Goal: Task Accomplishment & Management: Manage account settings

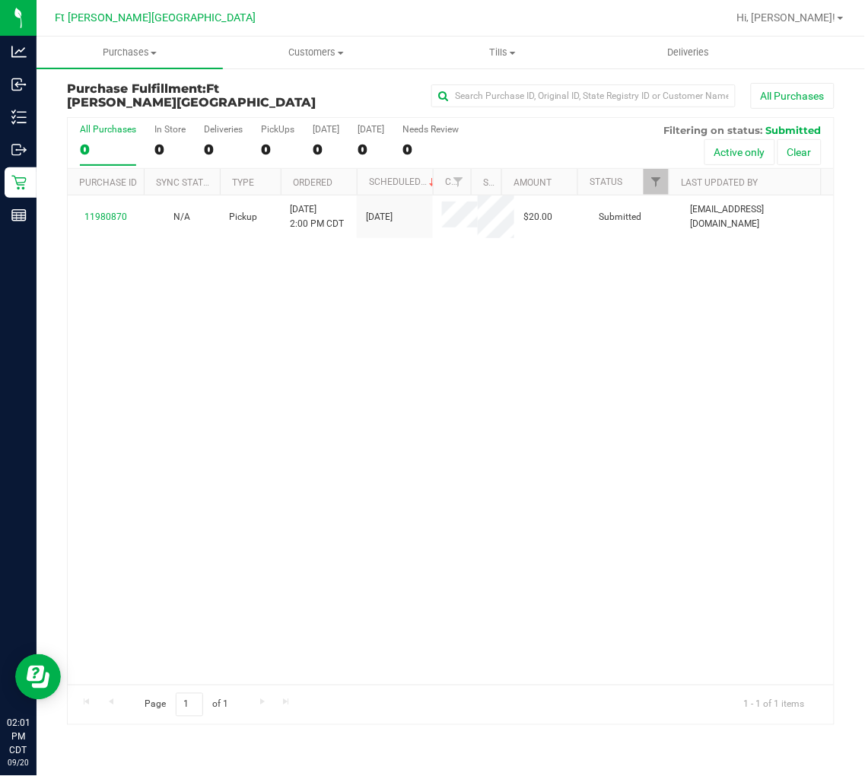
click at [160, 361] on div "11980870 N/A Pickup [DATE] 2:00 PM CDT 9/20/2025 $20.00 Submitted [EMAIL_ADDRES…" at bounding box center [451, 439] width 766 height 489
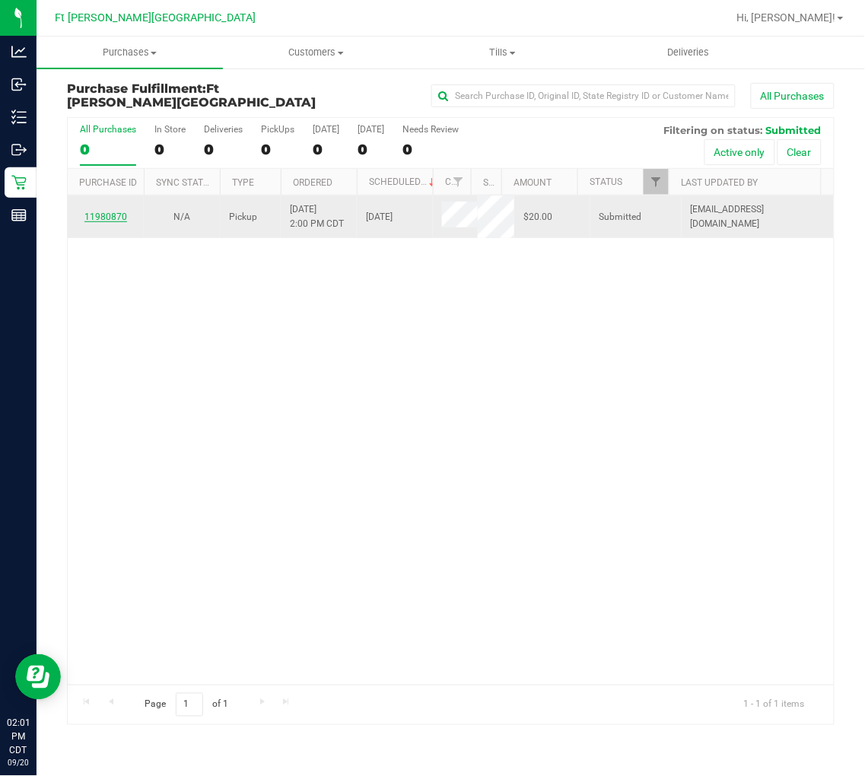
click at [105, 210] on td "11980870" at bounding box center [106, 216] width 76 height 43
click at [110, 214] on link "11980870" at bounding box center [105, 216] width 43 height 11
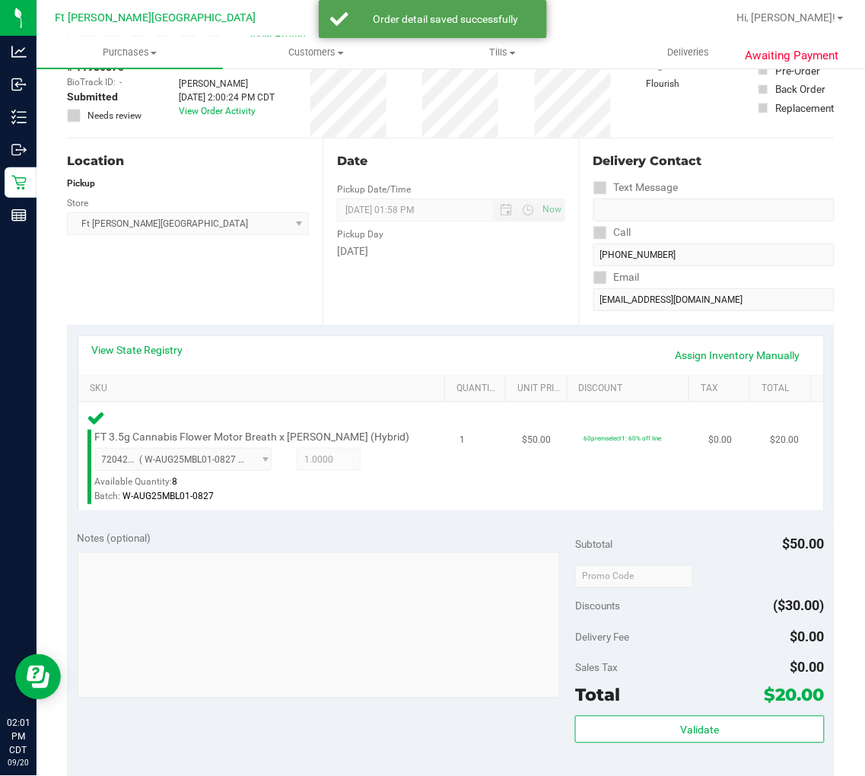
scroll to position [253, 0]
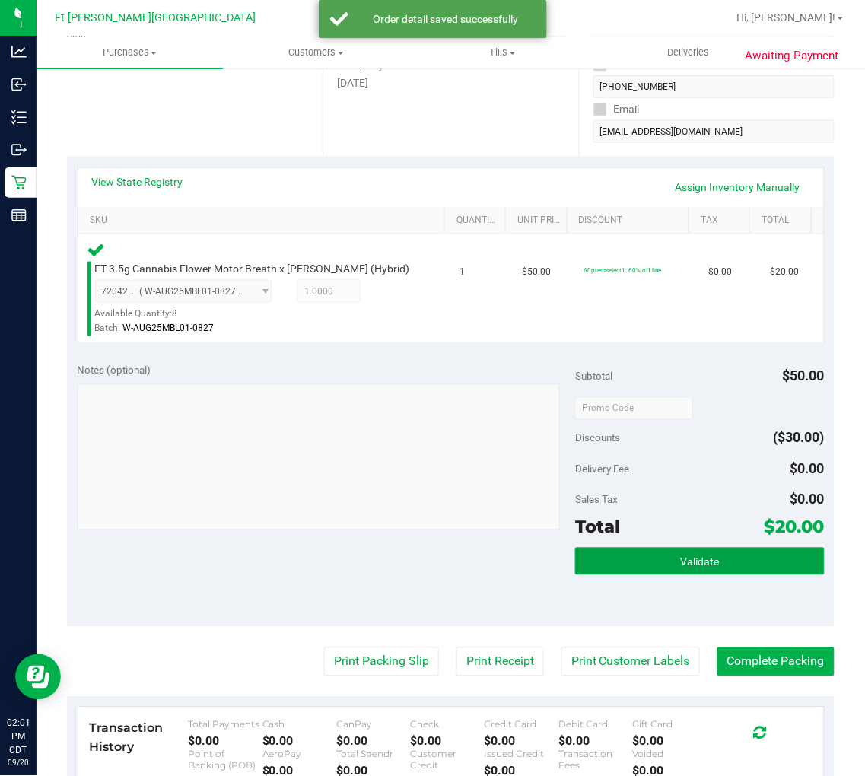
click at [644, 551] on button "Validate" at bounding box center [699, 561] width 249 height 27
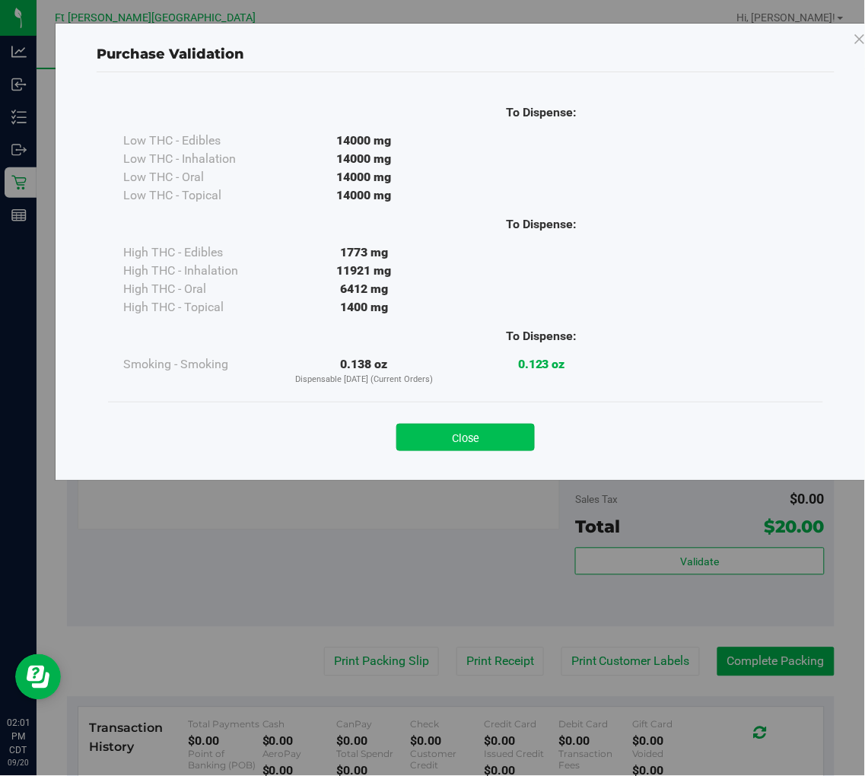
click at [477, 430] on button "Close" at bounding box center [465, 437] width 138 height 27
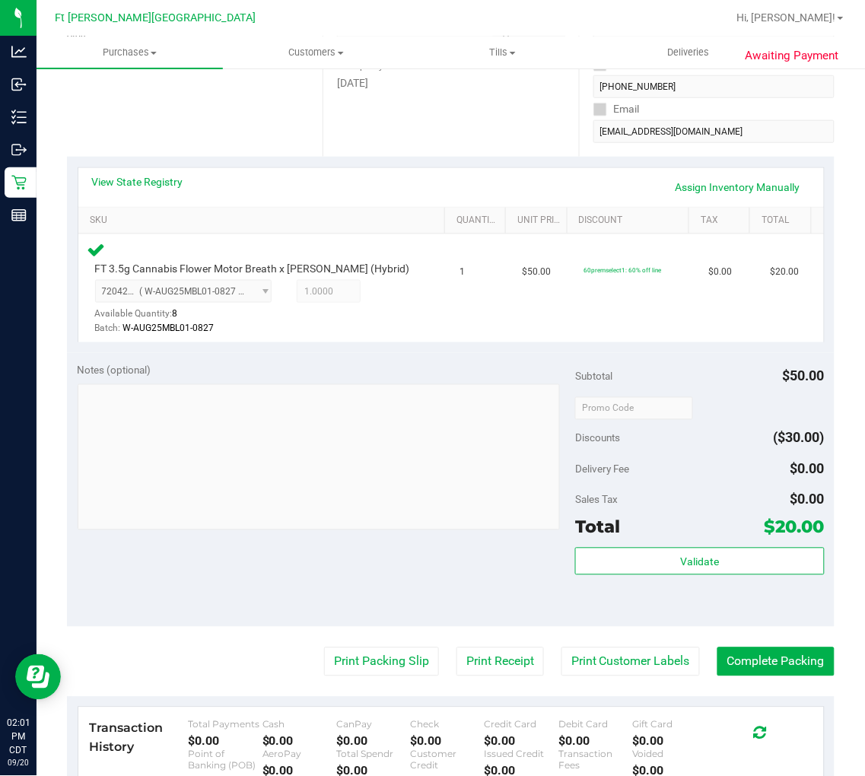
scroll to position [338, 0]
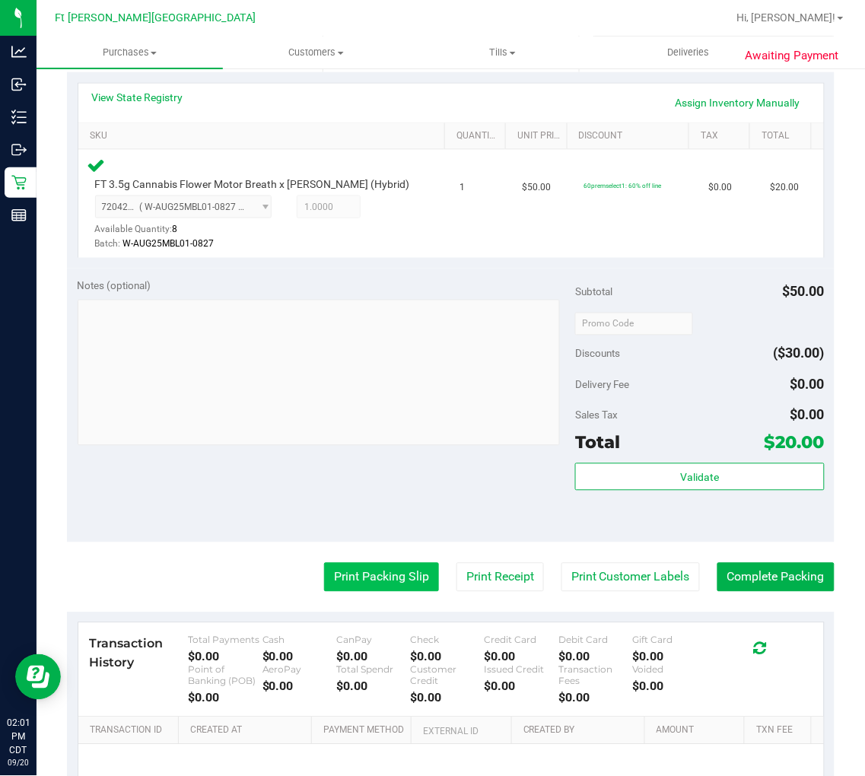
click at [385, 579] on button "Print Packing Slip" at bounding box center [381, 577] width 115 height 29
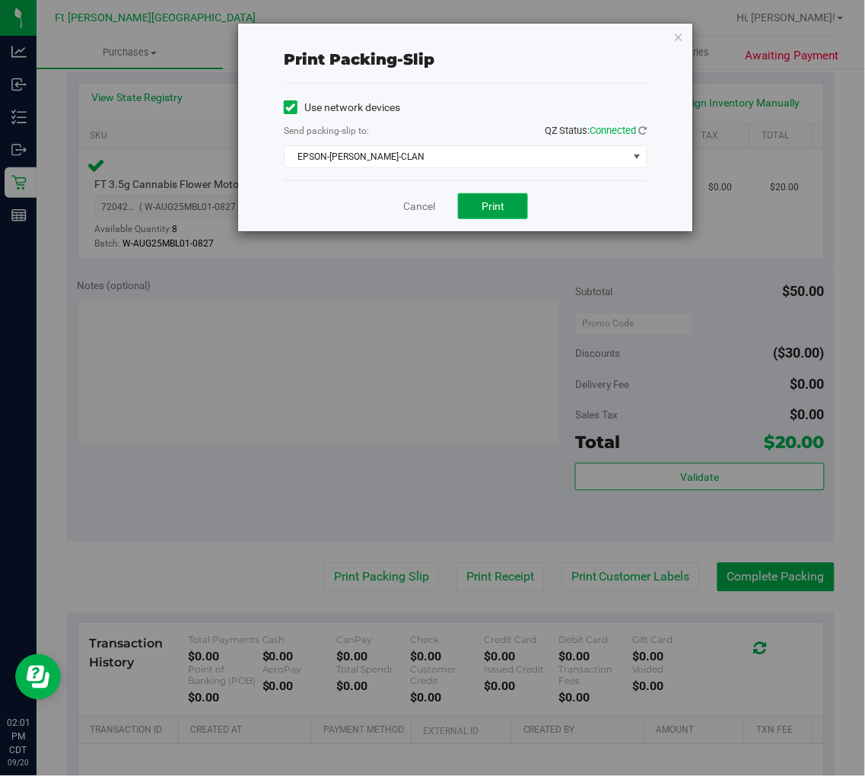
click at [500, 205] on span "Print" at bounding box center [492, 206] width 23 height 12
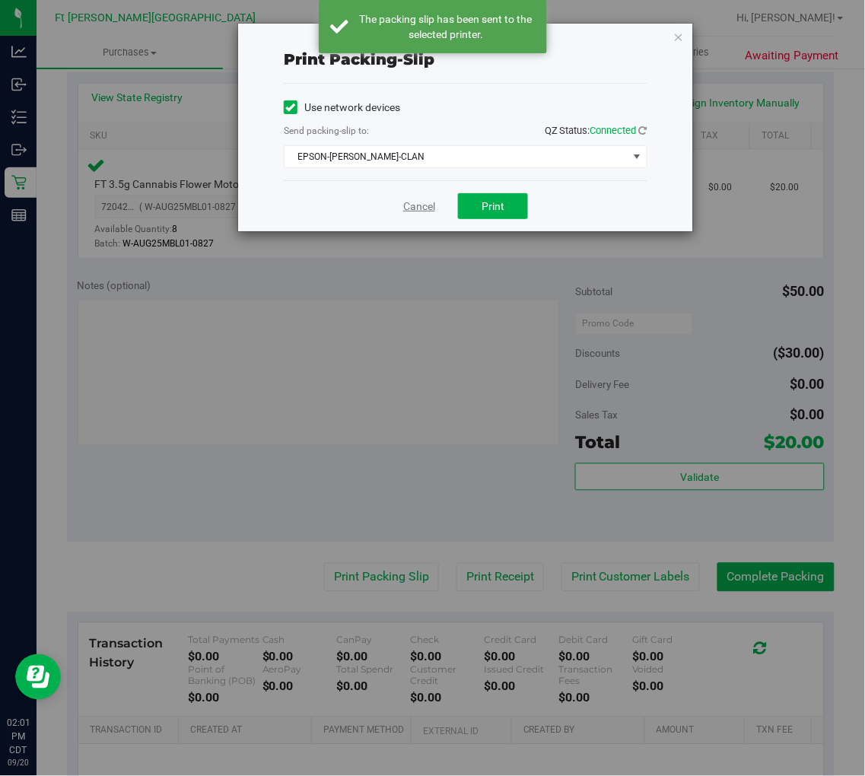
click at [416, 208] on link "Cancel" at bounding box center [419, 207] width 32 height 16
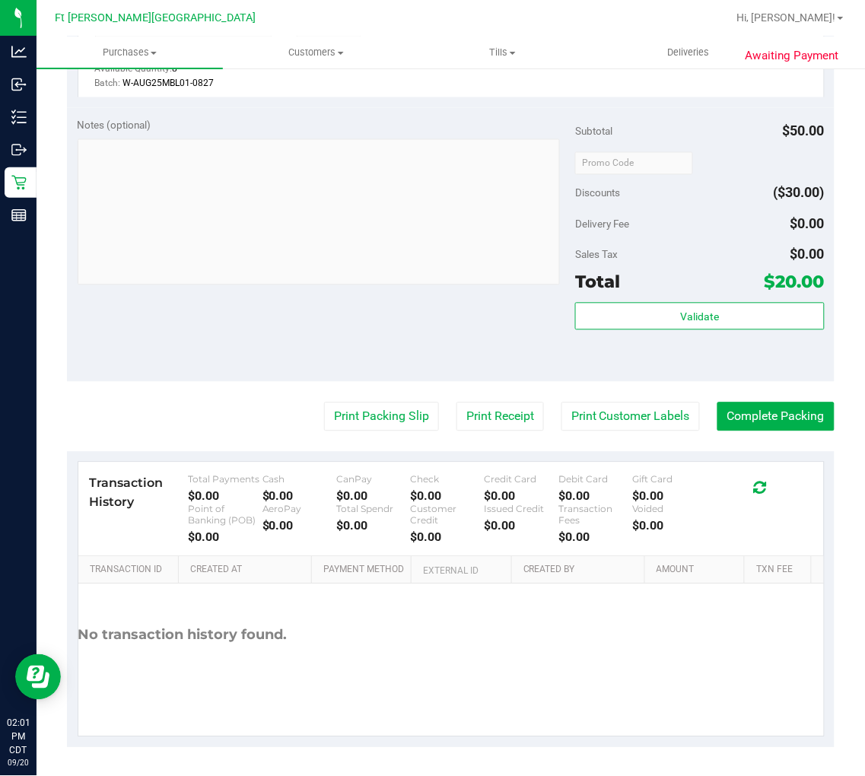
scroll to position [500, 0]
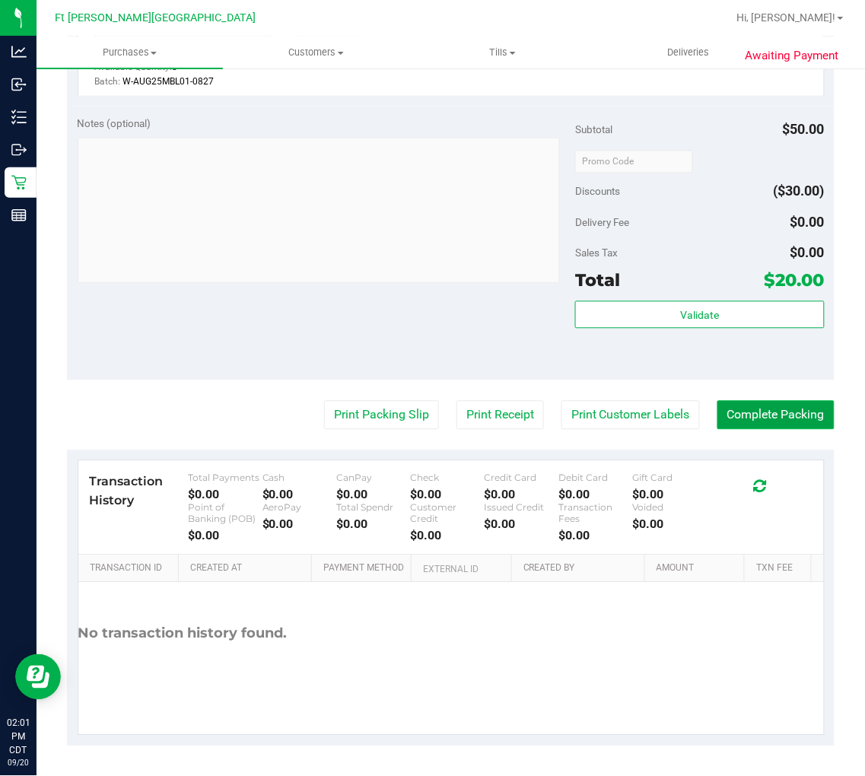
click at [739, 415] on button "Complete Packing" at bounding box center [775, 415] width 117 height 29
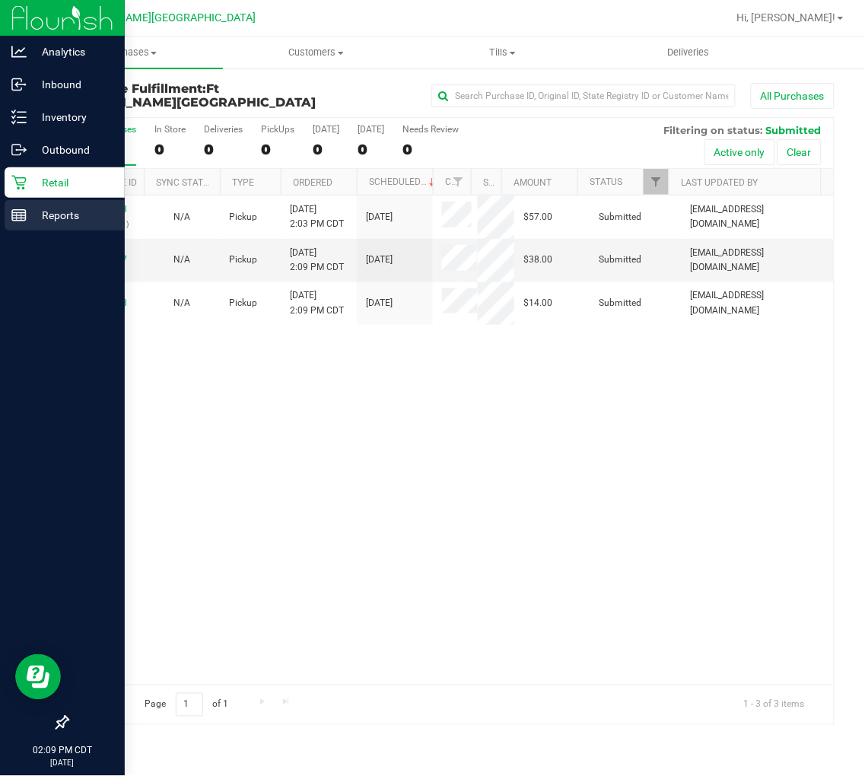
click at [57, 225] on div "Reports" at bounding box center [65, 215] width 120 height 30
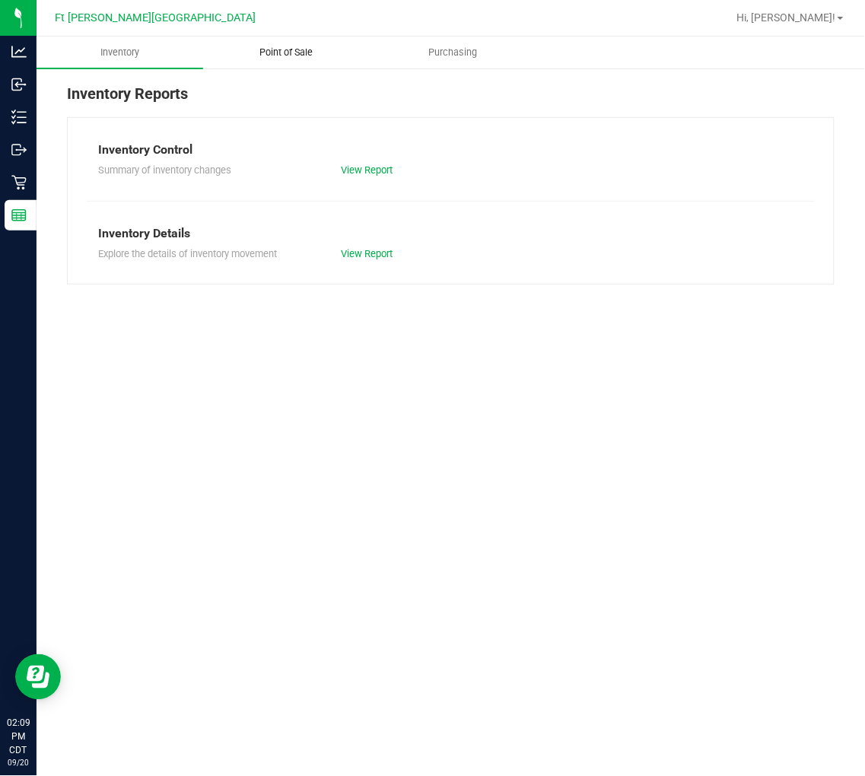
click at [272, 53] on span "Point of Sale" at bounding box center [286, 53] width 94 height 14
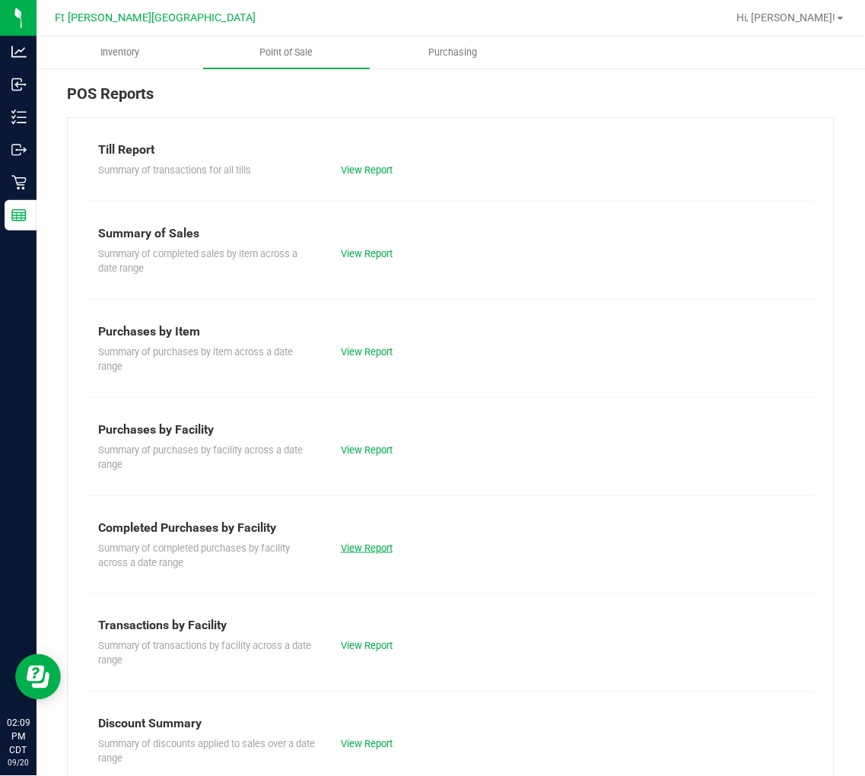
click at [358, 549] on link "View Report" at bounding box center [367, 547] width 52 height 11
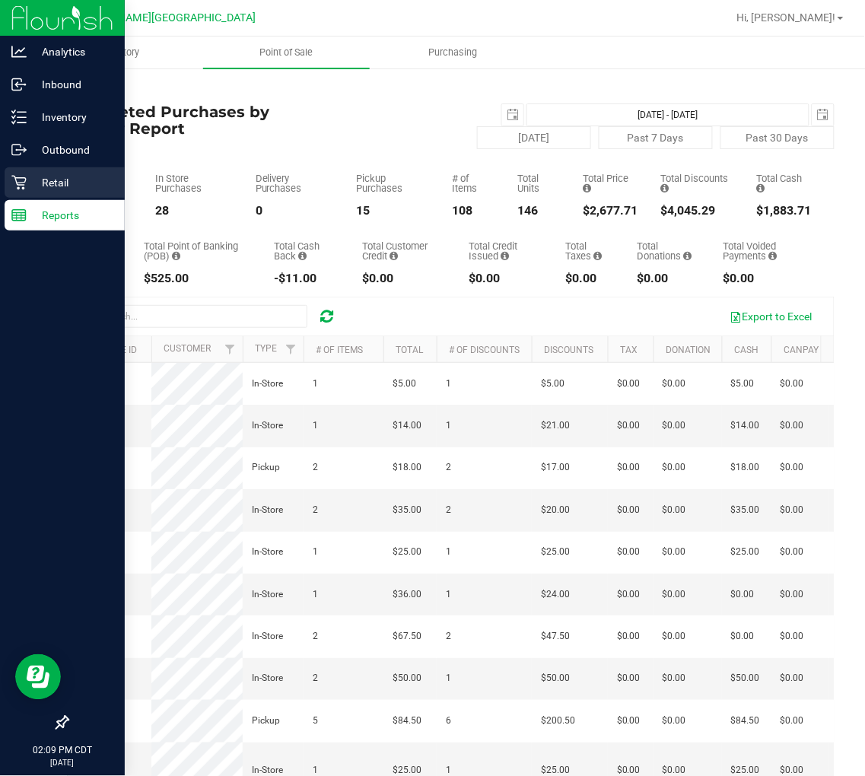
click at [24, 180] on icon at bounding box center [18, 182] width 15 height 15
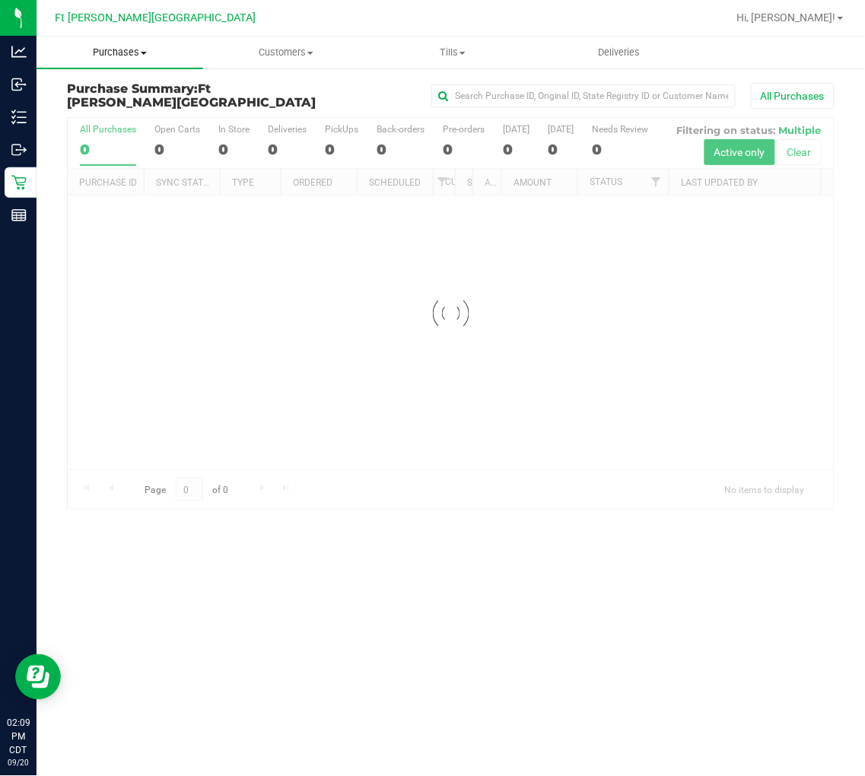
click at [130, 48] on span "Purchases" at bounding box center [120, 53] width 167 height 14
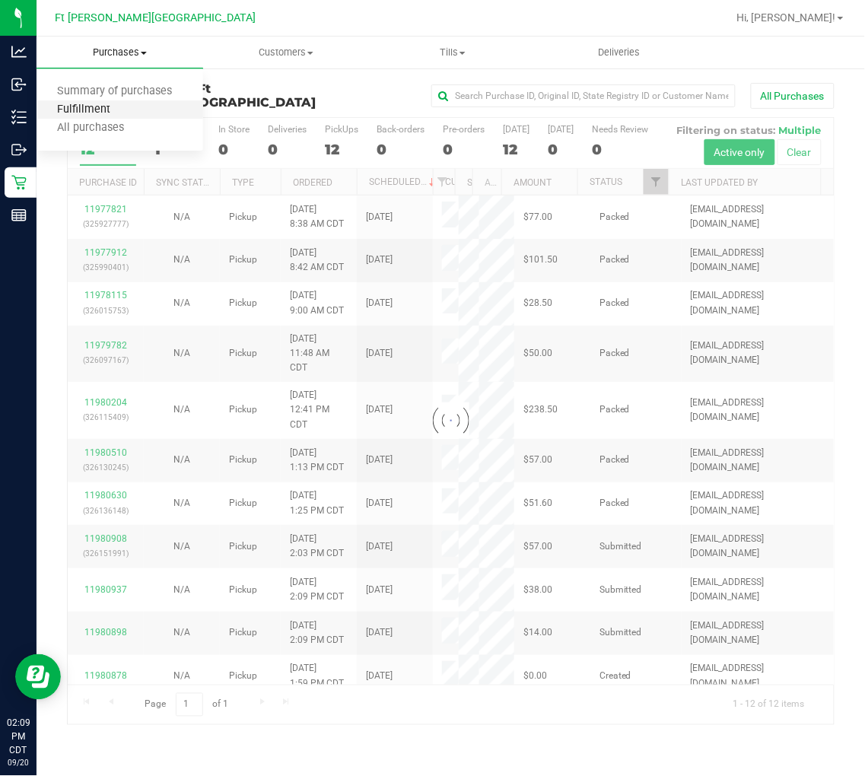
click at [92, 112] on span "Fulfillment" at bounding box center [84, 109] width 94 height 13
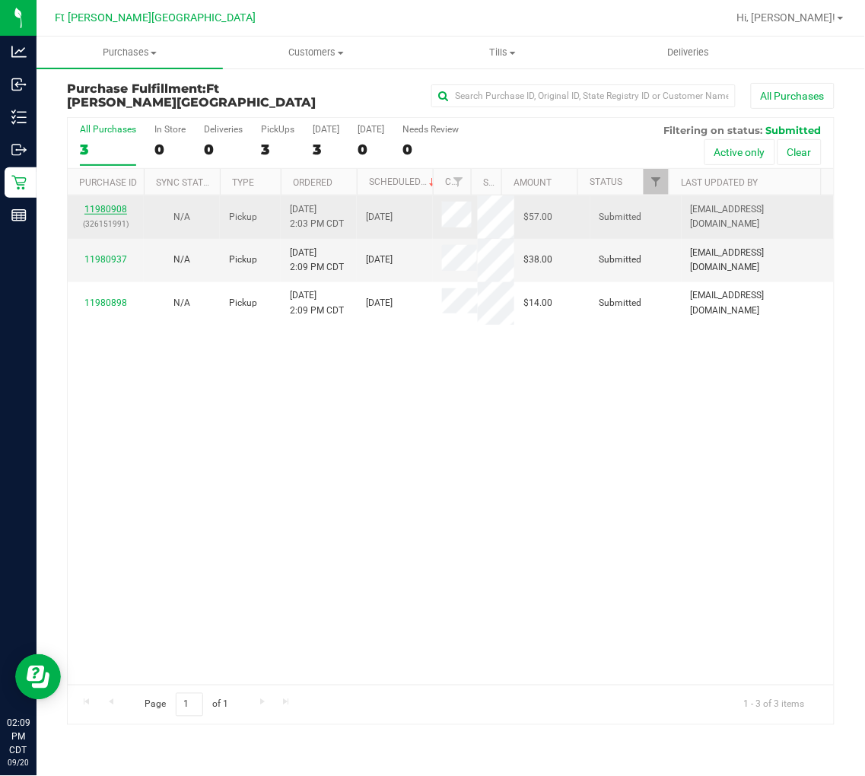
click at [97, 204] on link "11980908" at bounding box center [105, 209] width 43 height 11
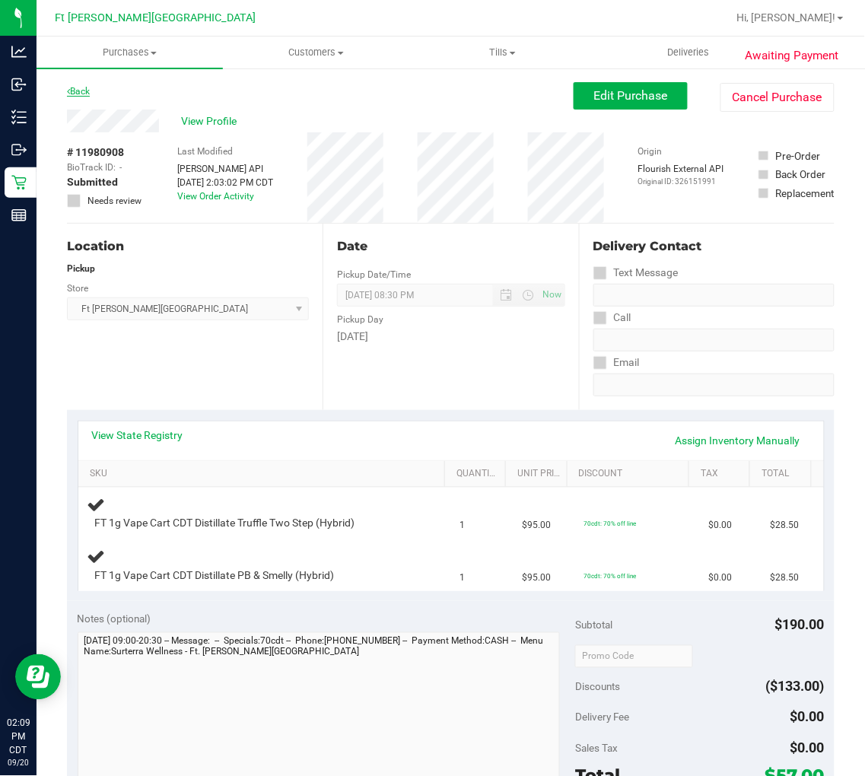
click at [88, 86] on link "Back" at bounding box center [78, 91] width 23 height 11
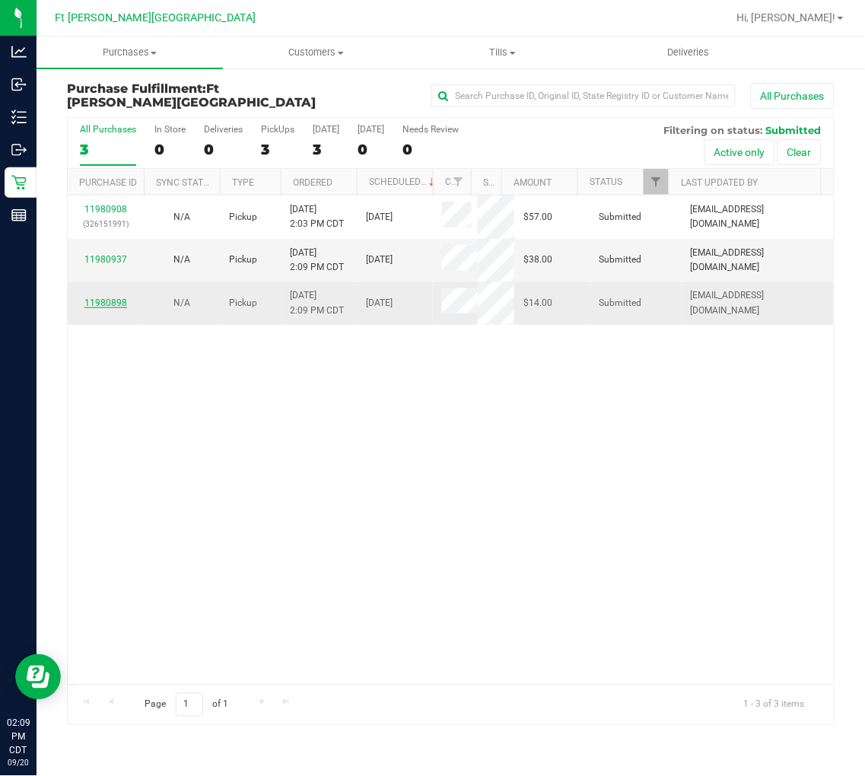
click at [107, 298] on link "11980898" at bounding box center [105, 302] width 43 height 11
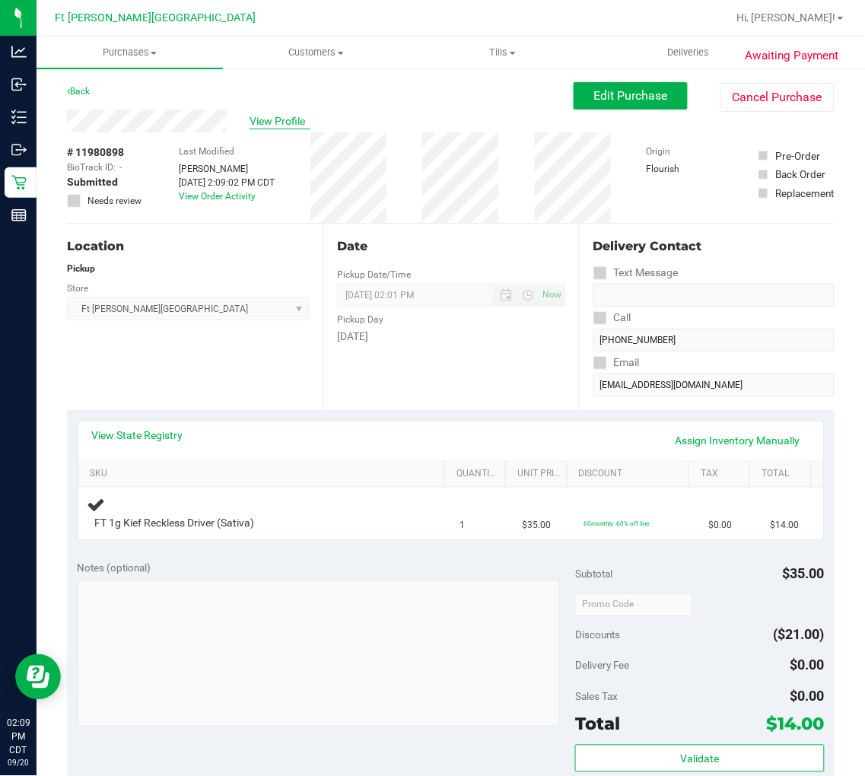
click at [277, 120] on span "View Profile" at bounding box center [279, 121] width 61 height 16
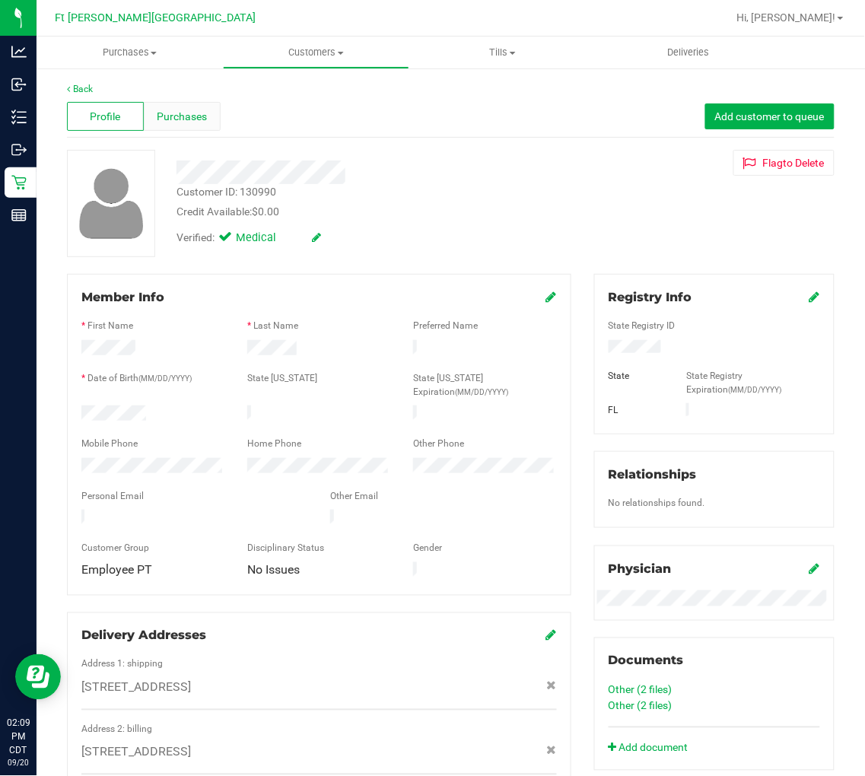
click at [196, 115] on span "Purchases" at bounding box center [182, 117] width 50 height 16
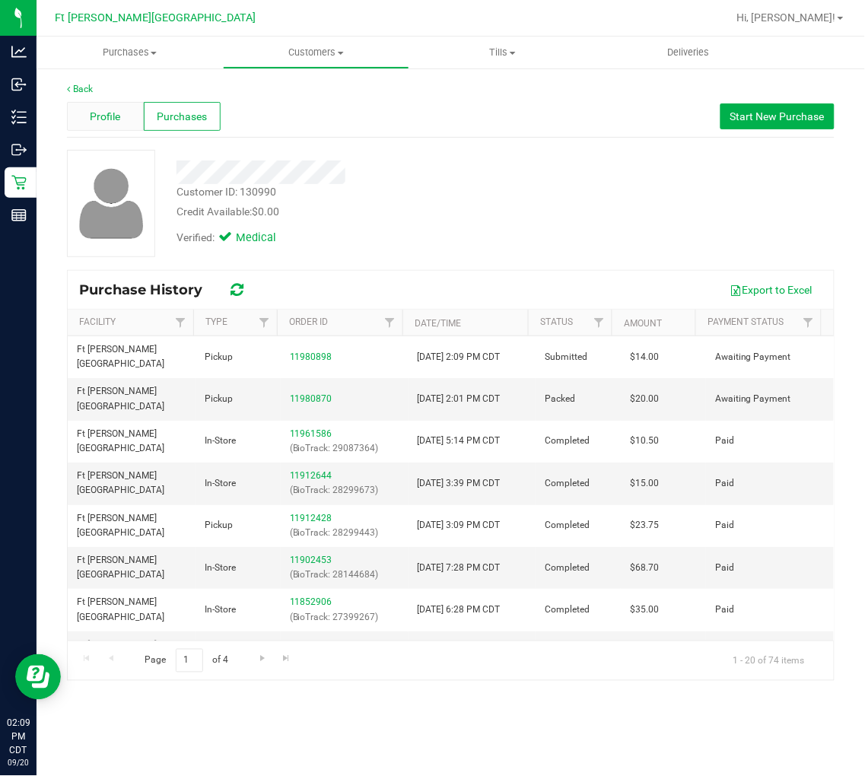
click at [123, 114] on div "Profile" at bounding box center [105, 116] width 77 height 29
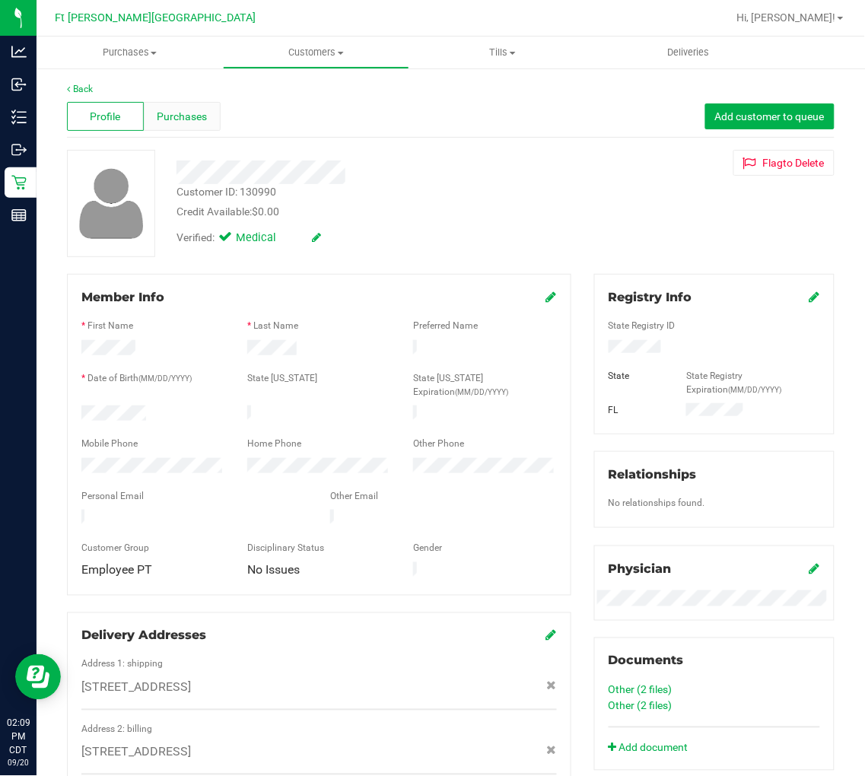
click at [183, 109] on span "Purchases" at bounding box center [182, 117] width 50 height 16
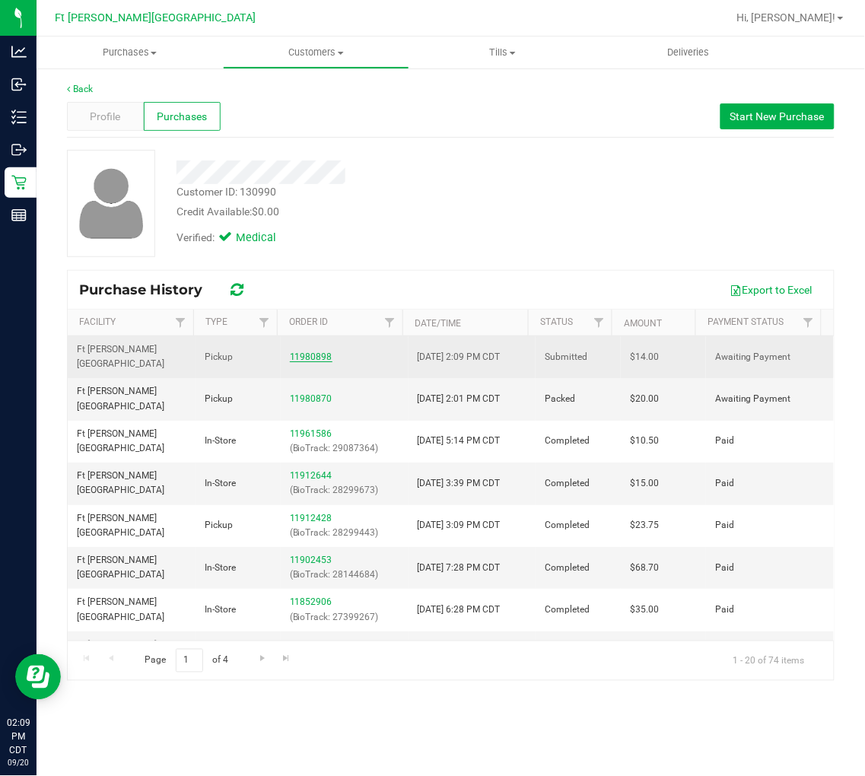
click at [297, 351] on link "11980898" at bounding box center [311, 356] width 43 height 11
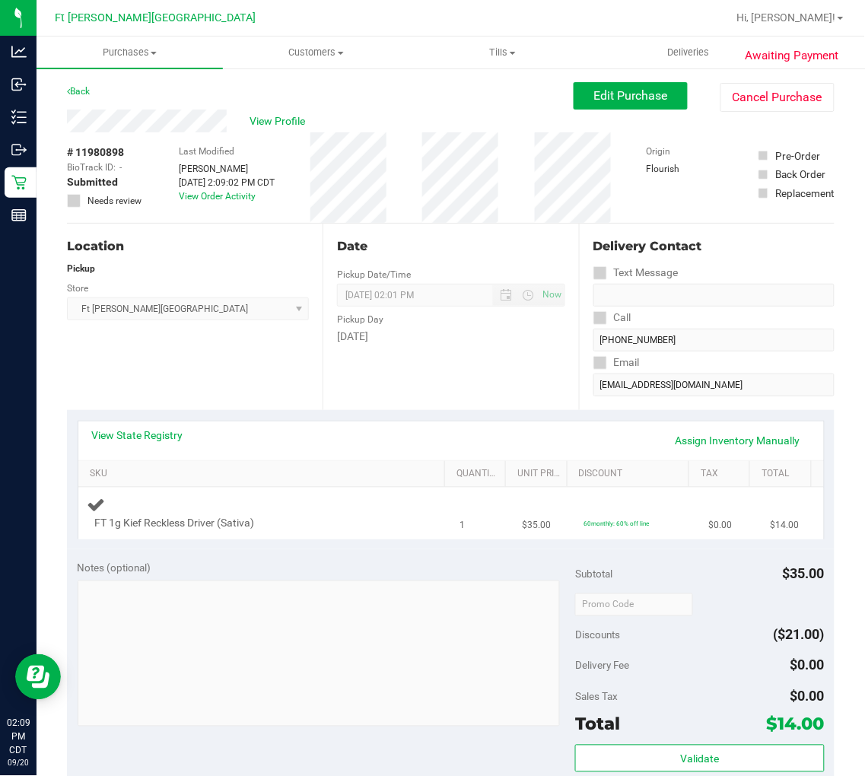
click at [350, 520] on div "FT 1g Kief Reckless Driver (Sativa)" at bounding box center [250, 523] width 326 height 15
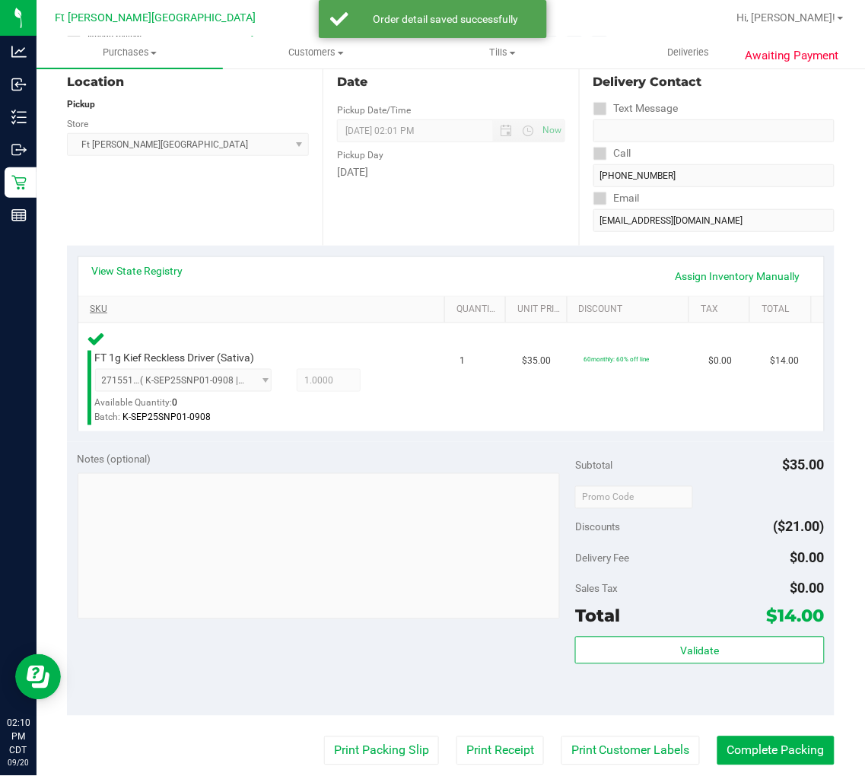
scroll to position [253, 0]
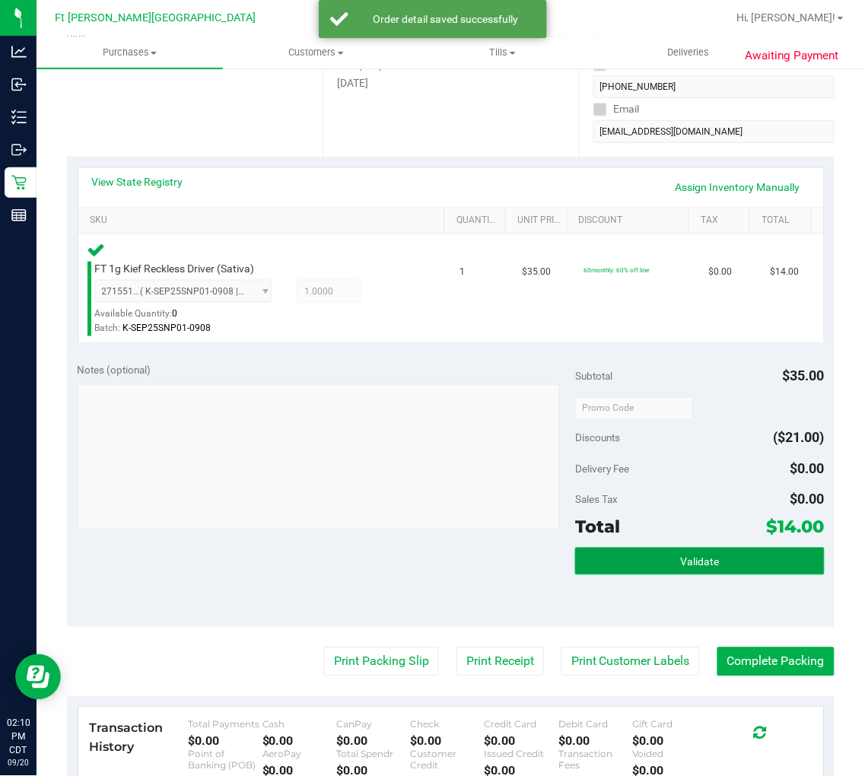
click at [592, 556] on button "Validate" at bounding box center [699, 561] width 249 height 27
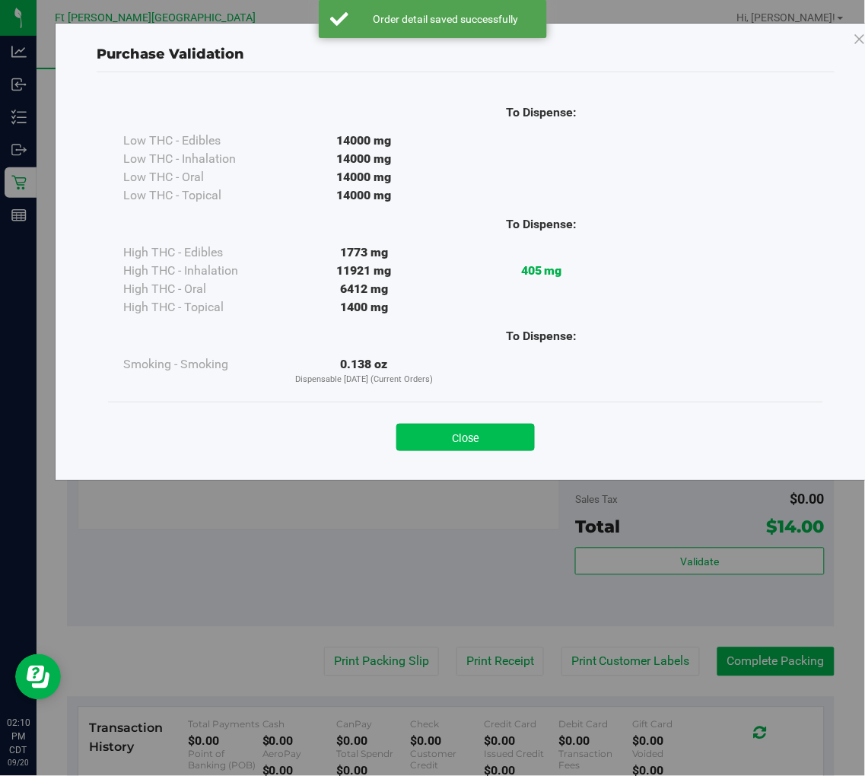
click at [474, 440] on button "Close" at bounding box center [465, 437] width 138 height 27
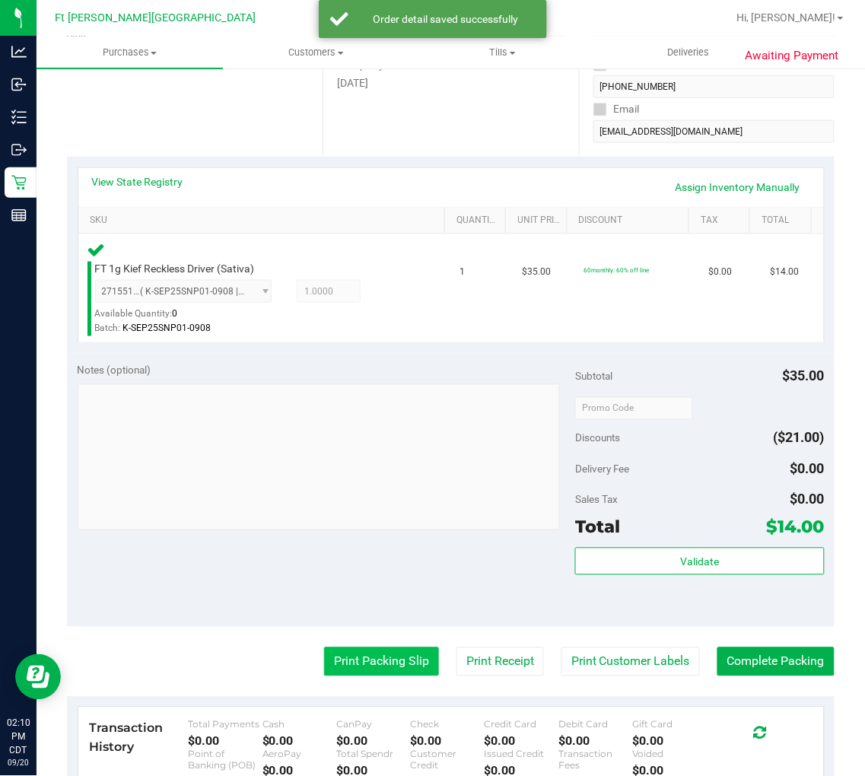
click at [363, 652] on button "Print Packing Slip" at bounding box center [381, 661] width 115 height 29
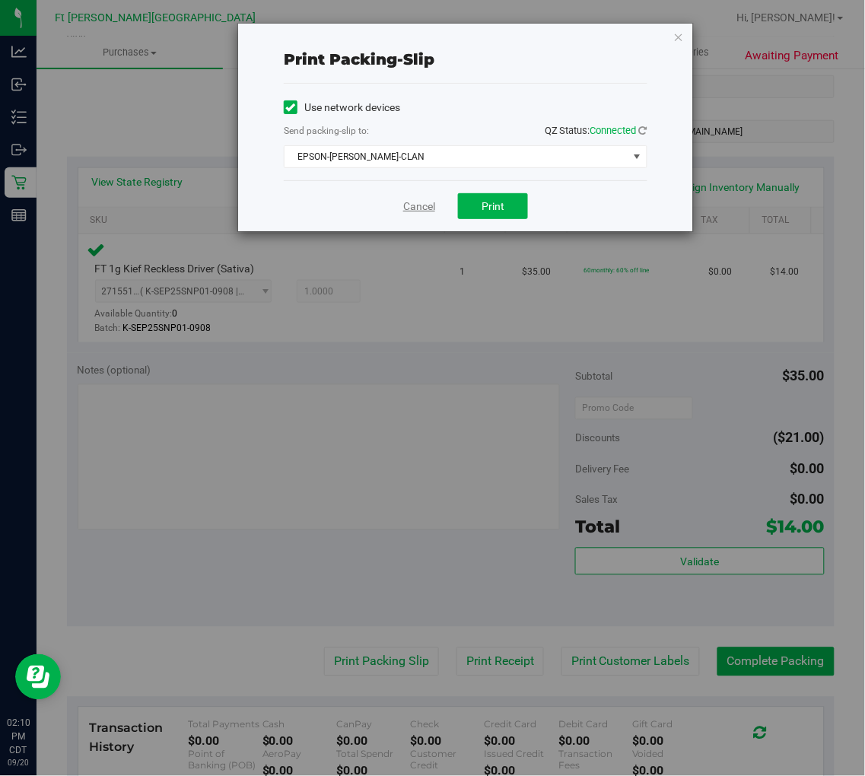
click at [416, 207] on link "Cancel" at bounding box center [419, 207] width 32 height 16
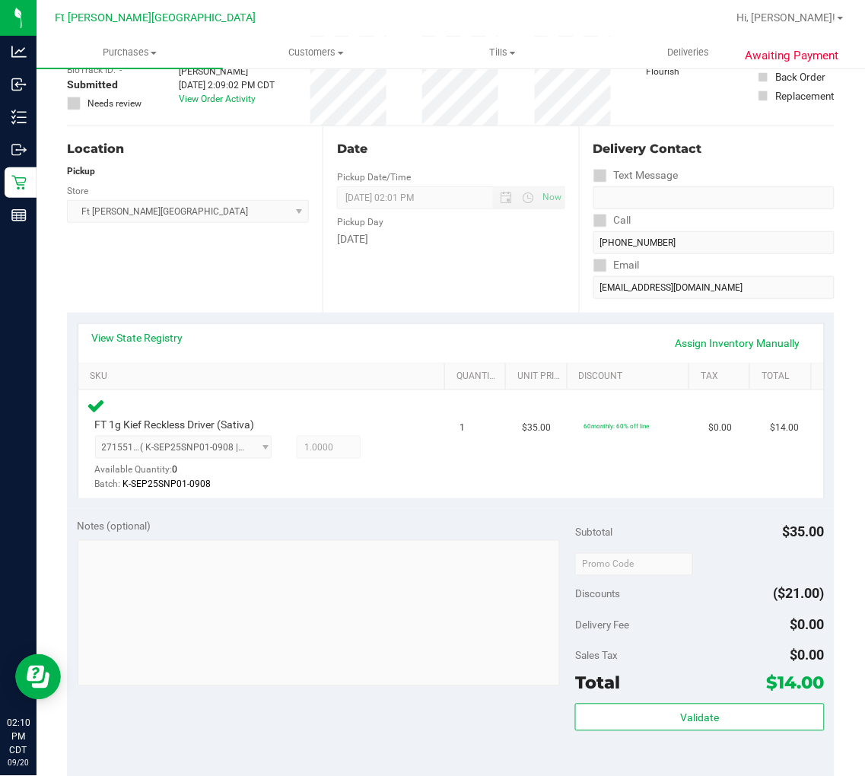
scroll to position [0, 0]
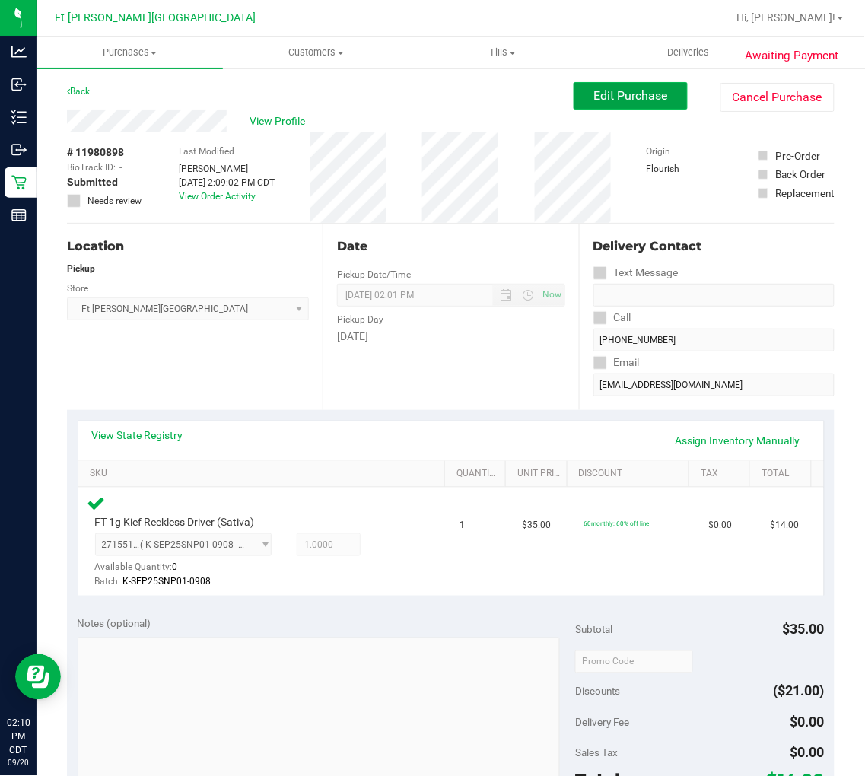
click at [628, 89] on span "Edit Purchase" at bounding box center [631, 95] width 74 height 14
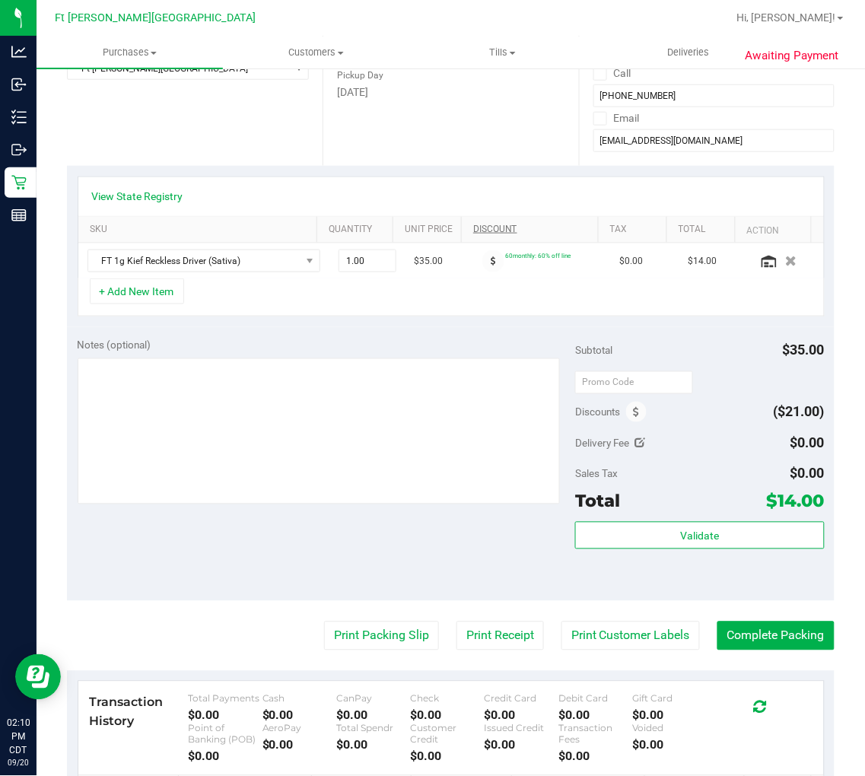
scroll to position [253, 0]
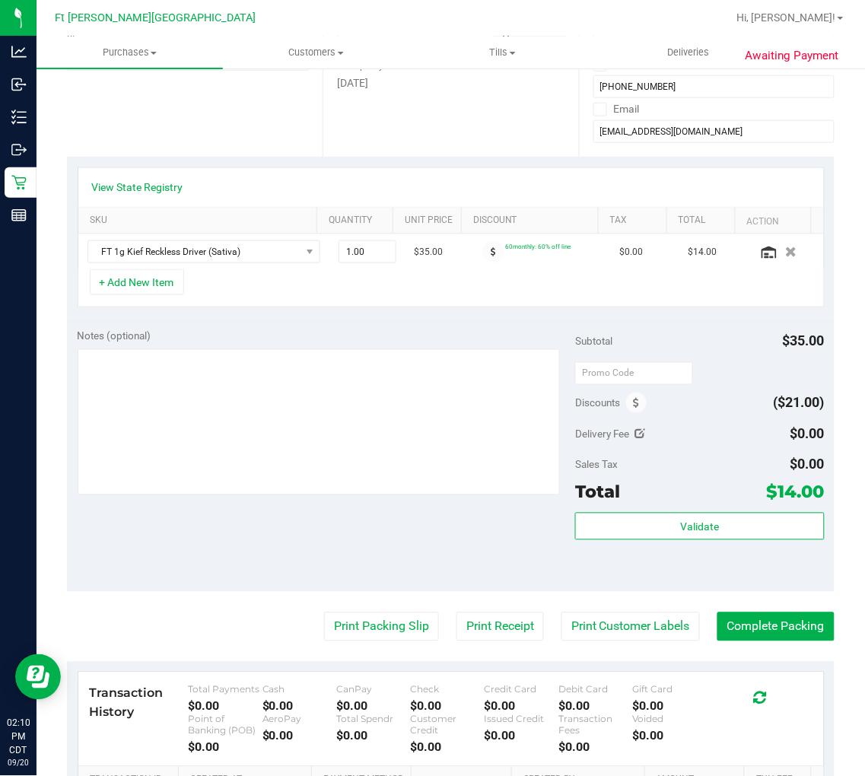
click at [617, 405] on div "Discounts" at bounding box center [610, 402] width 71 height 27
click at [633, 400] on icon at bounding box center [636, 404] width 6 height 11
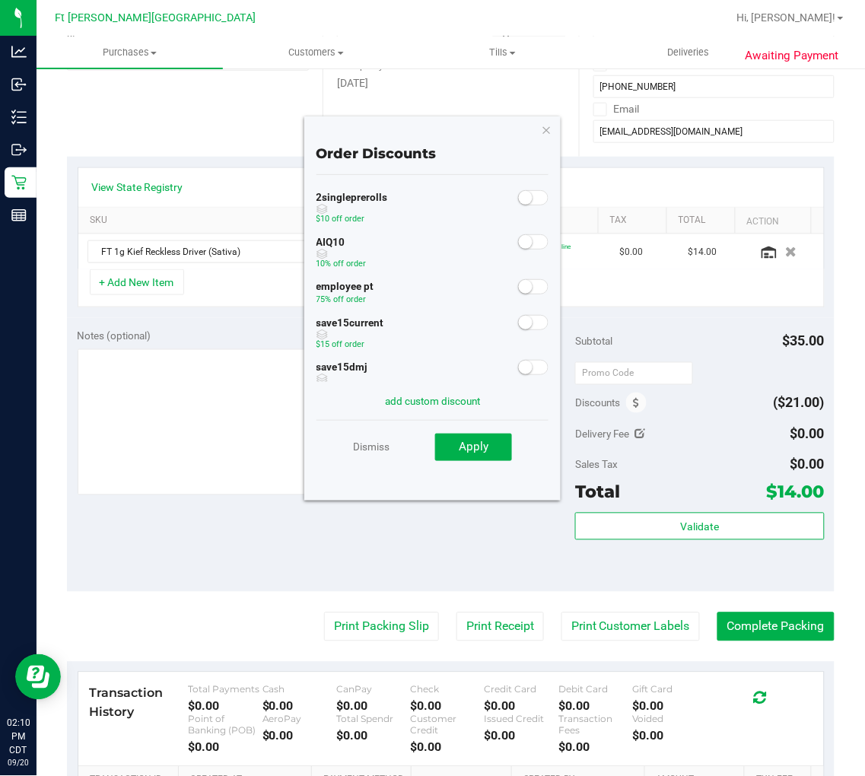
click at [523, 285] on span at bounding box center [533, 286] width 30 height 15
click at [489, 439] on button "Apply" at bounding box center [473, 447] width 77 height 27
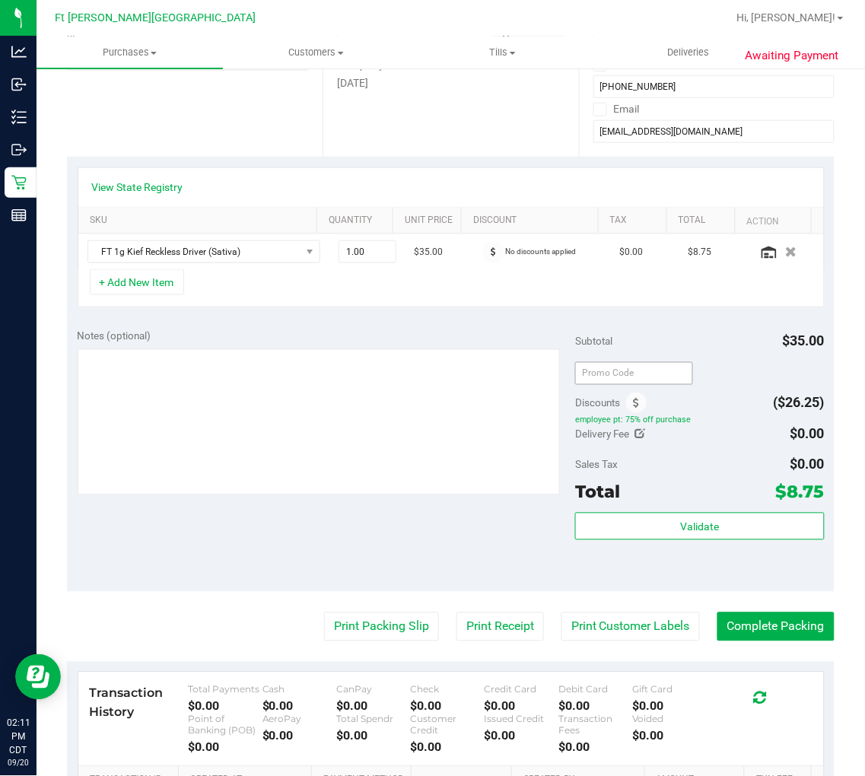
scroll to position [0, 0]
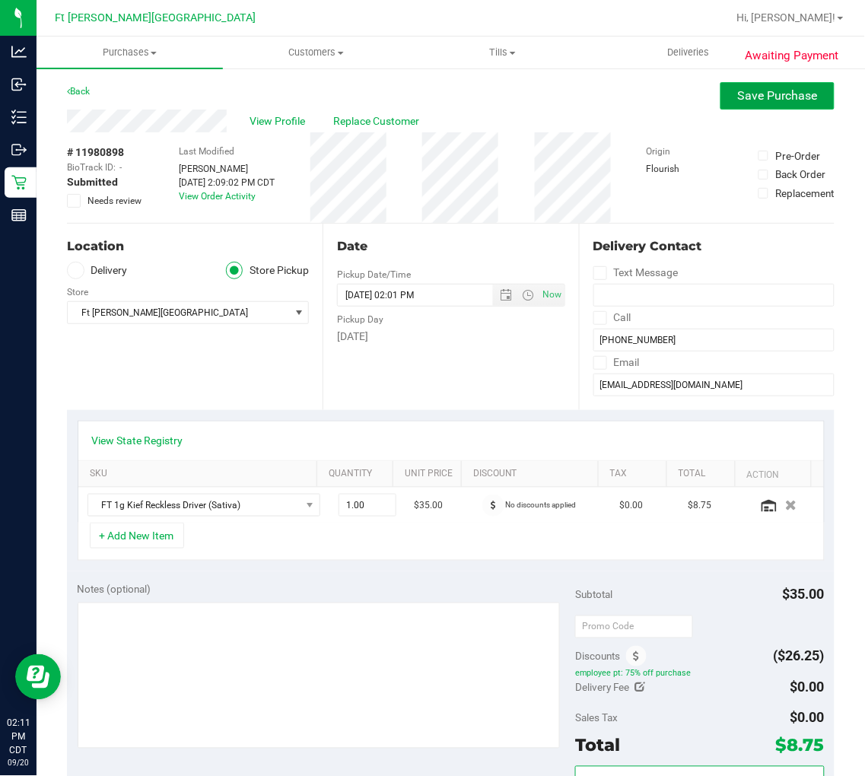
click at [764, 93] on span "Save Purchase" at bounding box center [778, 95] width 80 height 14
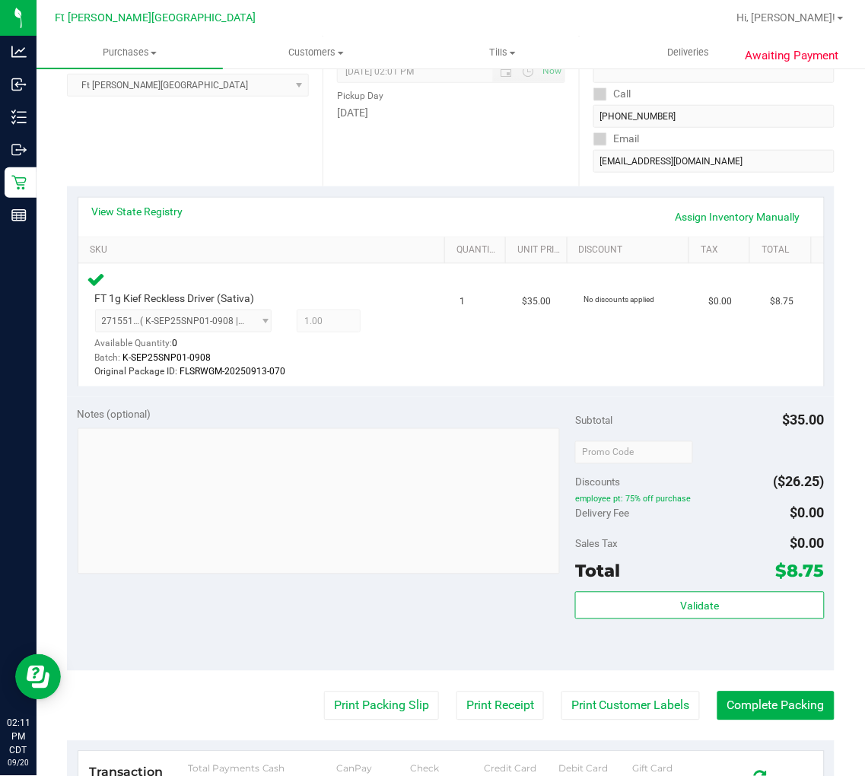
scroll to position [338, 0]
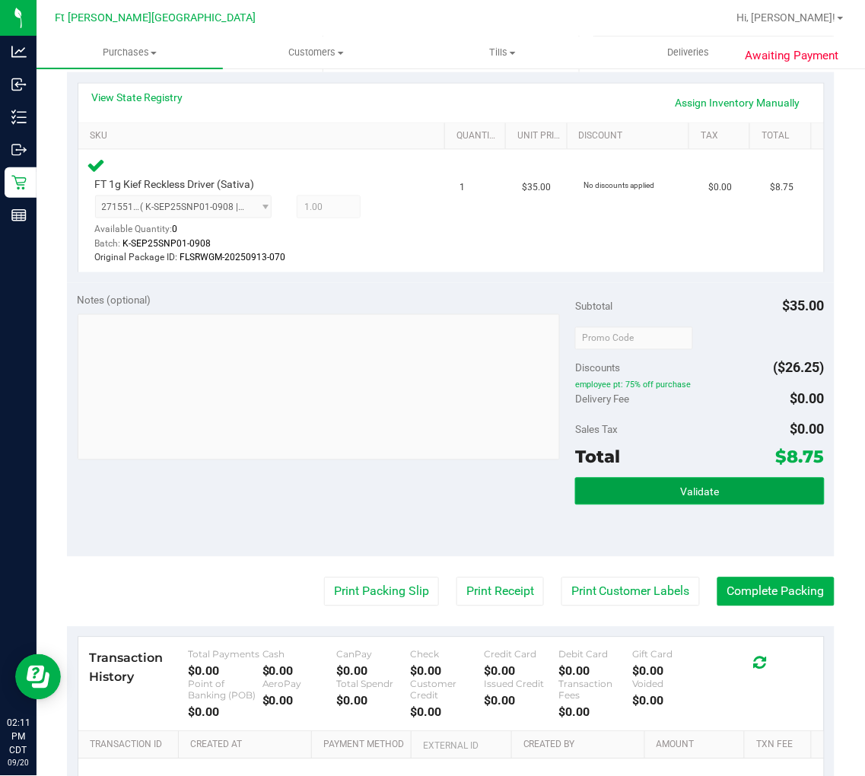
click at [647, 481] on button "Validate" at bounding box center [699, 491] width 249 height 27
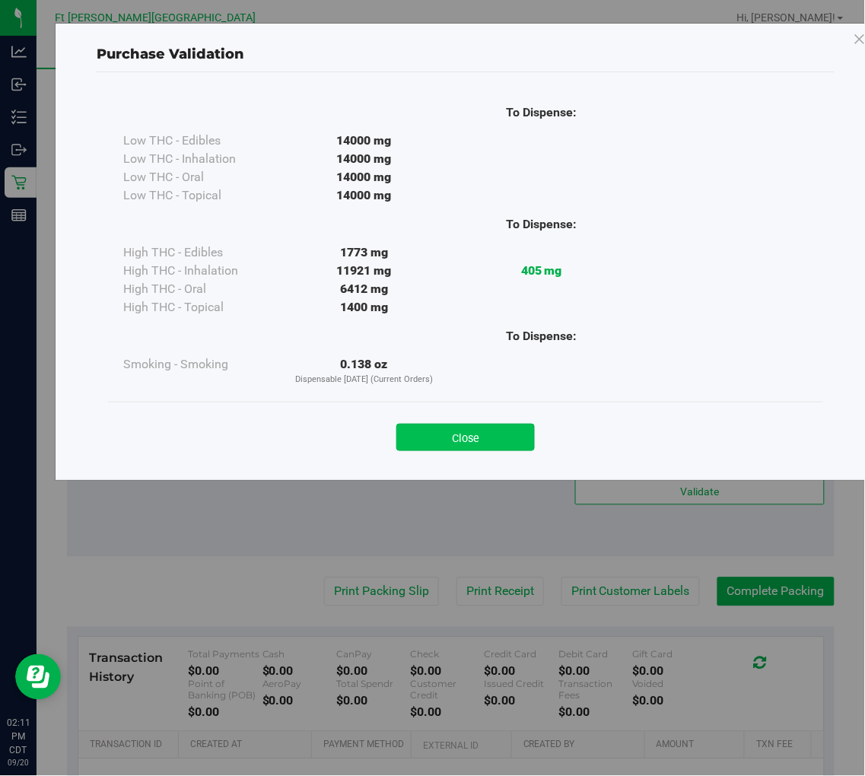
click at [499, 430] on button "Close" at bounding box center [465, 437] width 138 height 27
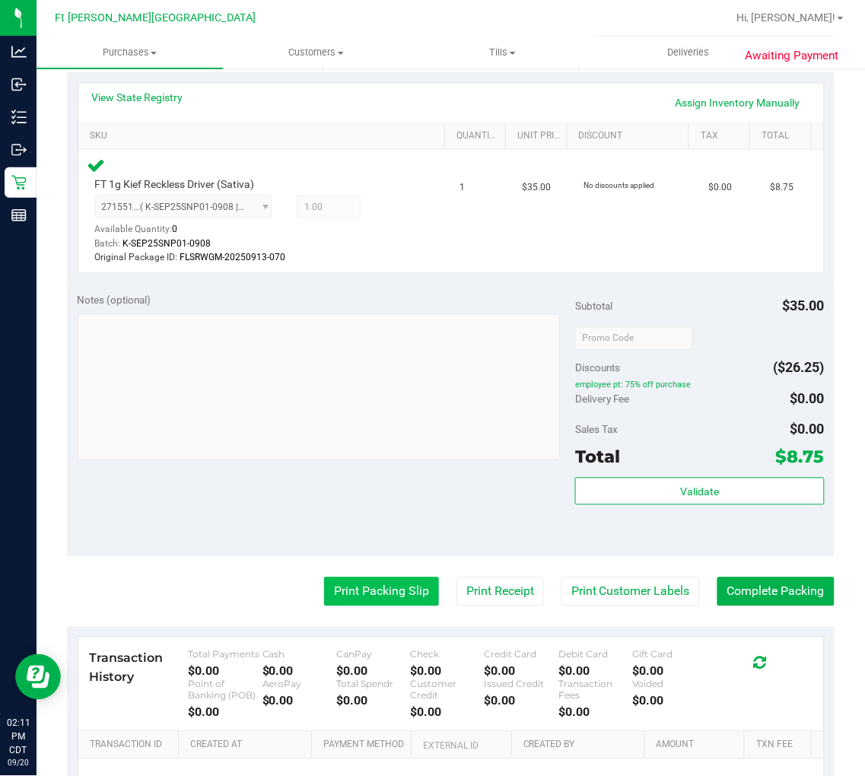
click at [381, 583] on button "Print Packing Slip" at bounding box center [381, 591] width 115 height 29
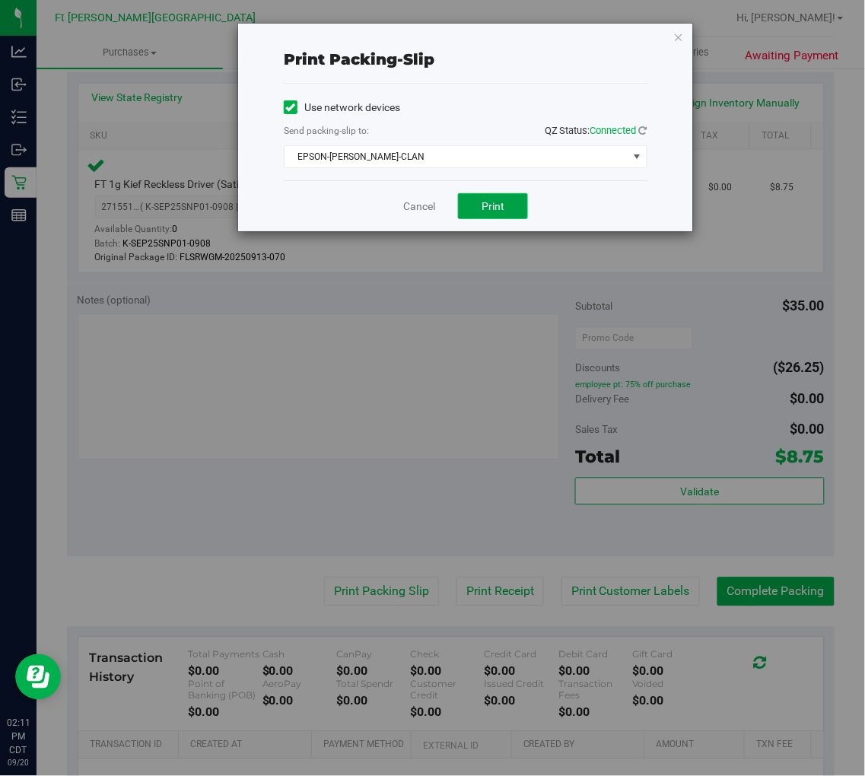
click at [478, 204] on button "Print" at bounding box center [493, 206] width 70 height 26
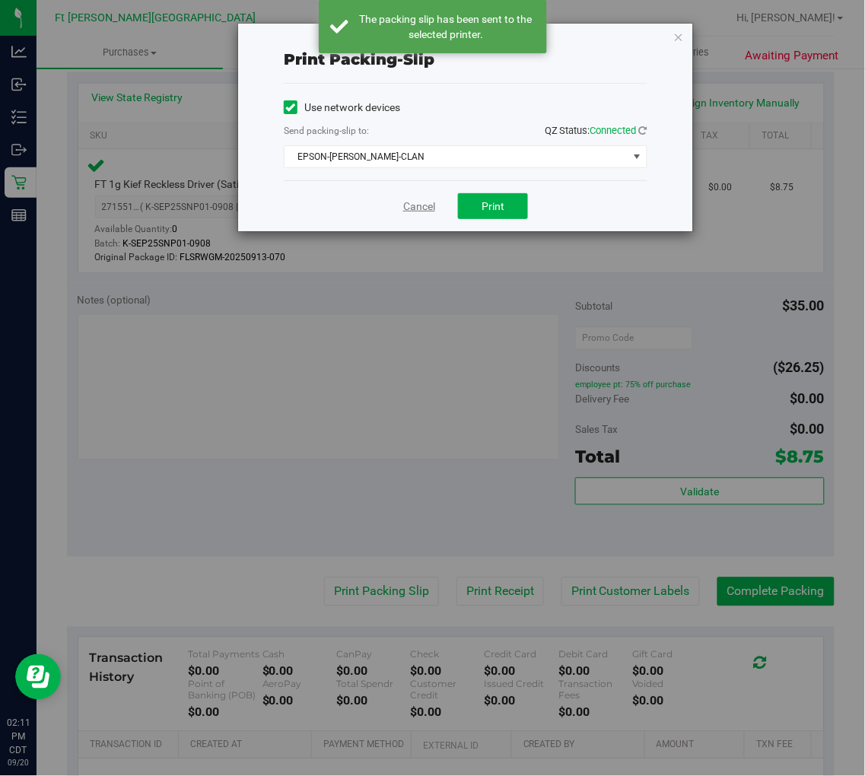
click at [413, 209] on link "Cancel" at bounding box center [419, 207] width 32 height 16
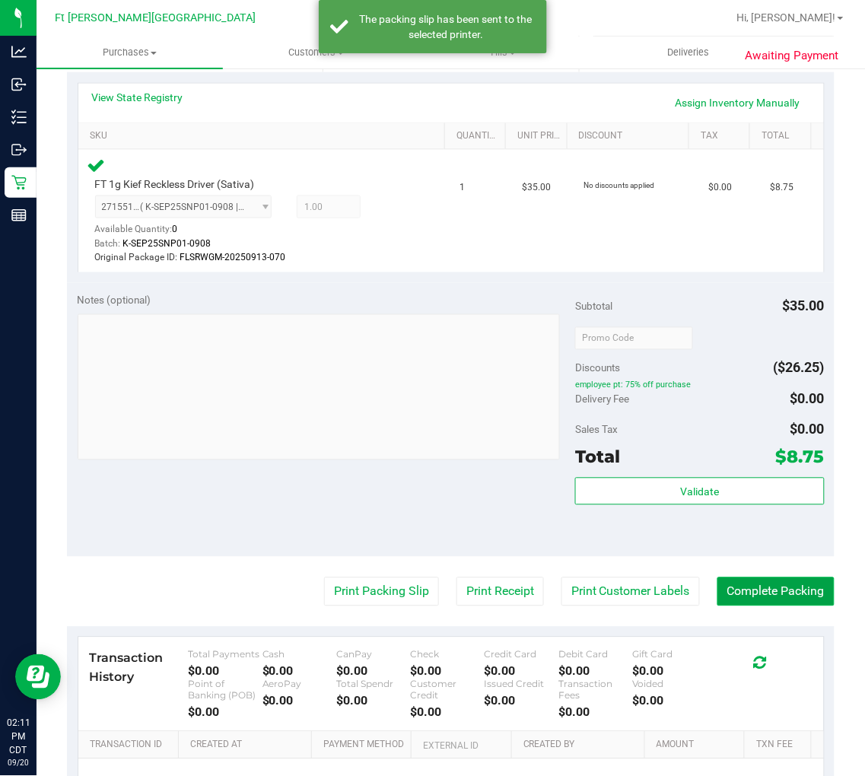
click at [769, 598] on button "Complete Packing" at bounding box center [775, 591] width 117 height 29
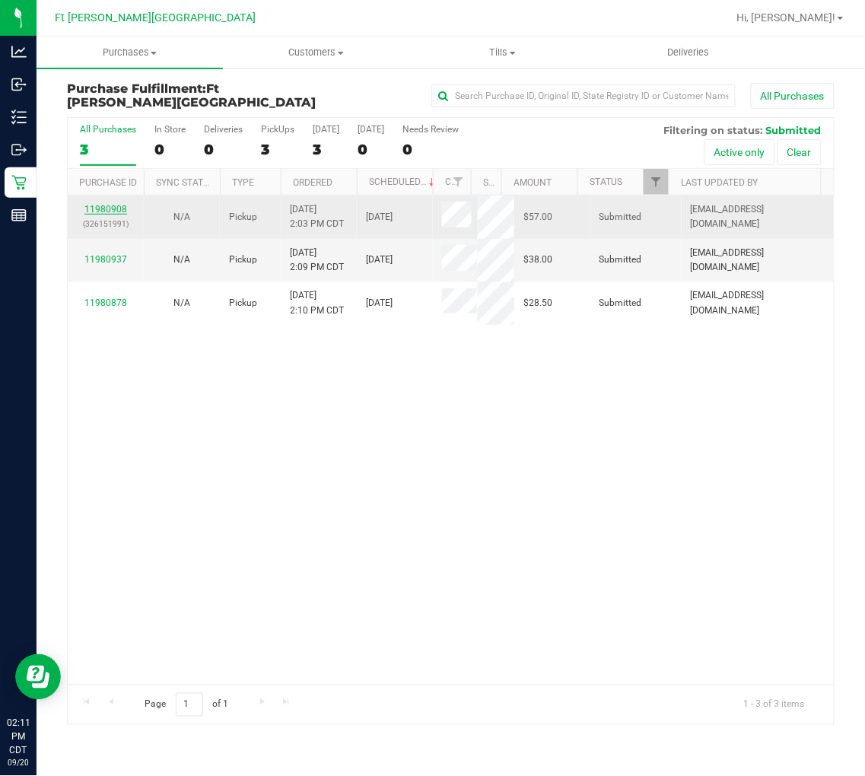
click at [110, 206] on link "11980908" at bounding box center [105, 209] width 43 height 11
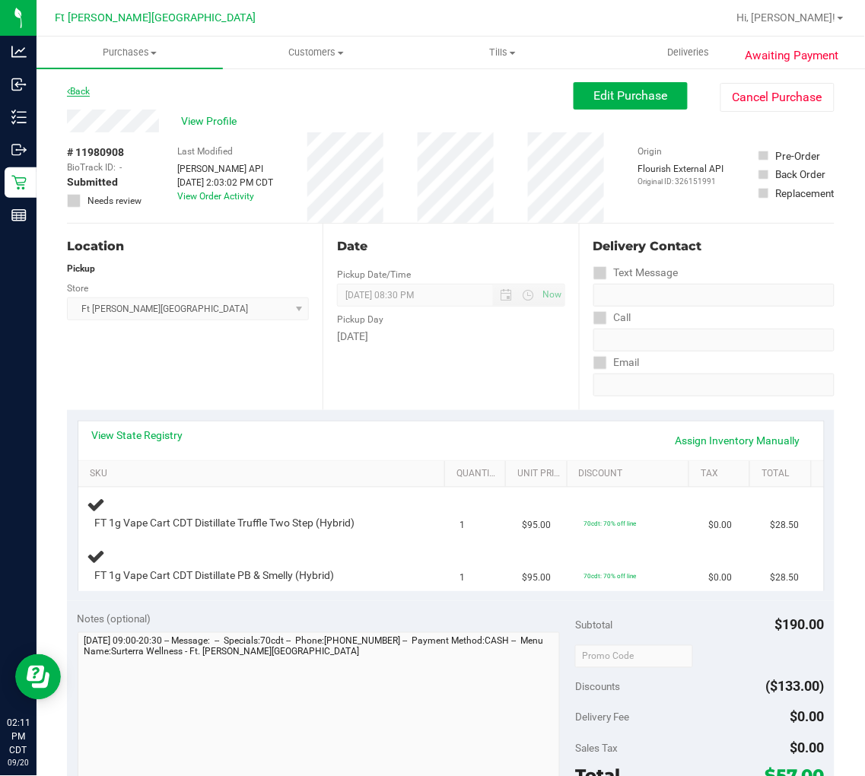
click at [84, 93] on link "Back" at bounding box center [78, 91] width 23 height 11
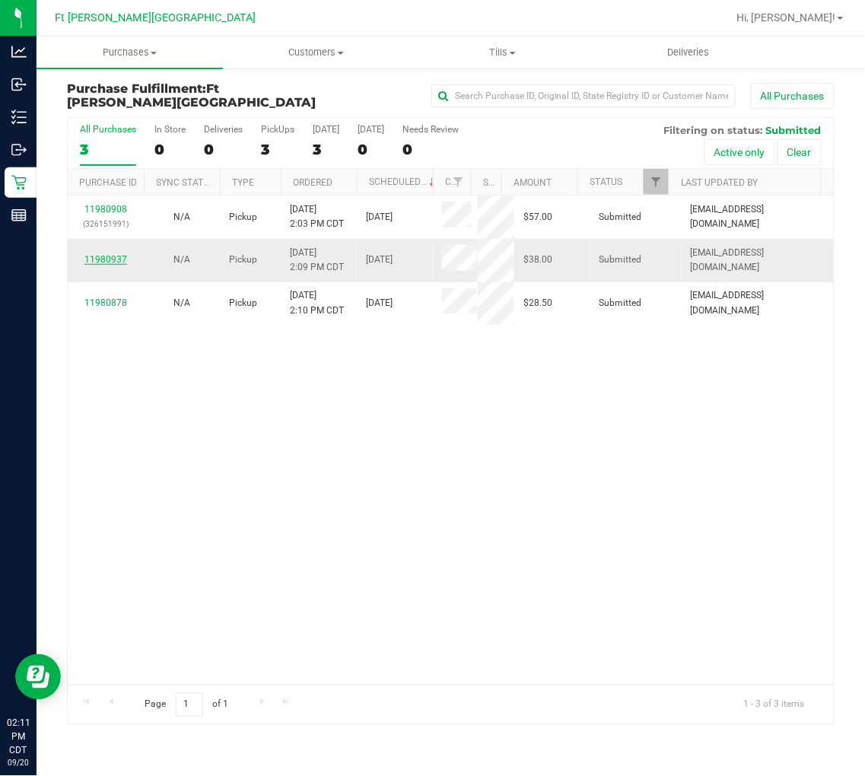
click at [107, 254] on link "11980937" at bounding box center [105, 259] width 43 height 11
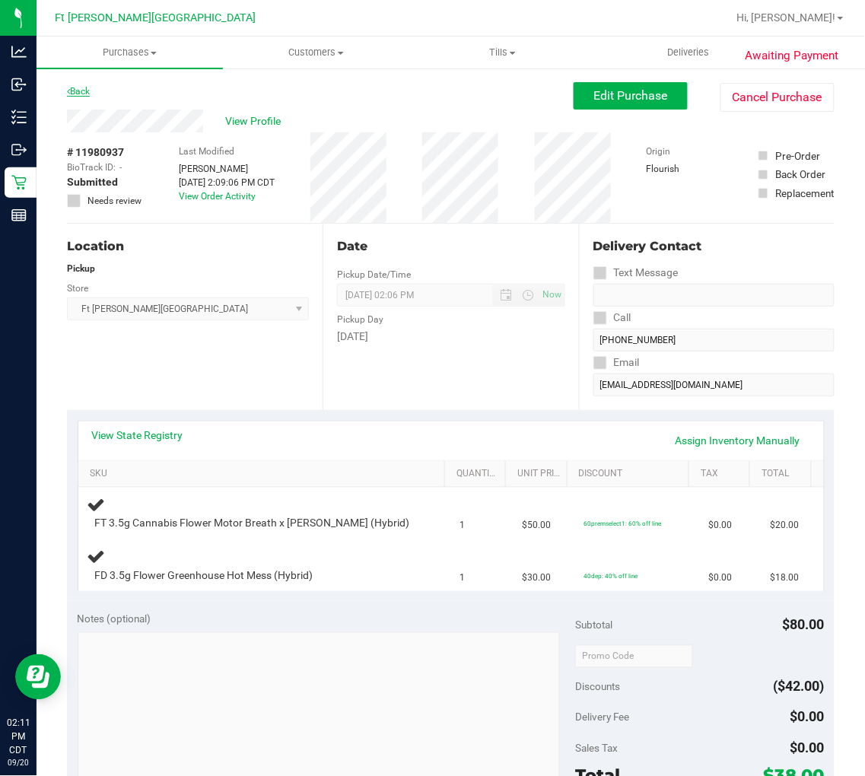
click at [81, 93] on link "Back" at bounding box center [78, 91] width 23 height 11
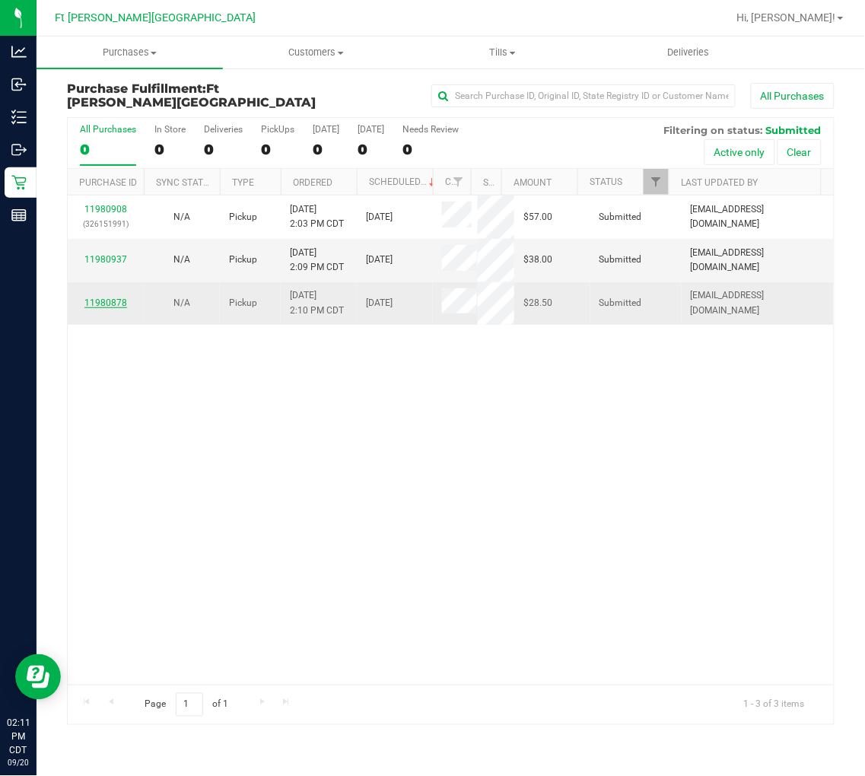
click at [110, 297] on link "11980878" at bounding box center [105, 302] width 43 height 11
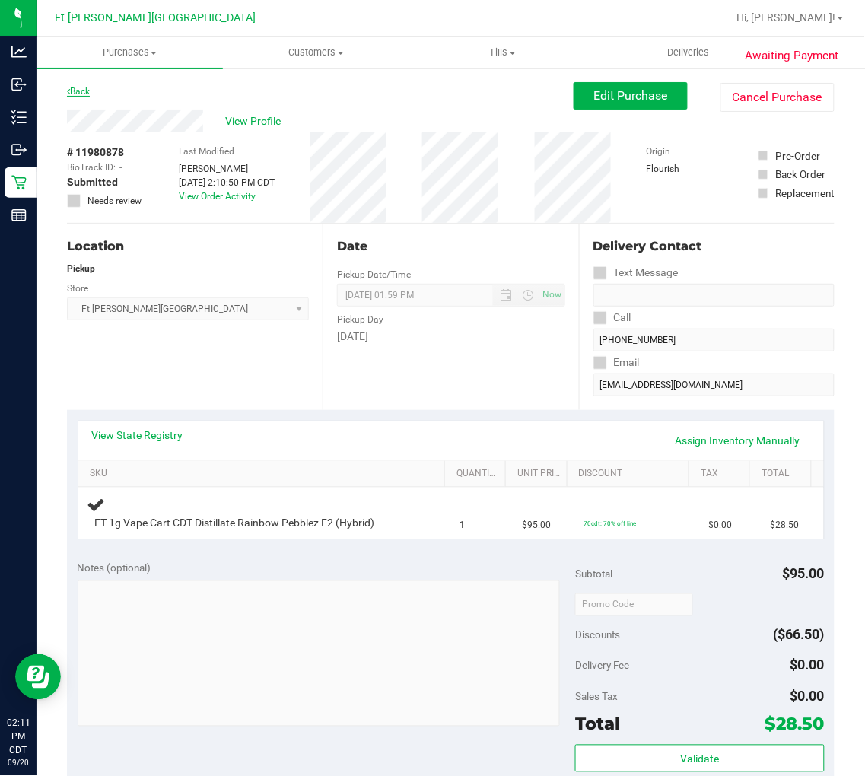
click at [85, 89] on link "Back" at bounding box center [78, 91] width 23 height 11
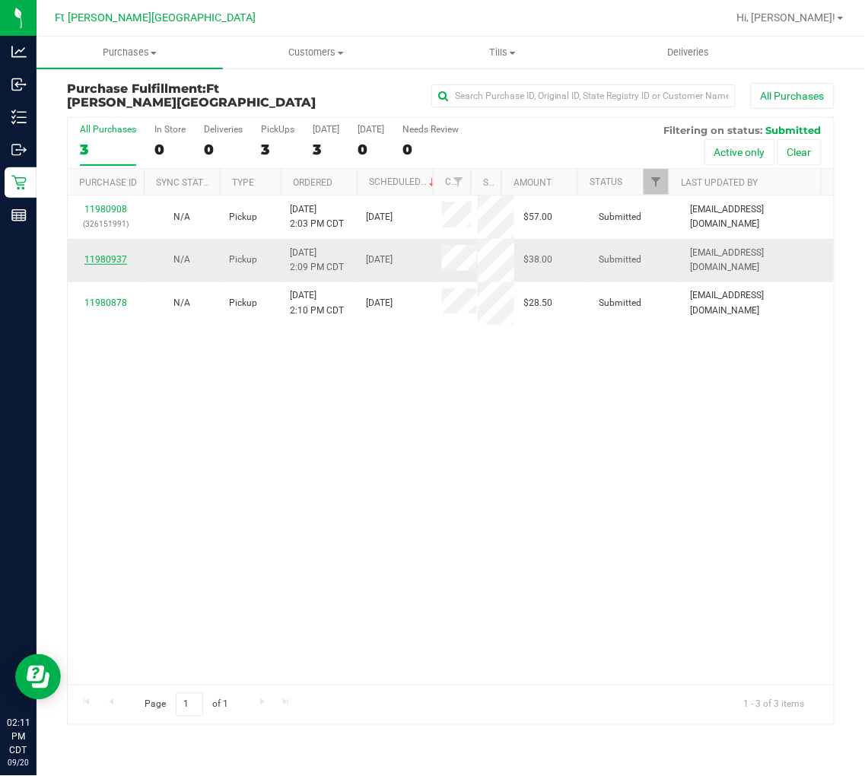
click at [110, 256] on link "11980937" at bounding box center [105, 259] width 43 height 11
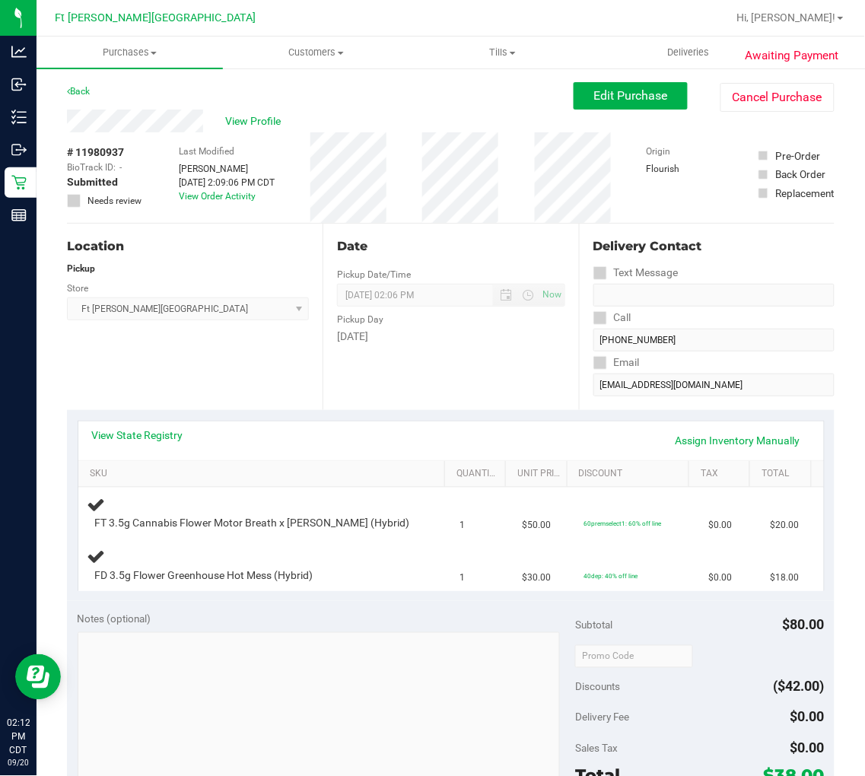
click at [77, 84] on div "Back" at bounding box center [78, 91] width 23 height 18
click at [79, 89] on link "Back" at bounding box center [78, 91] width 23 height 11
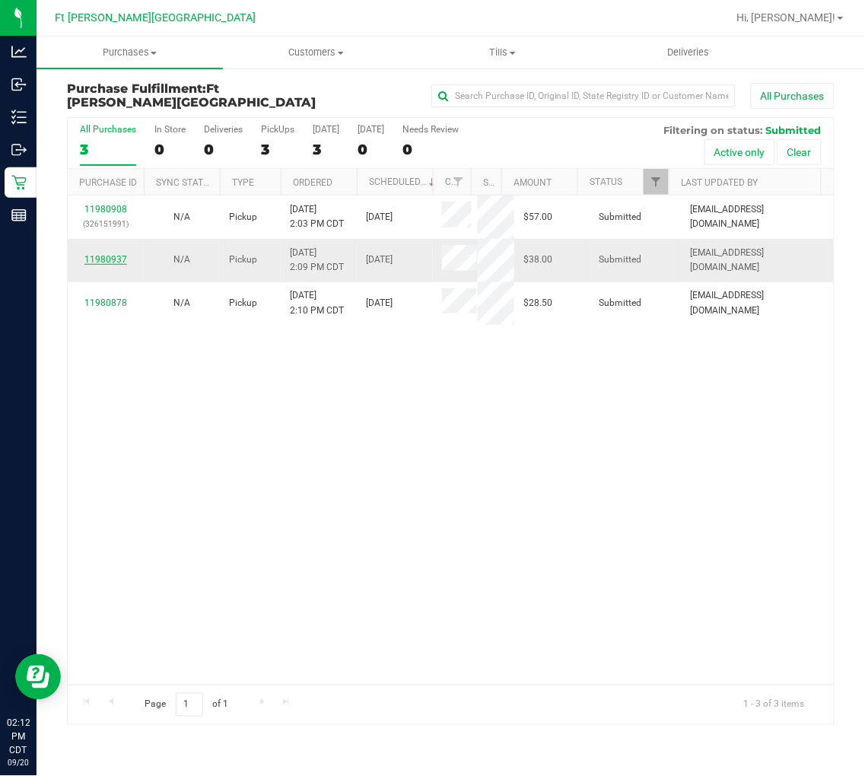
click at [110, 259] on link "11980937" at bounding box center [105, 259] width 43 height 11
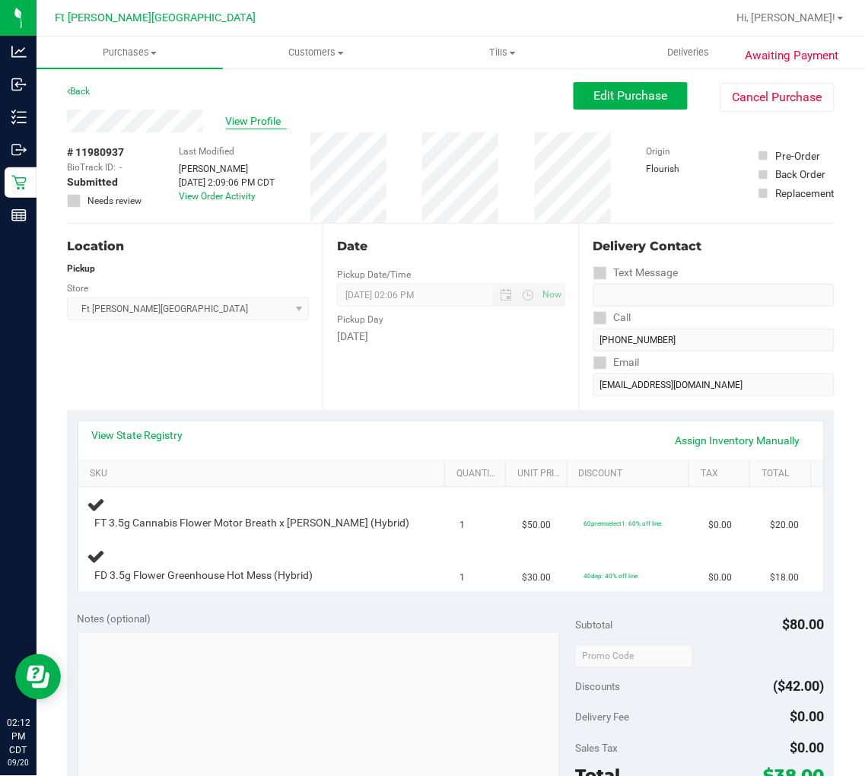
click at [236, 122] on span "View Profile" at bounding box center [256, 121] width 61 height 16
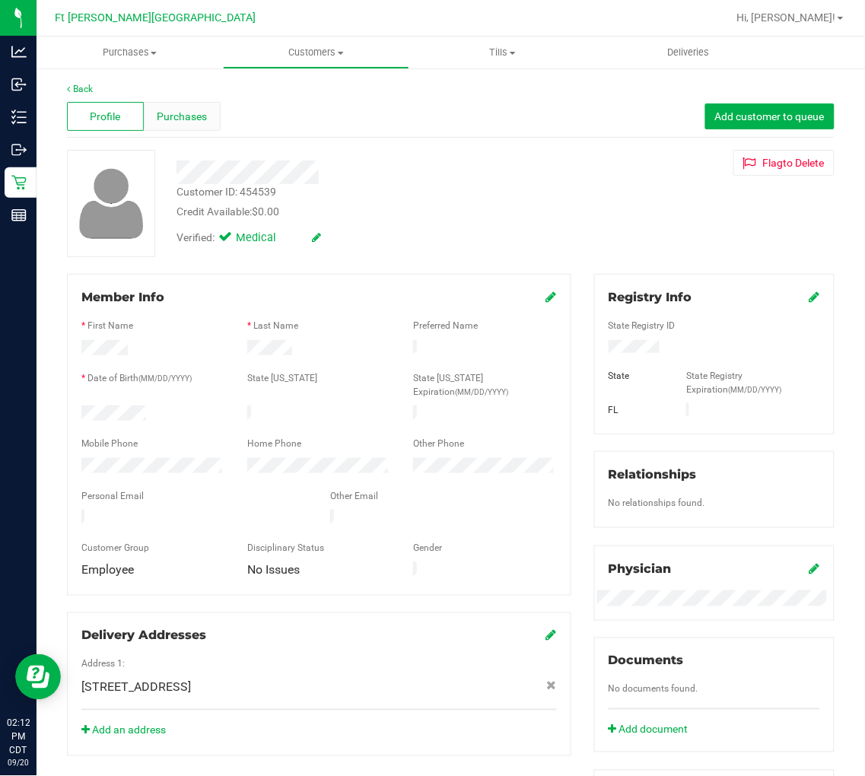
click at [188, 116] on span "Purchases" at bounding box center [182, 117] width 50 height 16
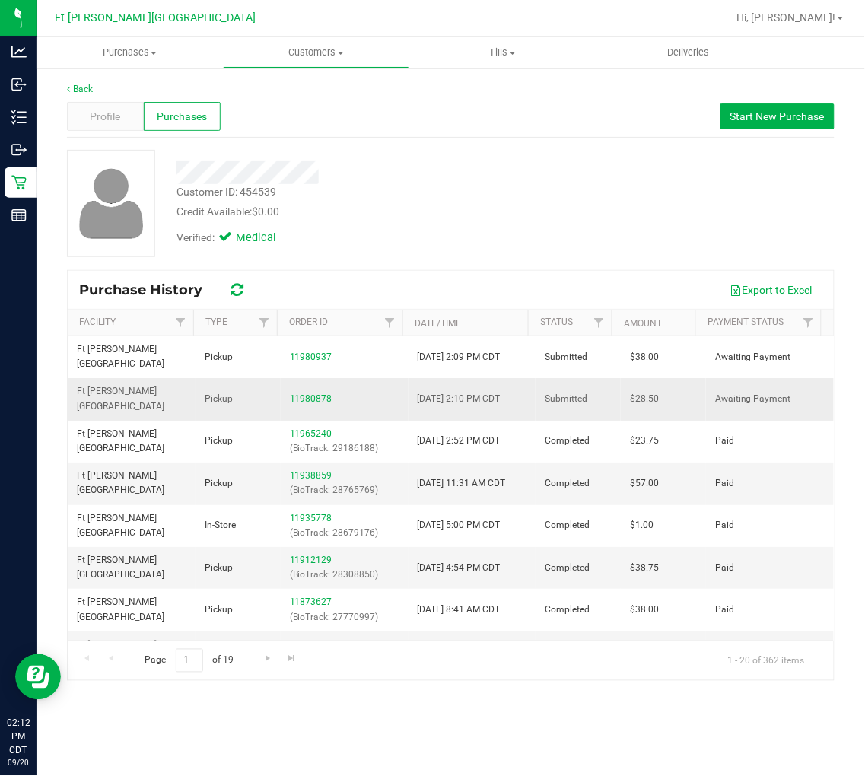
click at [301, 378] on td "11980878" at bounding box center [345, 399] width 128 height 42
click at [306, 393] on link "11980878" at bounding box center [311, 398] width 43 height 11
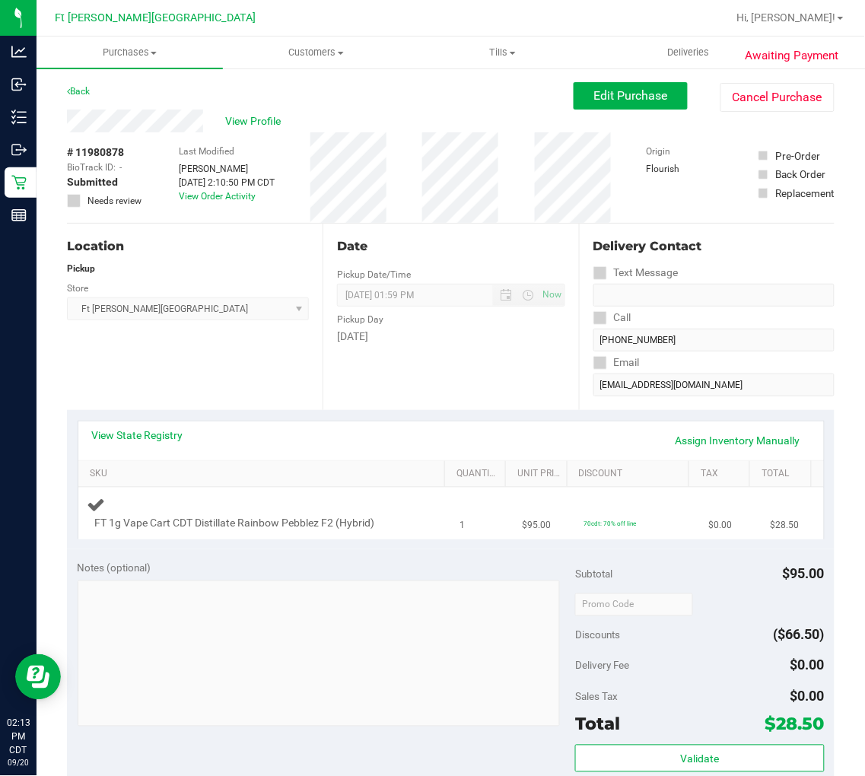
click at [403, 514] on div "FT 1g Vape Cart CDT Distillate Rainbow Pebblez F2 (Hybrid)" at bounding box center [264, 513] width 354 height 36
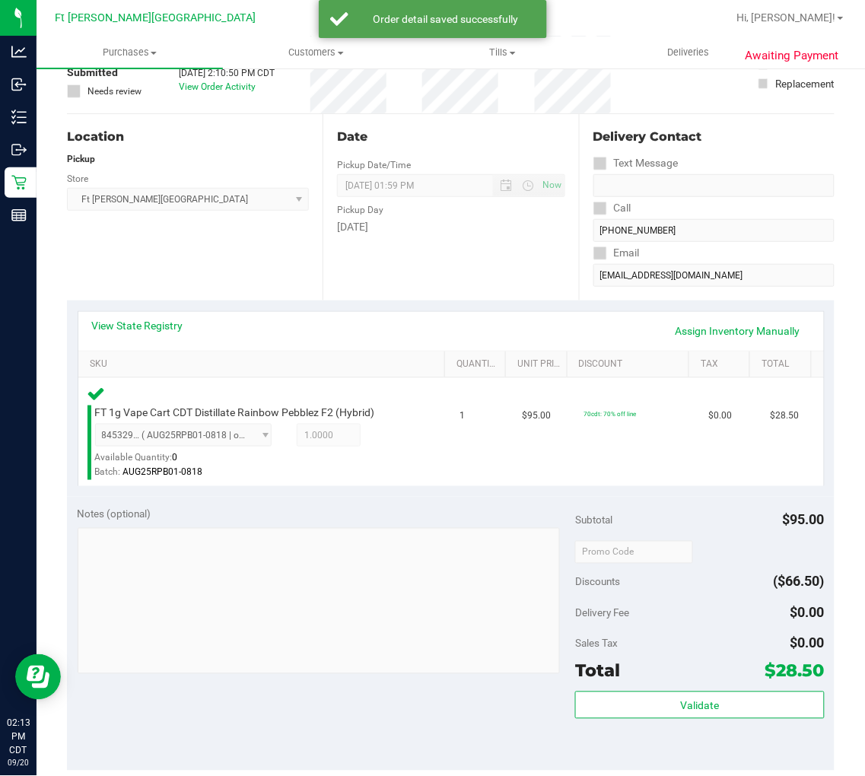
scroll to position [253, 0]
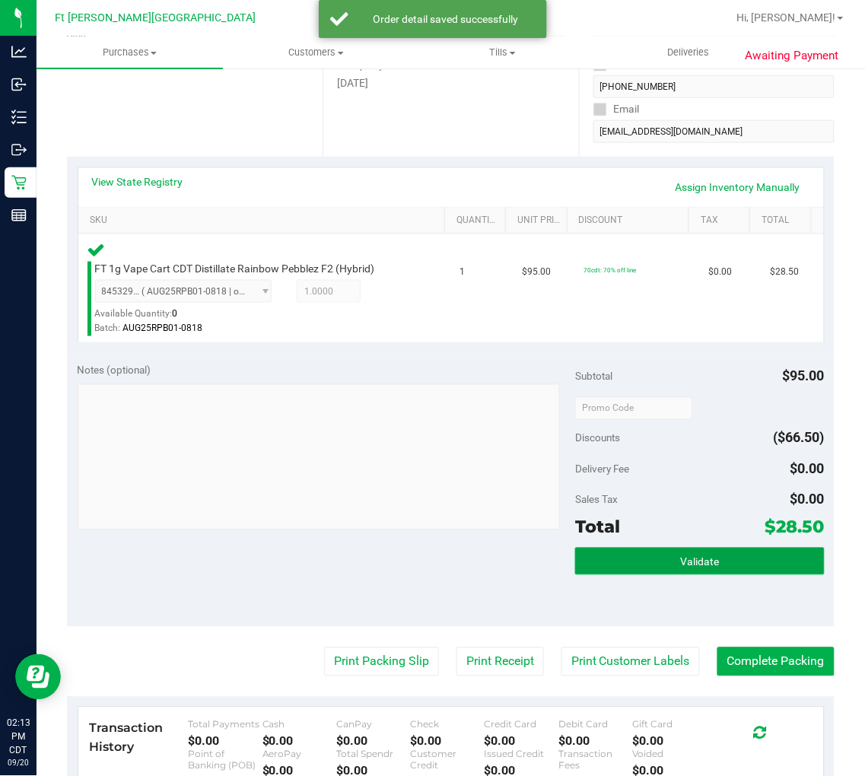
click at [681, 558] on span "Validate" at bounding box center [699, 562] width 39 height 12
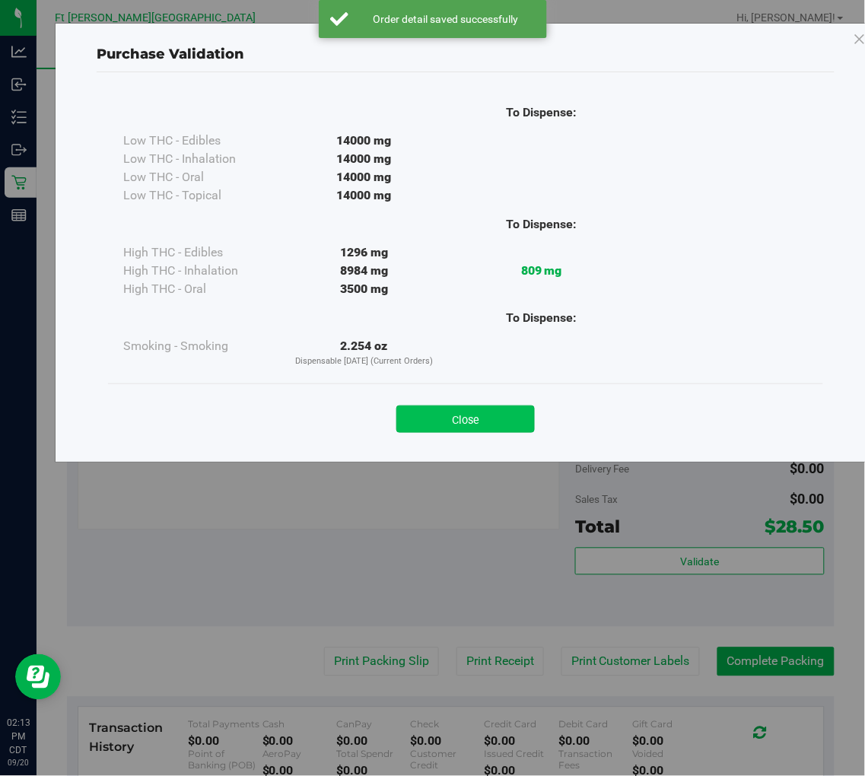
click at [494, 414] on button "Close" at bounding box center [465, 418] width 138 height 27
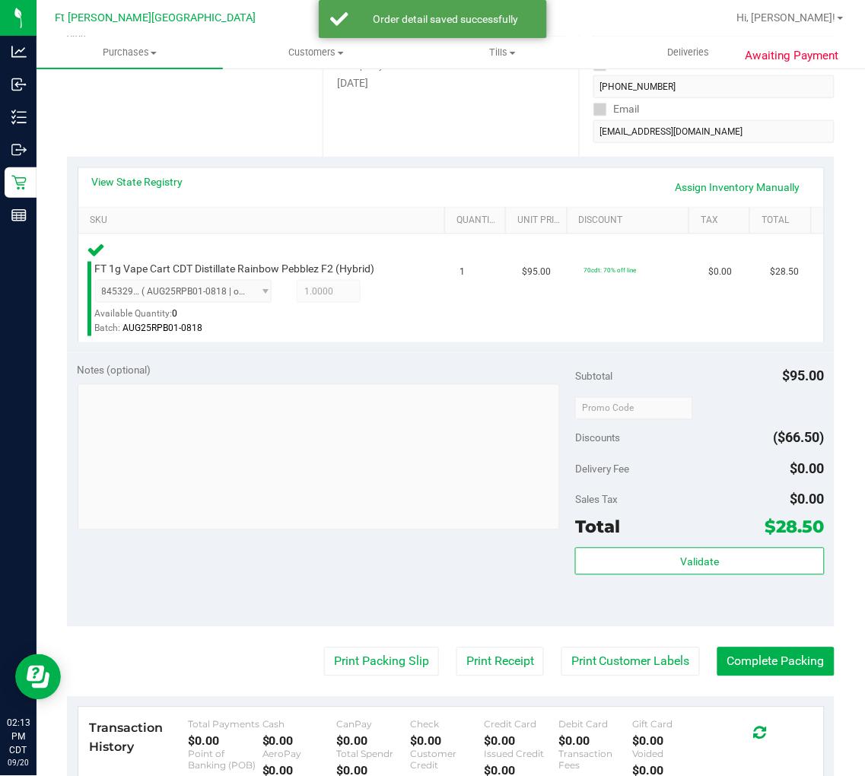
click at [392, 640] on purchase-details "Back Edit Purchase Cancel Purchase View Profile # 11980878 BioTrack ID: - Submi…" at bounding box center [450, 411] width 767 height 1164
click at [394, 651] on button "Print Packing Slip" at bounding box center [381, 661] width 115 height 29
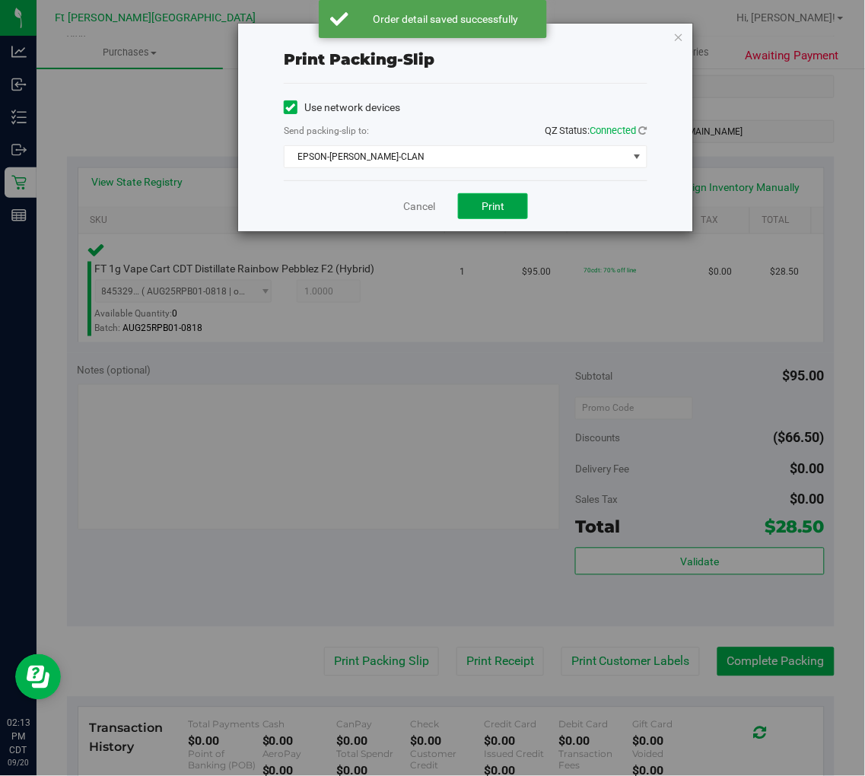
click at [507, 194] on button "Print" at bounding box center [493, 206] width 70 height 26
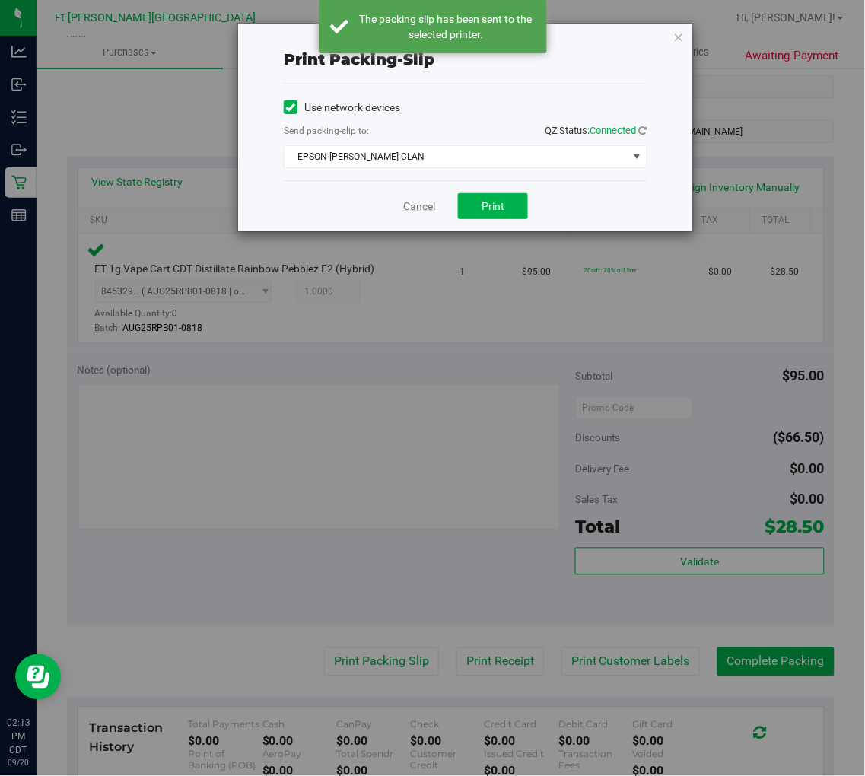
click at [415, 207] on link "Cancel" at bounding box center [419, 207] width 32 height 16
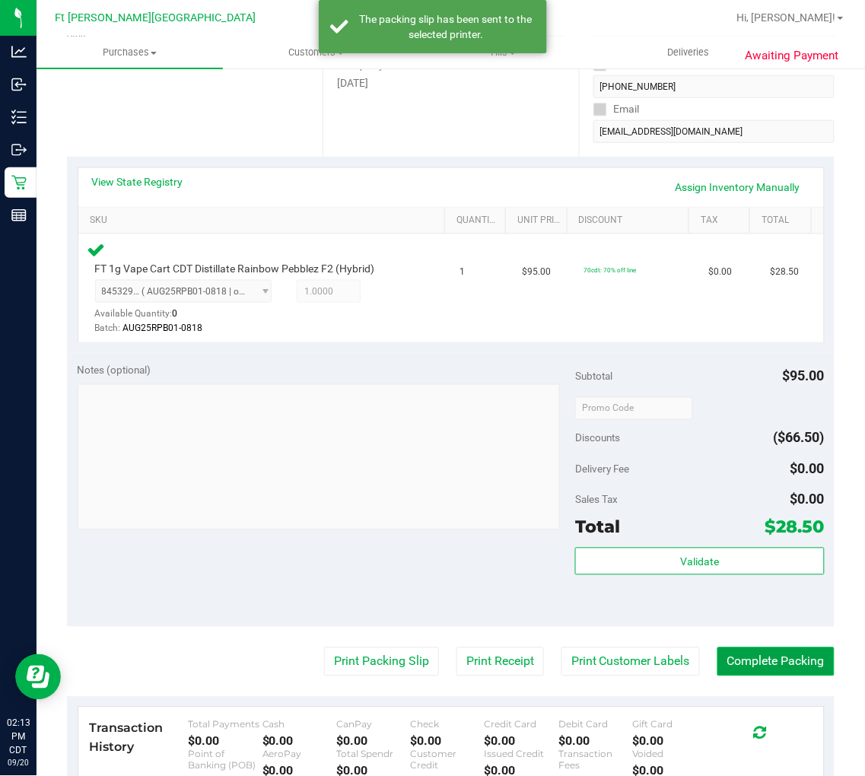
click at [782, 650] on button "Complete Packing" at bounding box center [775, 661] width 117 height 29
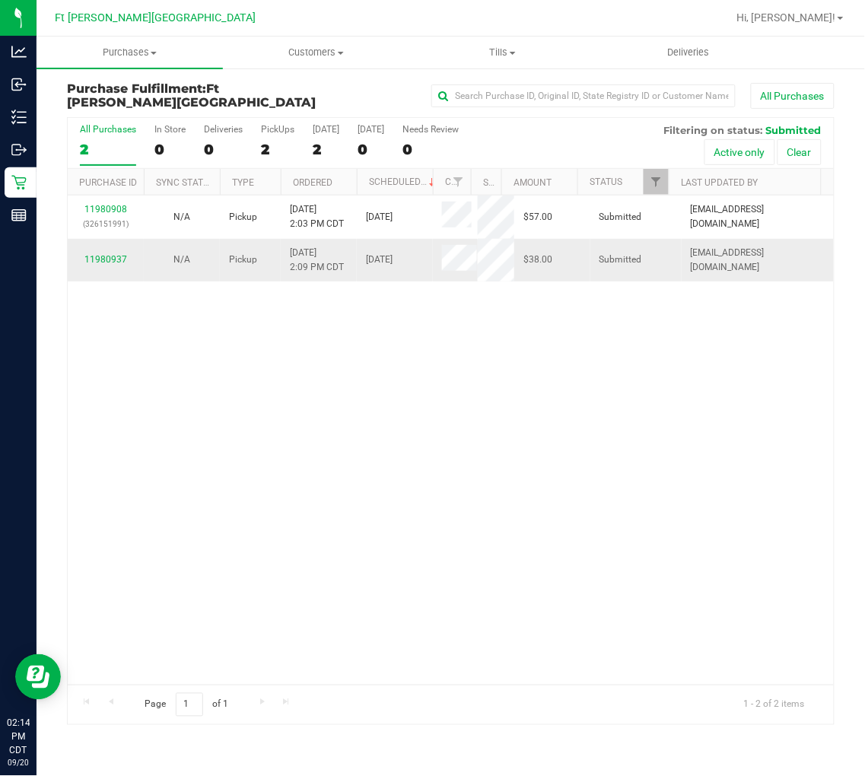
click at [111, 253] on div "11980937" at bounding box center [106, 260] width 58 height 14
click at [110, 259] on link "11980937" at bounding box center [105, 259] width 43 height 11
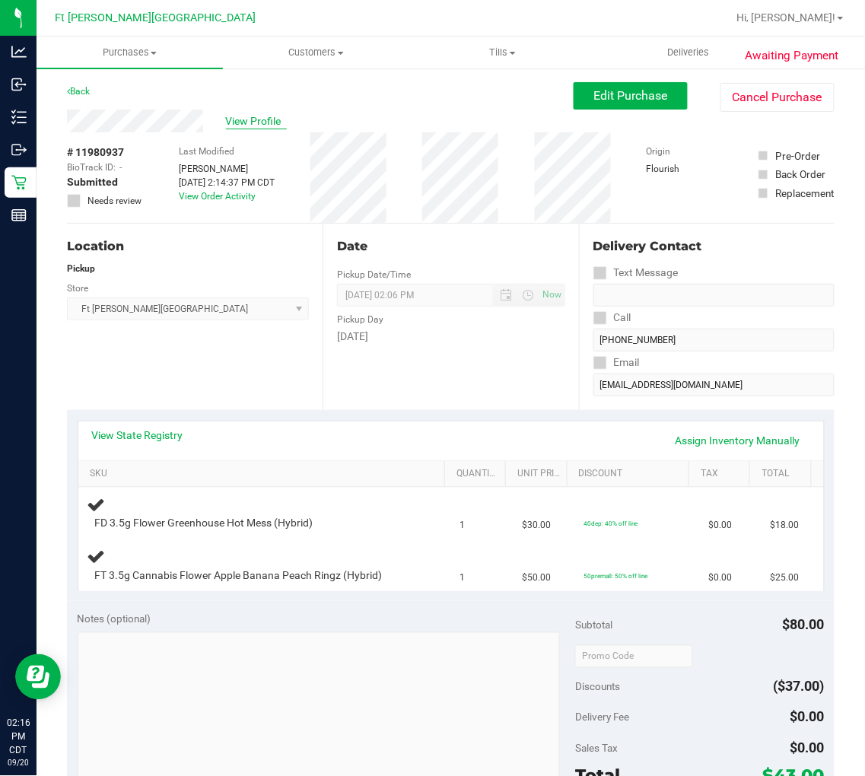
click at [256, 116] on span "View Profile" at bounding box center [256, 121] width 61 height 16
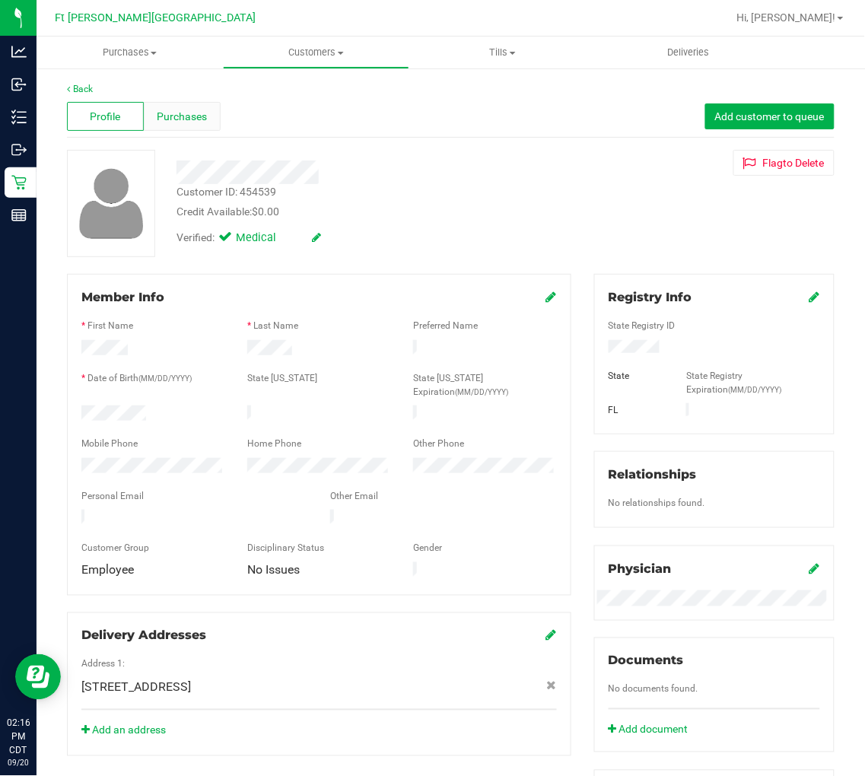
click at [185, 125] on div "Purchases" at bounding box center [182, 116] width 77 height 29
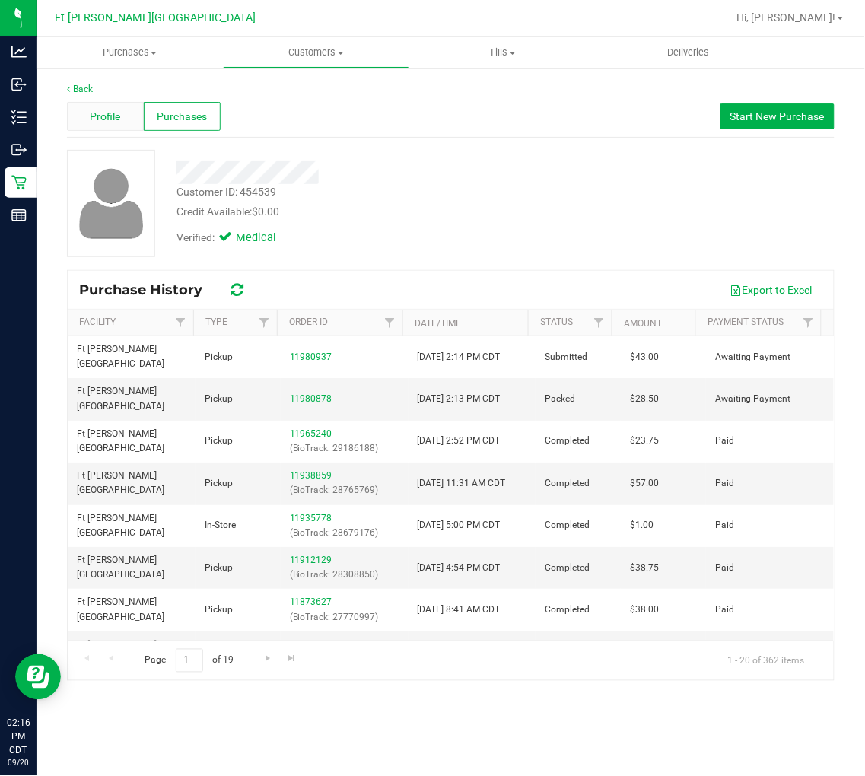
click at [129, 110] on div "Profile" at bounding box center [105, 116] width 77 height 29
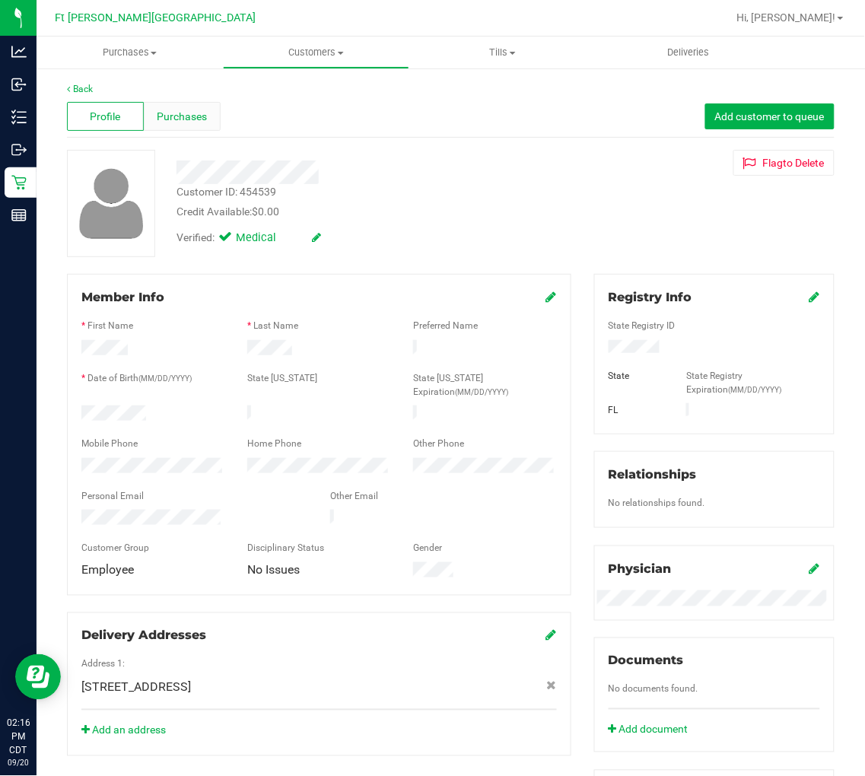
click at [178, 114] on span "Purchases" at bounding box center [182, 117] width 50 height 16
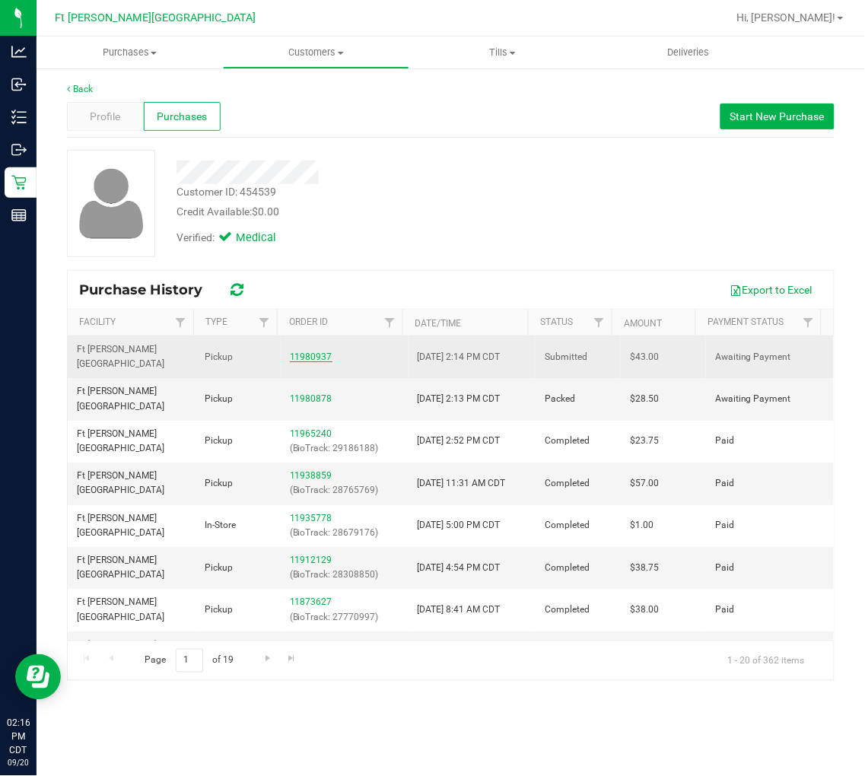
click at [322, 351] on link "11980937" at bounding box center [311, 356] width 43 height 11
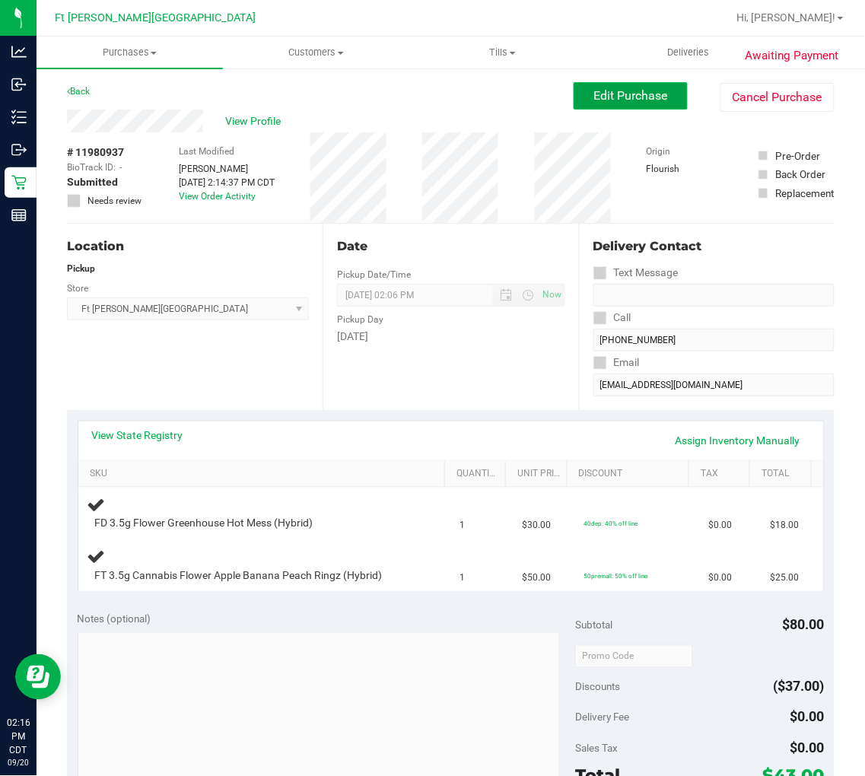
click at [617, 92] on span "Edit Purchase" at bounding box center [631, 95] width 74 height 14
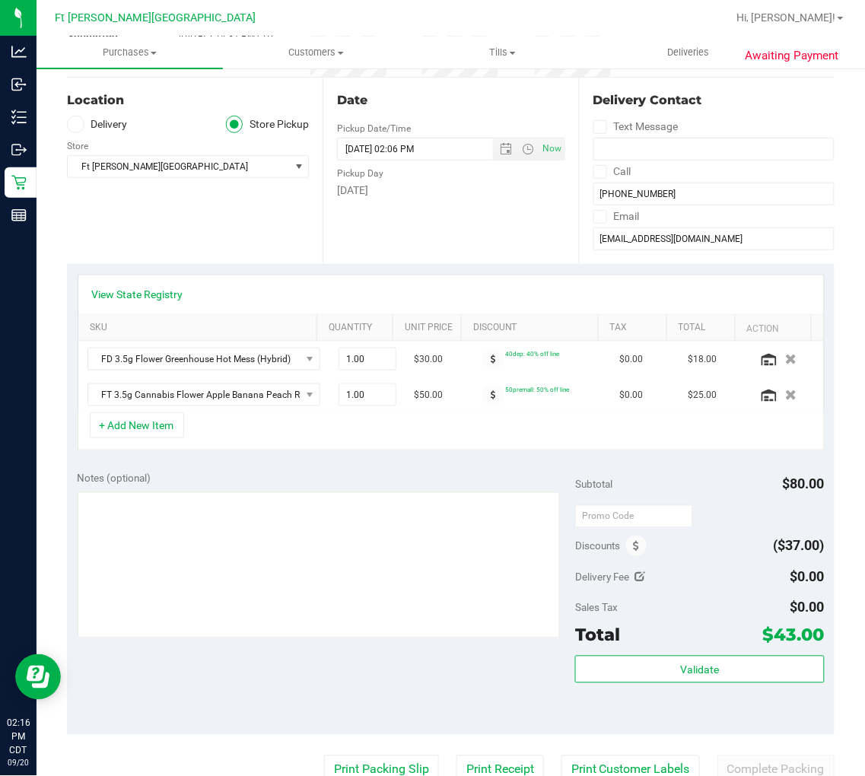
scroll to position [169, 0]
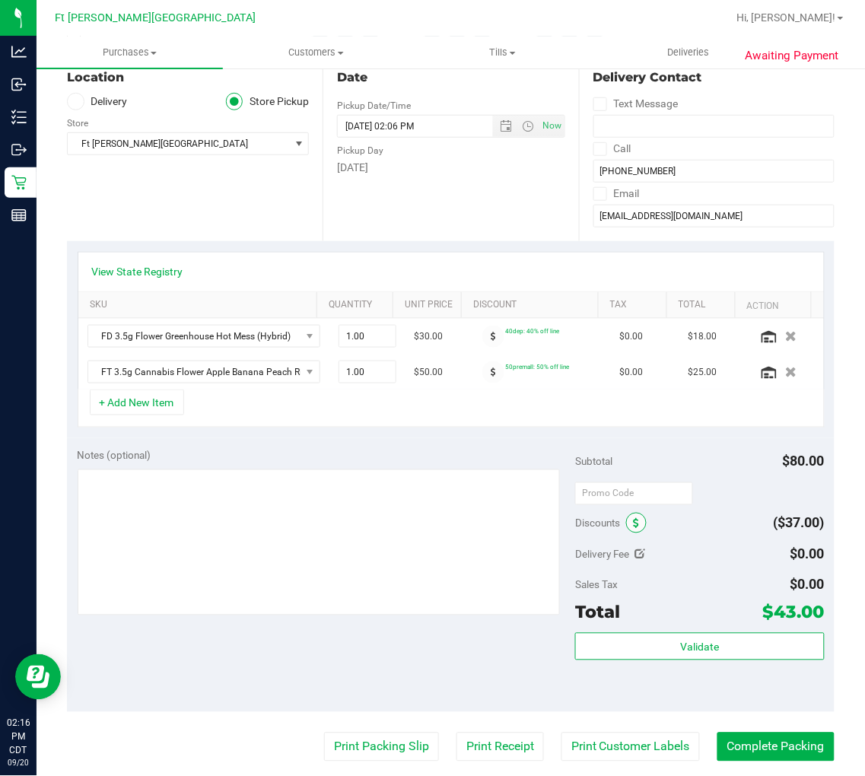
click at [633, 523] on icon at bounding box center [636, 524] width 6 height 11
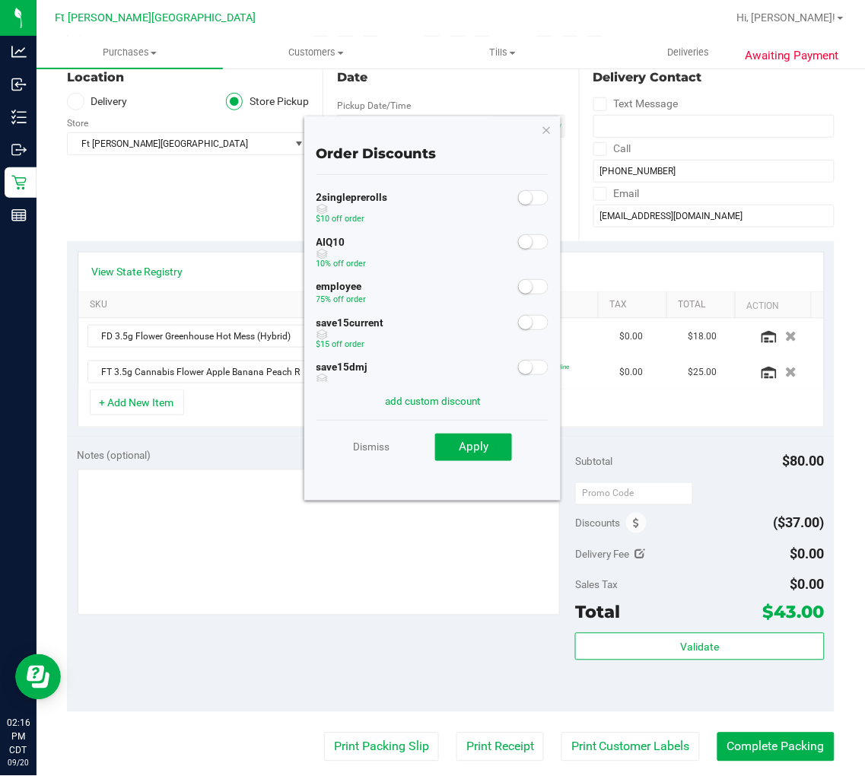
click at [519, 291] on small at bounding box center [526, 287] width 14 height 14
click at [482, 438] on button "Apply" at bounding box center [473, 447] width 77 height 27
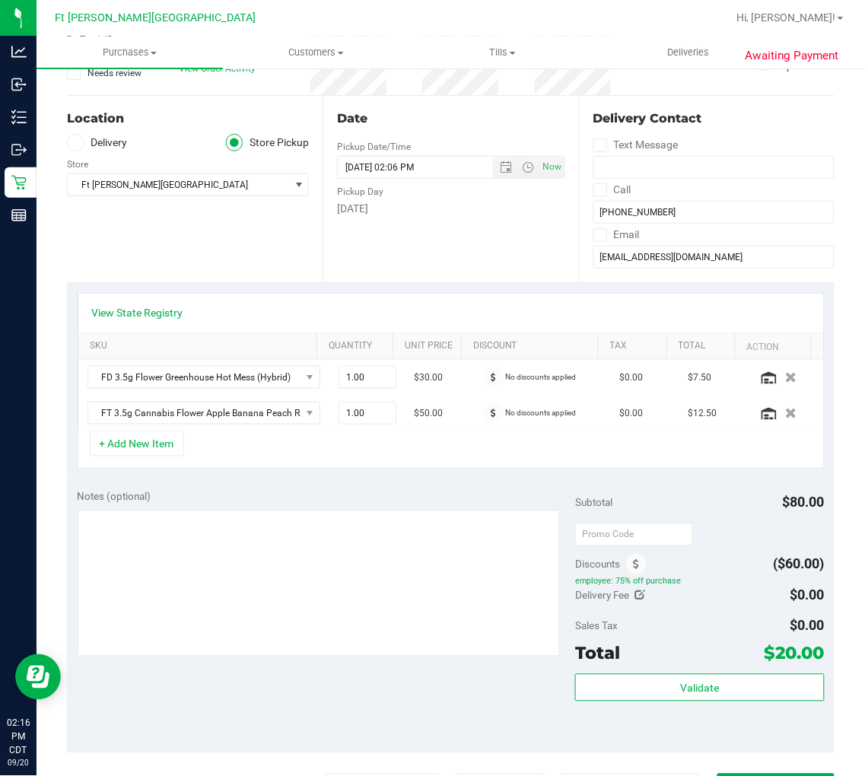
scroll to position [0, 0]
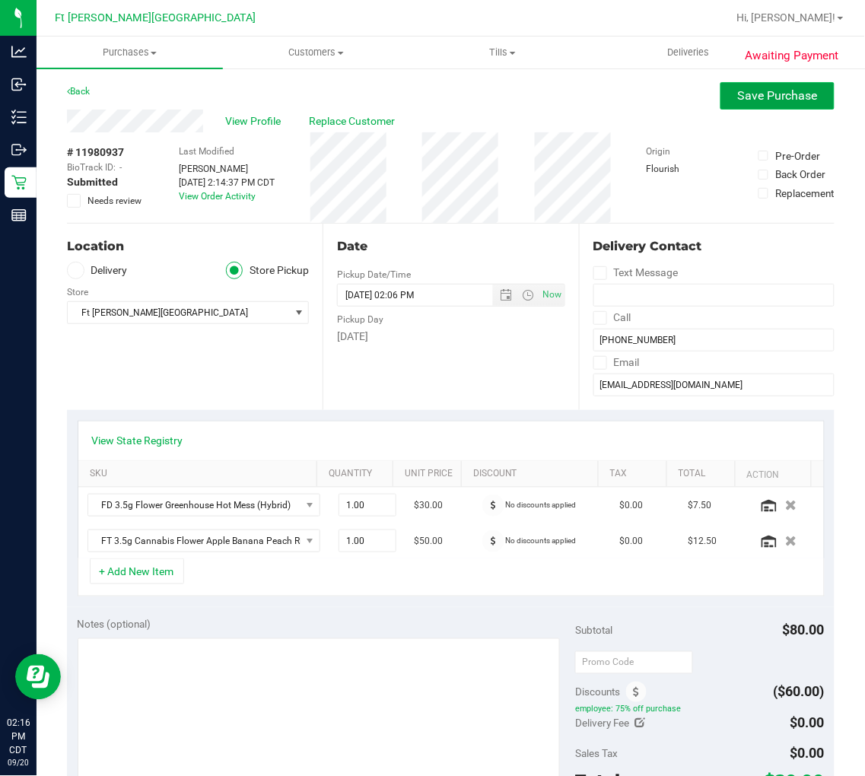
click at [749, 88] on span "Save Purchase" at bounding box center [778, 95] width 80 height 14
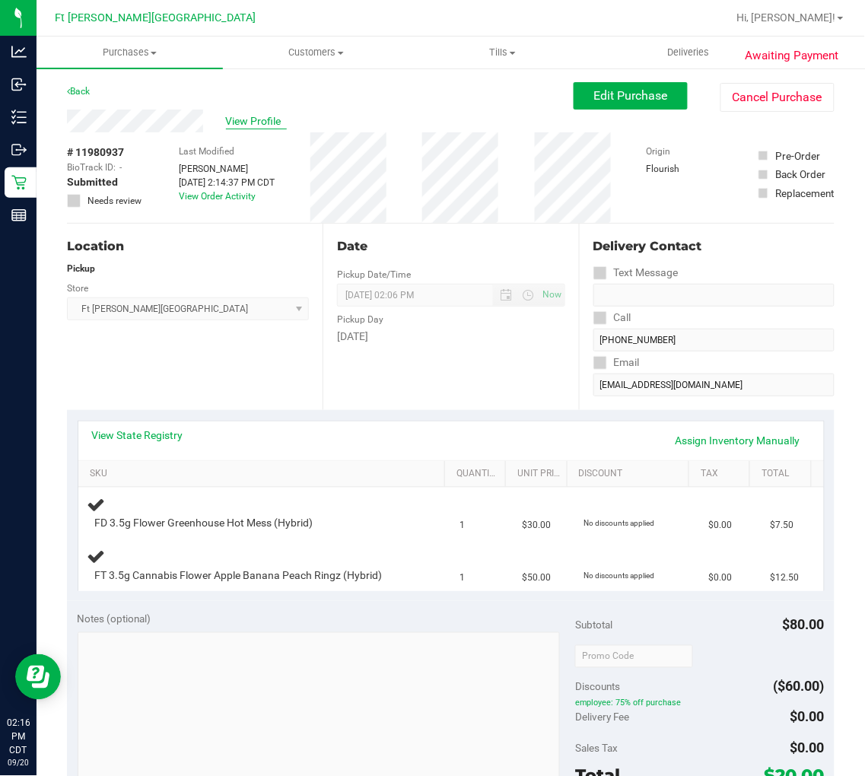
click at [255, 124] on span "View Profile" at bounding box center [256, 121] width 61 height 16
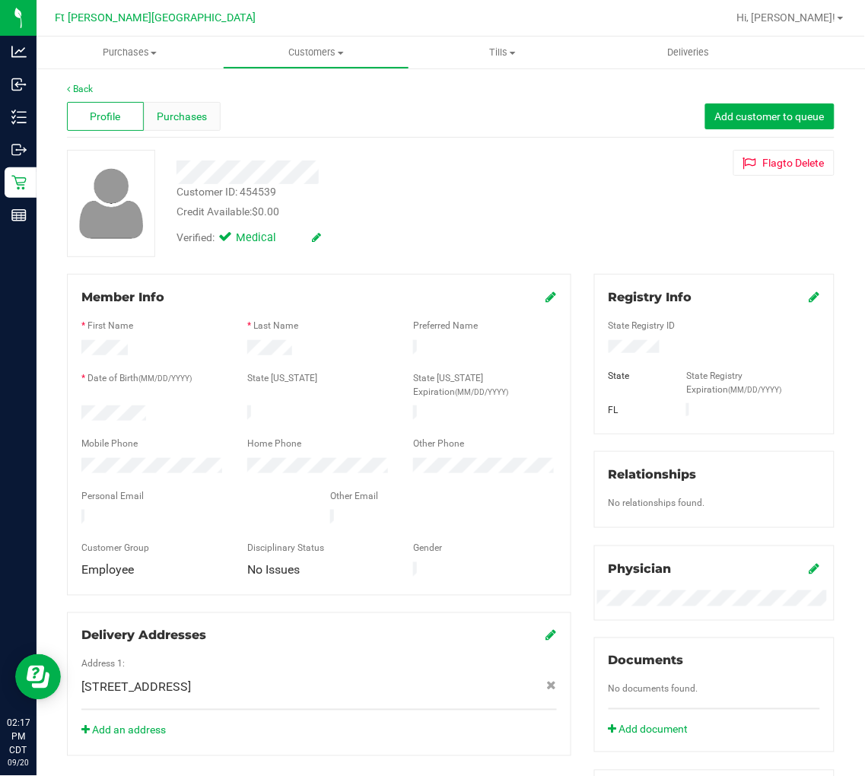
click at [187, 115] on span "Purchases" at bounding box center [182, 117] width 50 height 16
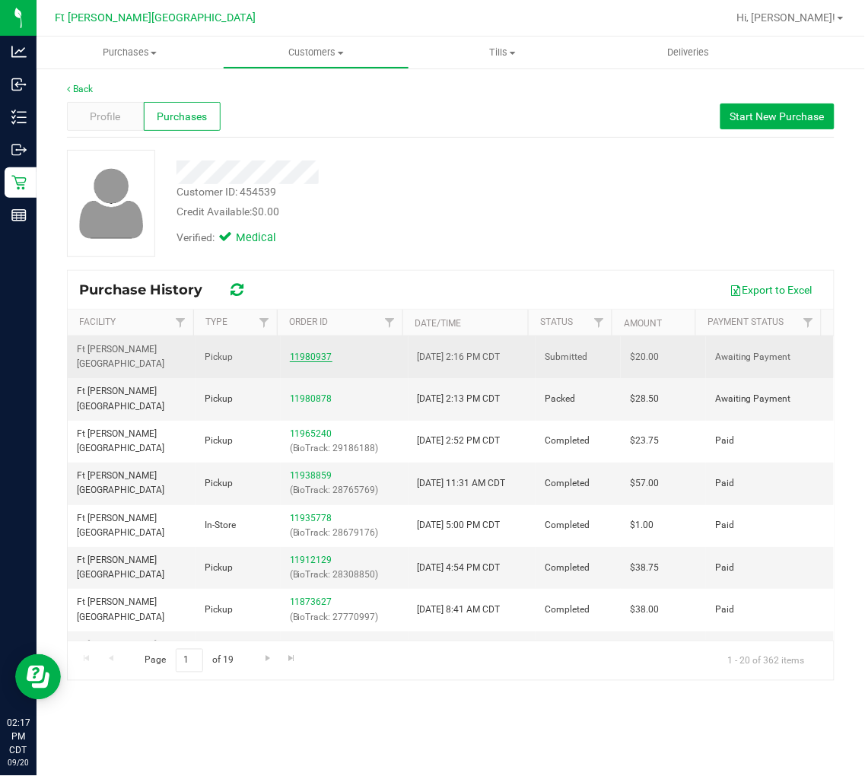
click at [309, 351] on link "11980937" at bounding box center [311, 356] width 43 height 11
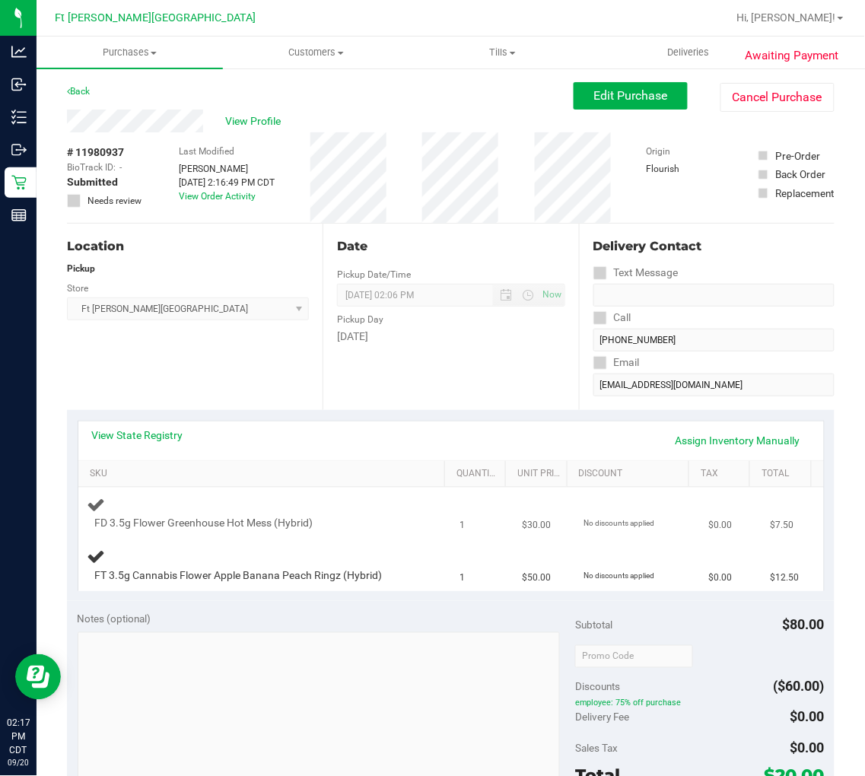
click at [362, 510] on div "FD 3.5g Flower Greenhouse Hot Mess (Hybrid)" at bounding box center [264, 513] width 354 height 36
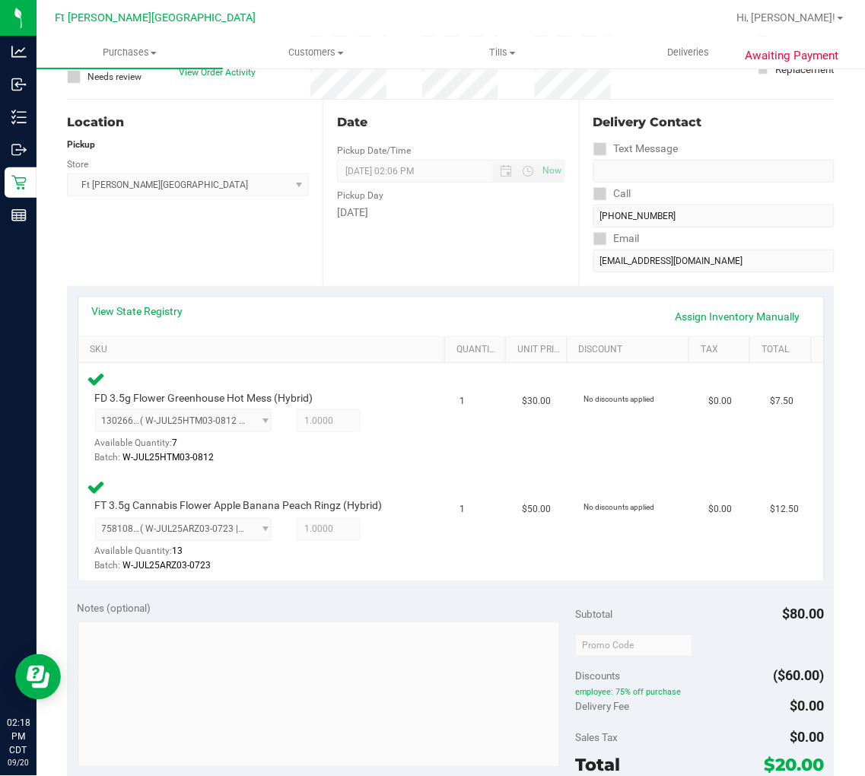
scroll to position [253, 0]
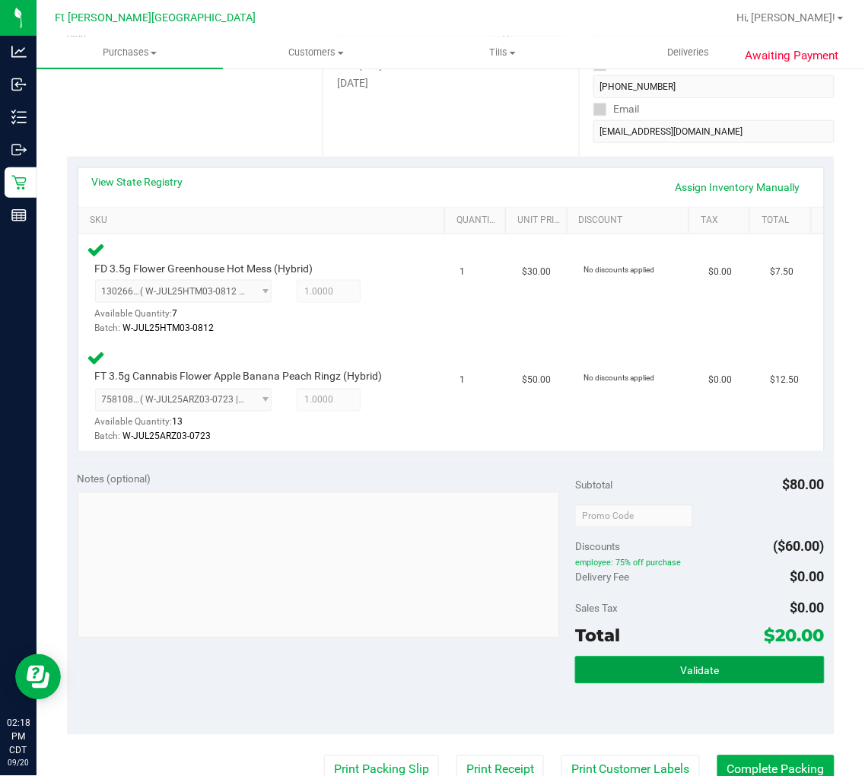
click at [721, 664] on button "Validate" at bounding box center [699, 669] width 249 height 27
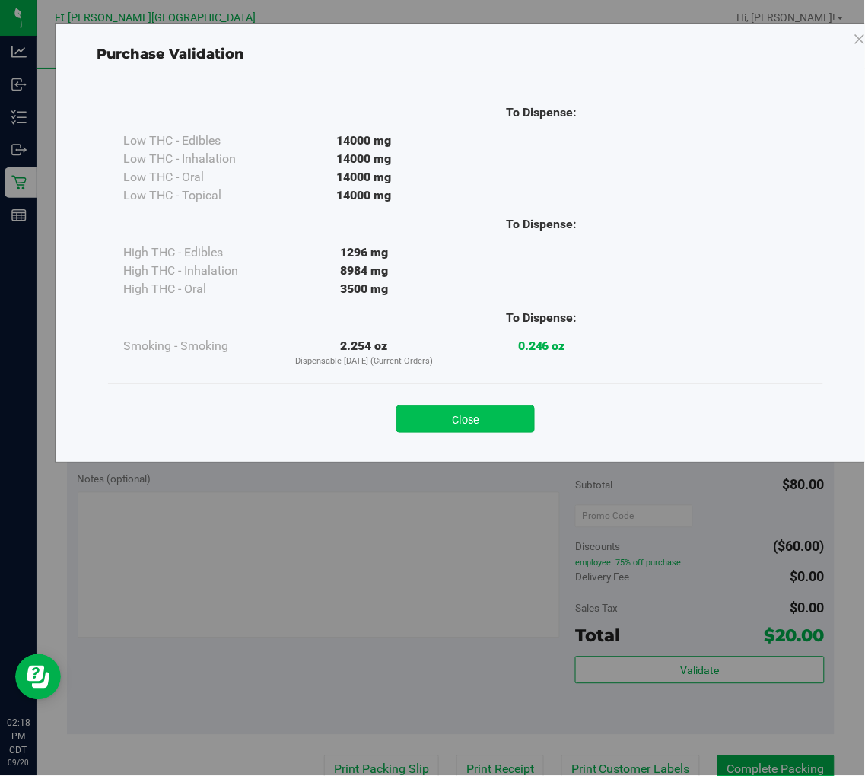
click at [491, 415] on button "Close" at bounding box center [465, 418] width 138 height 27
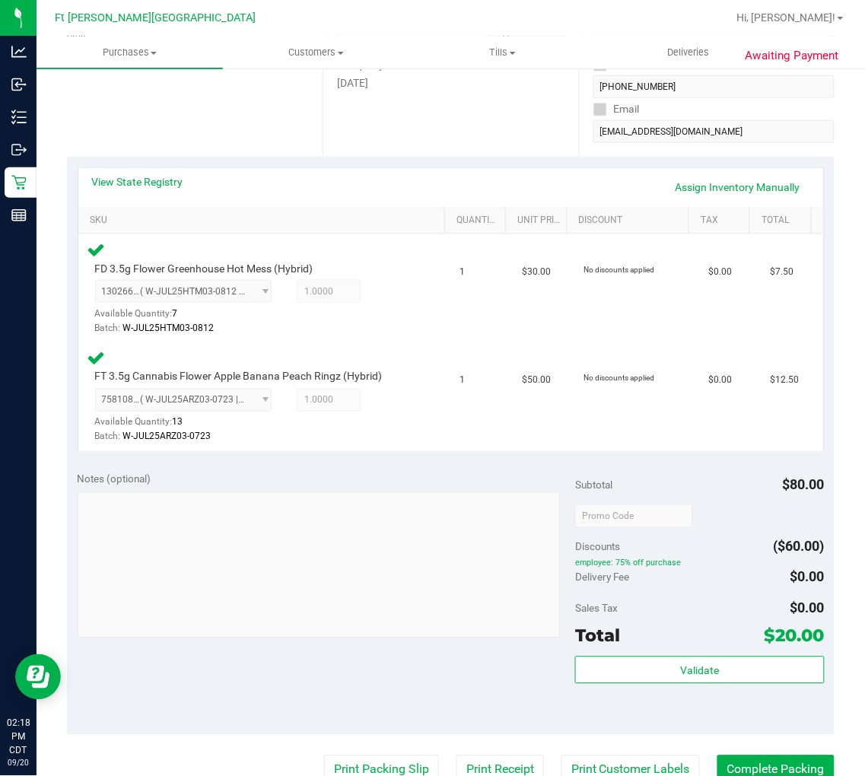
scroll to position [422, 0]
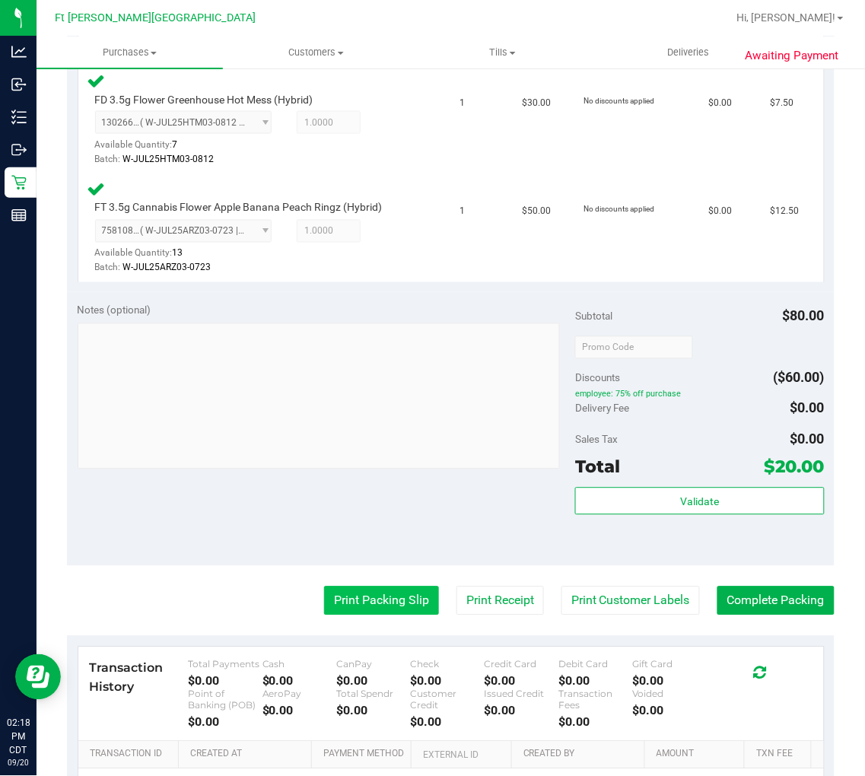
click at [376, 601] on button "Print Packing Slip" at bounding box center [381, 600] width 115 height 29
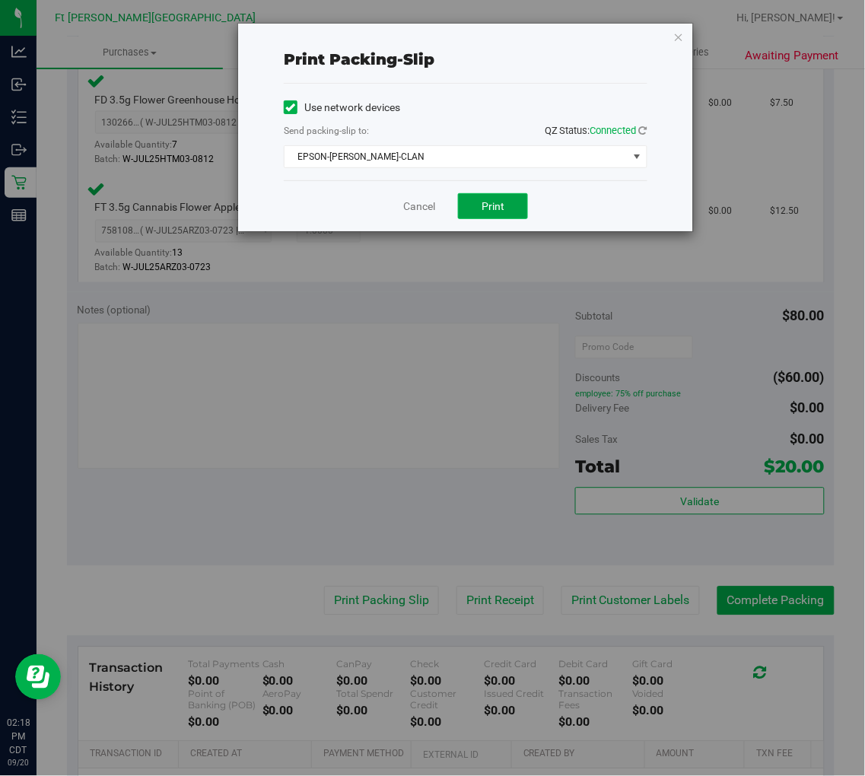
click at [491, 198] on button "Print" at bounding box center [493, 206] width 70 height 26
click at [429, 200] on link "Cancel" at bounding box center [419, 207] width 32 height 16
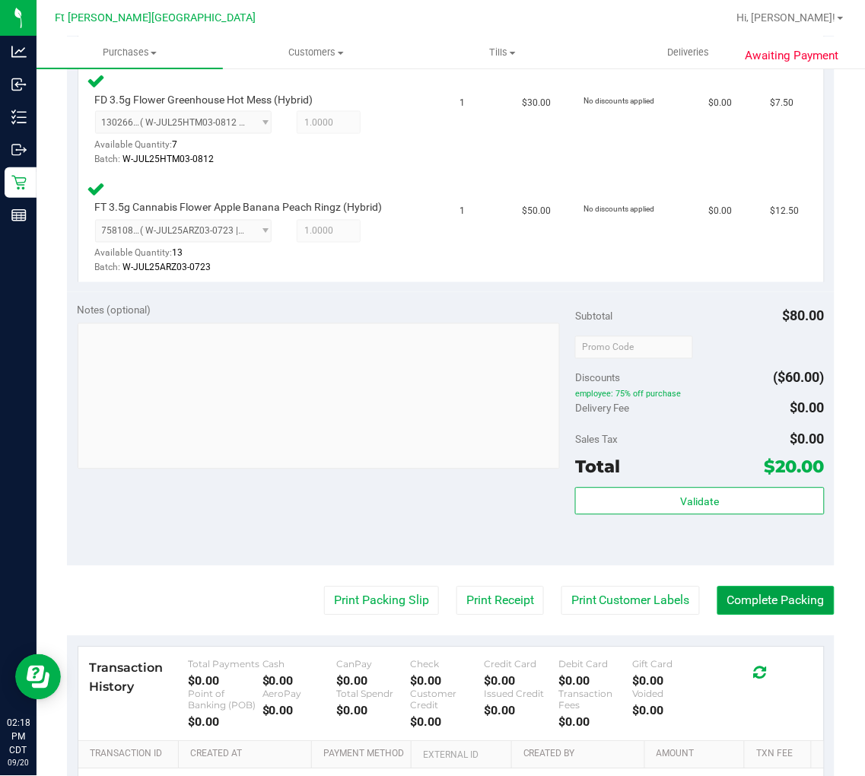
click at [747, 590] on button "Complete Packing" at bounding box center [775, 600] width 117 height 29
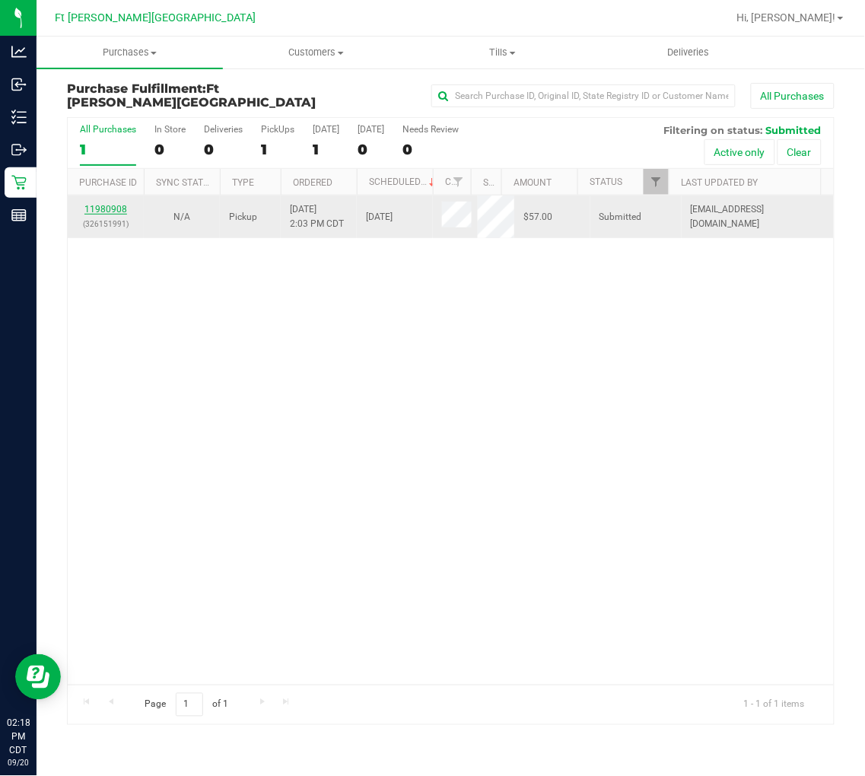
click at [119, 209] on link "11980908" at bounding box center [105, 209] width 43 height 11
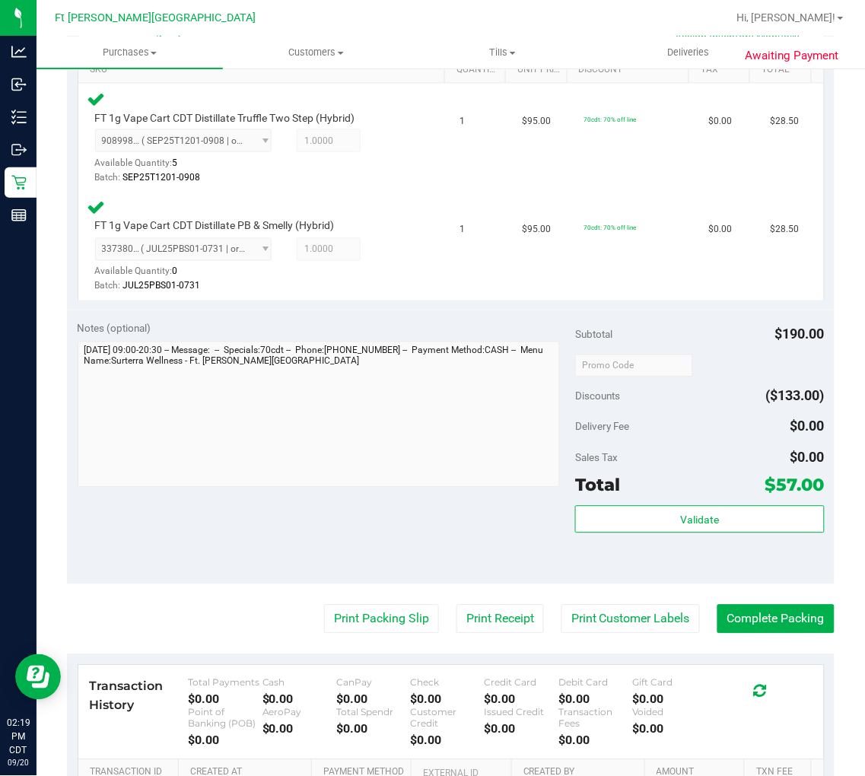
scroll to position [422, 0]
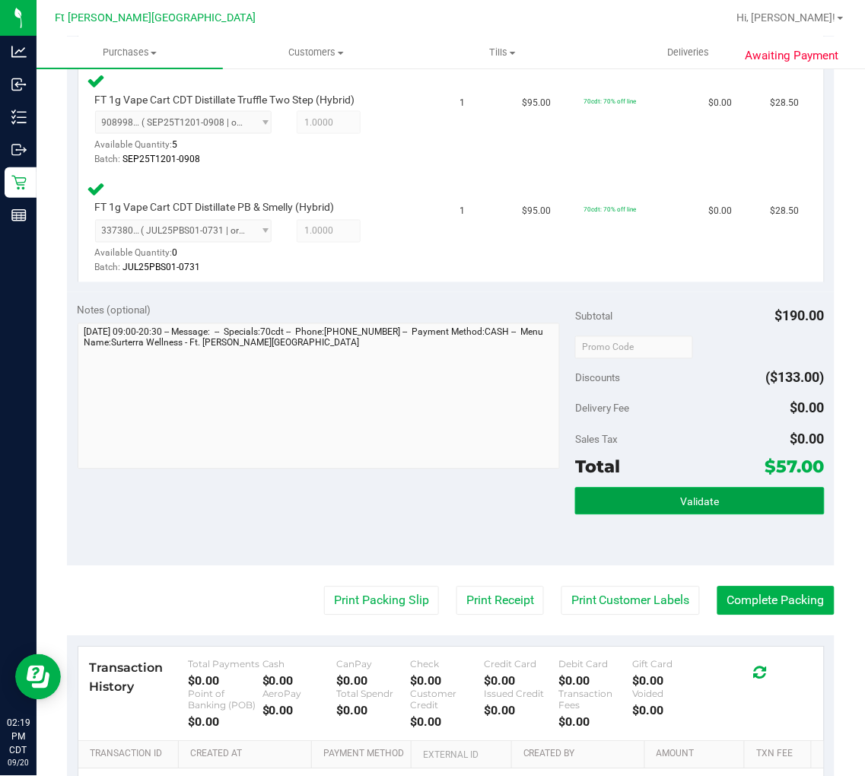
click at [675, 506] on button "Validate" at bounding box center [699, 501] width 249 height 27
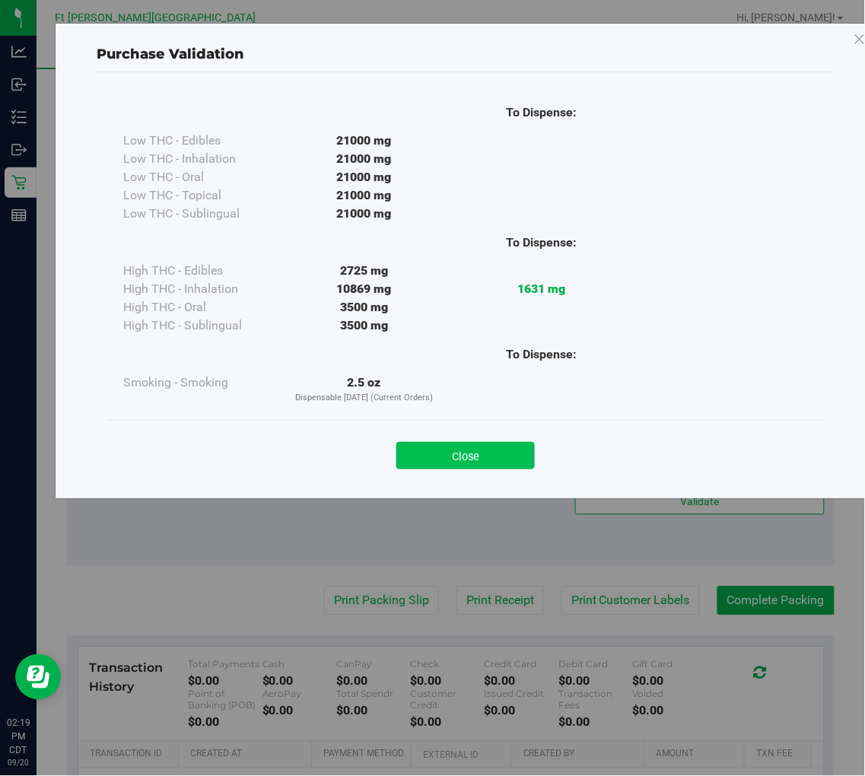
click at [504, 450] on button "Close" at bounding box center [465, 455] width 138 height 27
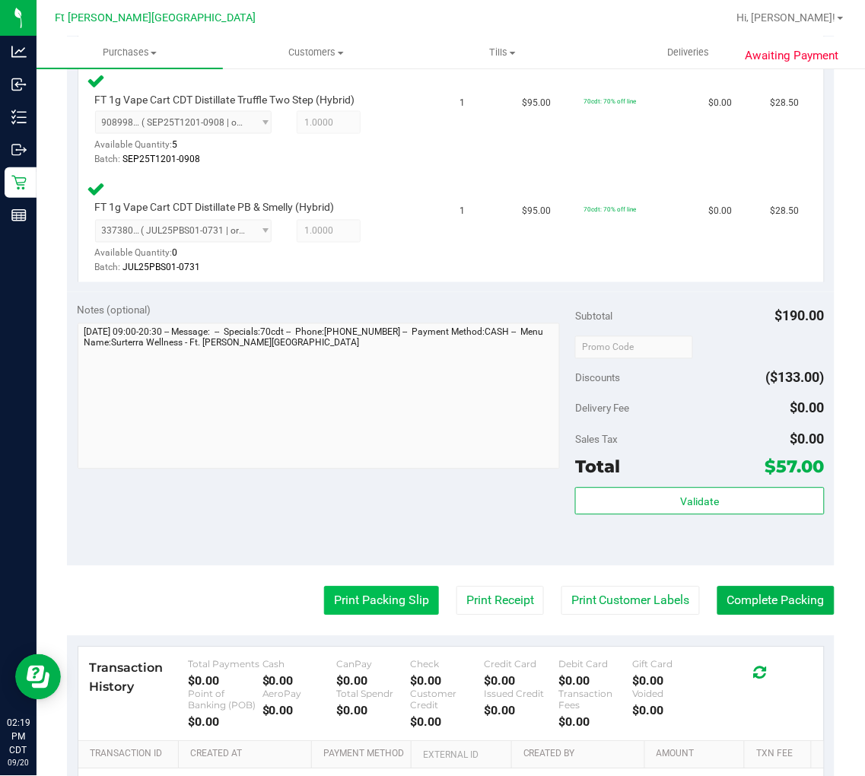
click at [377, 589] on button "Print Packing Slip" at bounding box center [381, 600] width 115 height 29
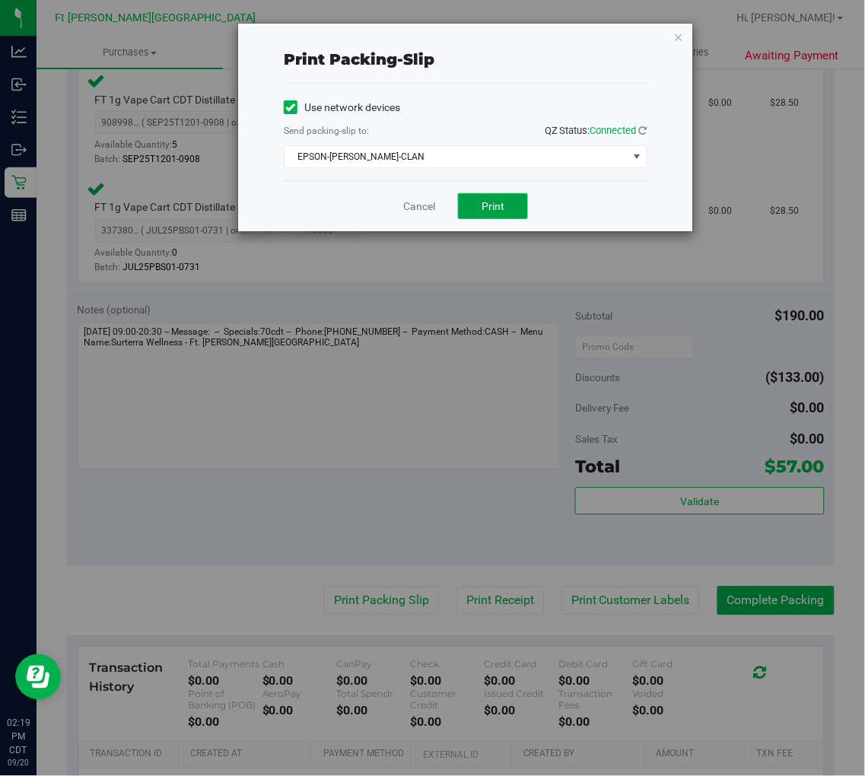
click at [500, 200] on span "Print" at bounding box center [492, 206] width 23 height 12
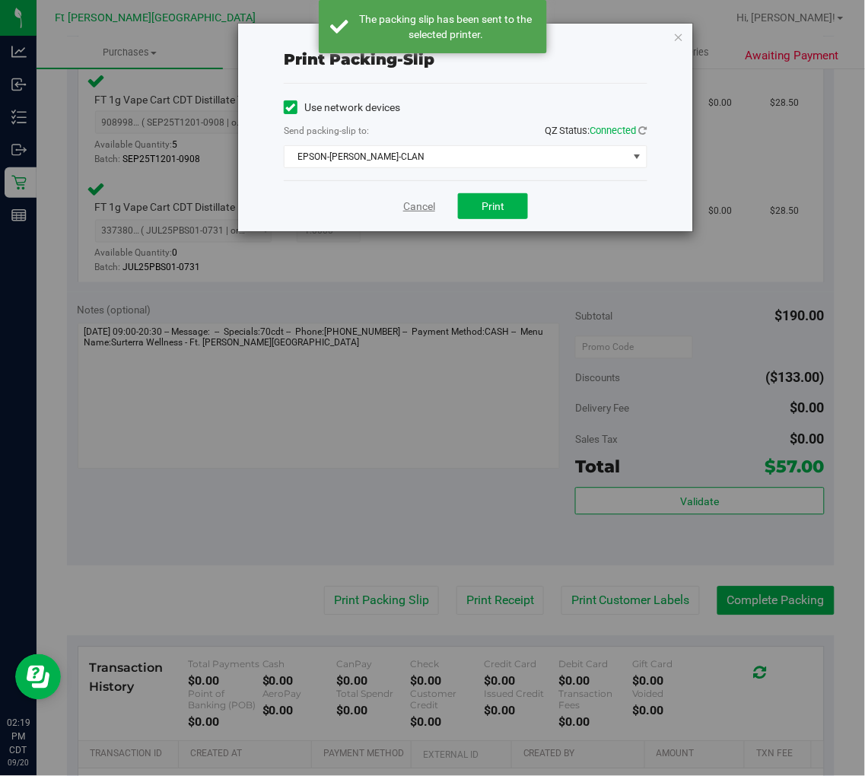
click at [422, 204] on link "Cancel" at bounding box center [419, 207] width 32 height 16
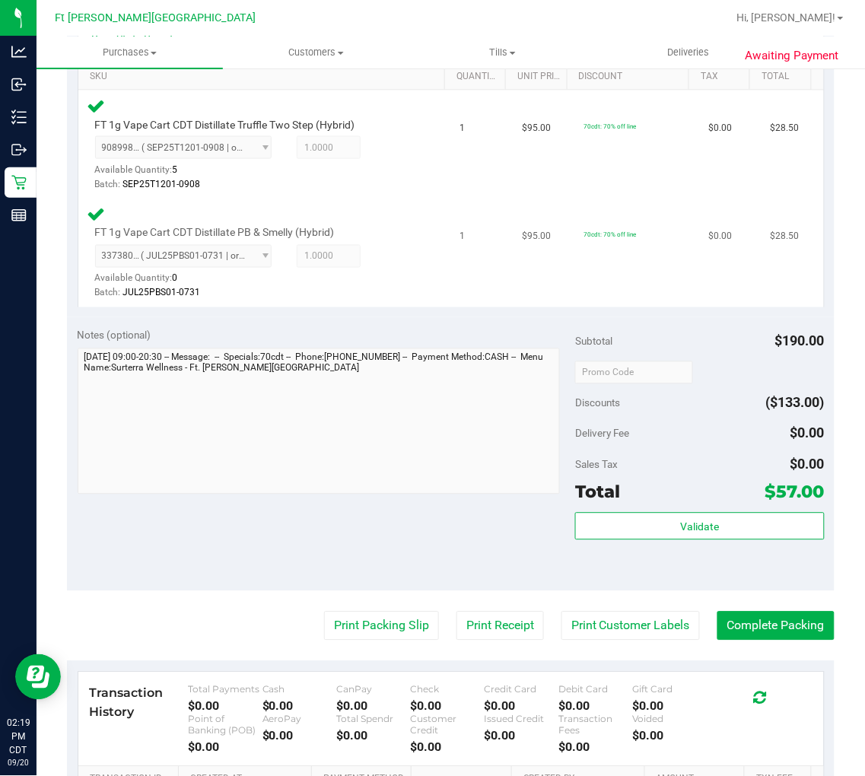
scroll to position [396, 0]
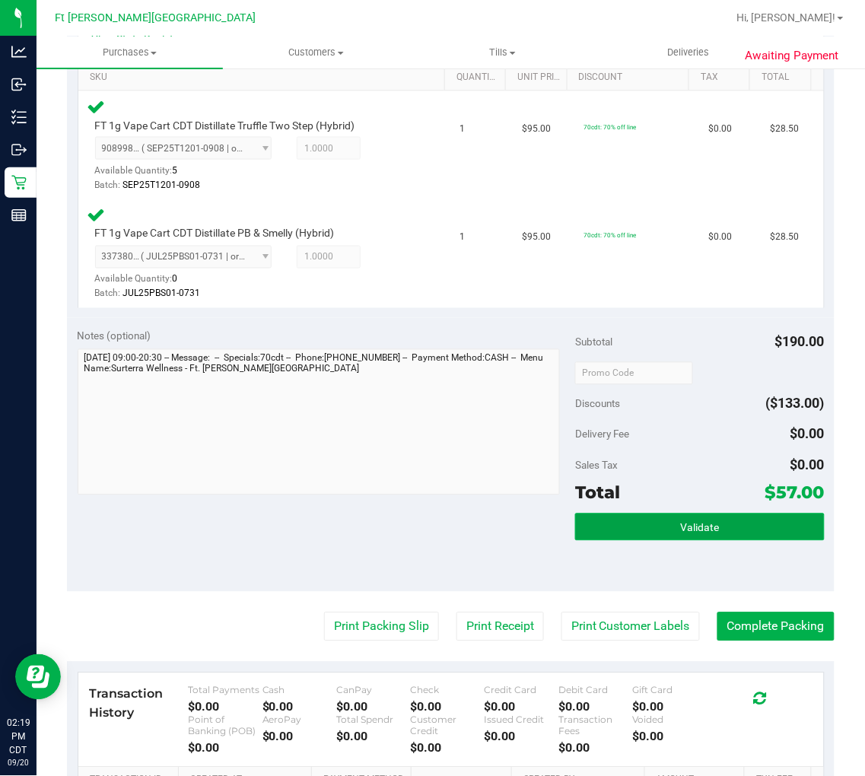
click at [763, 526] on button "Validate" at bounding box center [699, 526] width 249 height 27
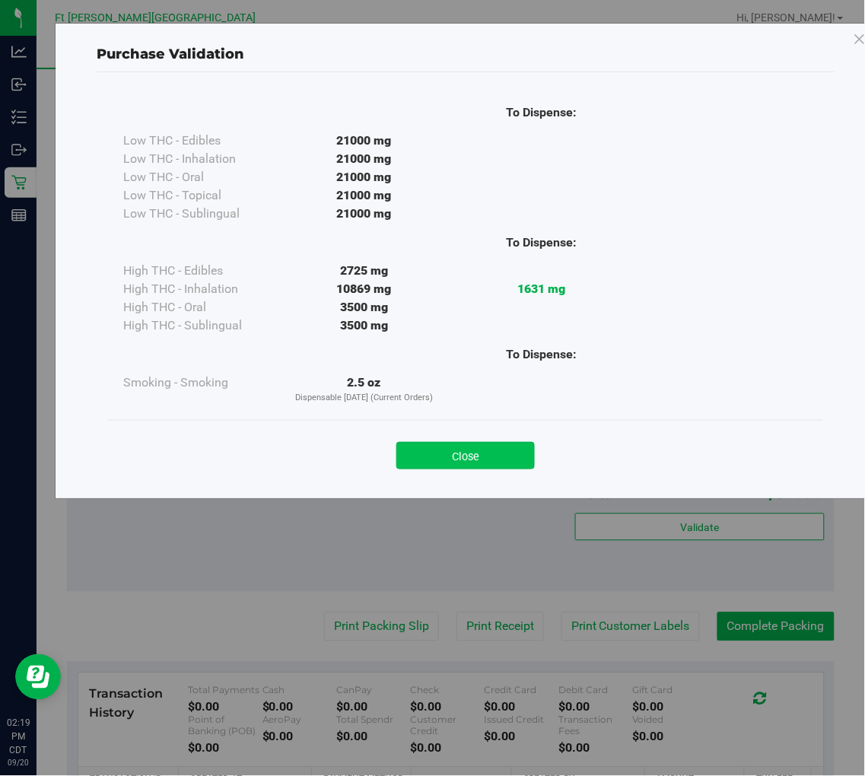
click at [490, 462] on button "Close" at bounding box center [465, 455] width 138 height 27
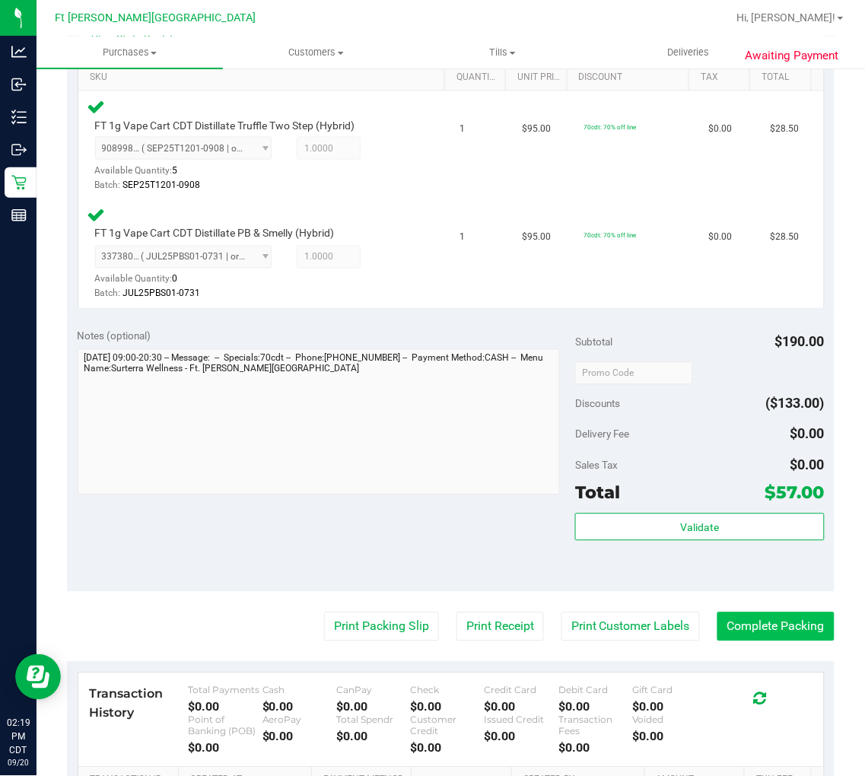
click at [759, 630] on button "Complete Packing" at bounding box center [775, 626] width 117 height 29
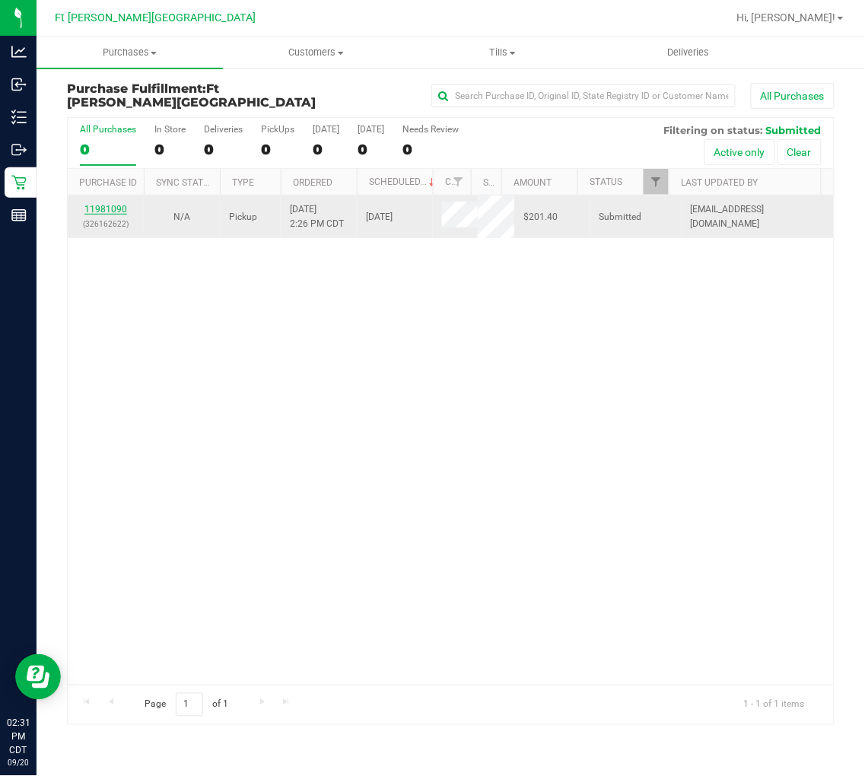
click at [115, 205] on link "11981090" at bounding box center [105, 209] width 43 height 11
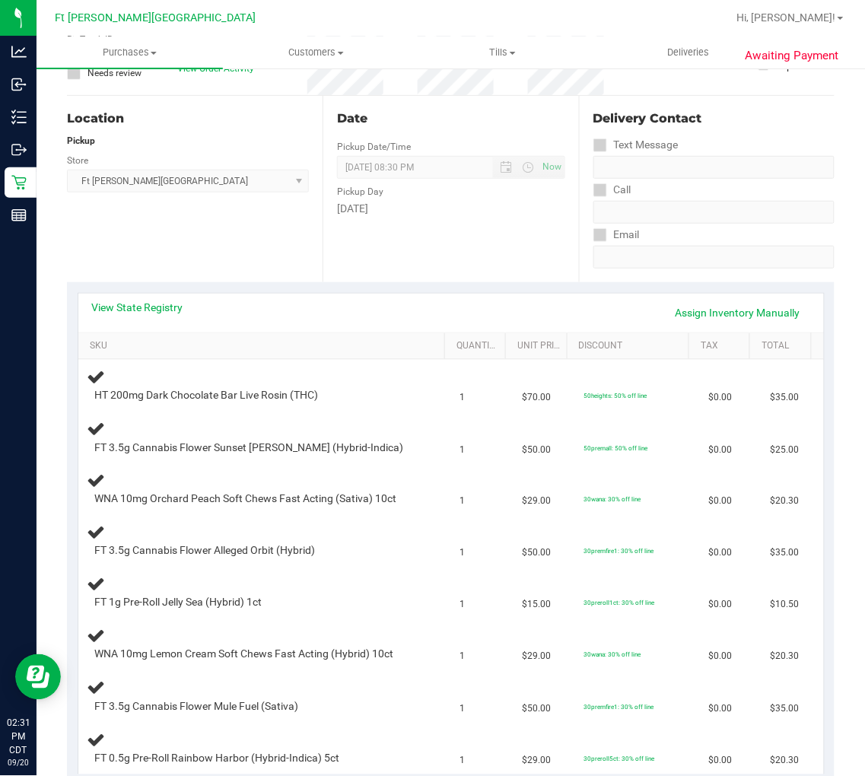
scroll to position [169, 0]
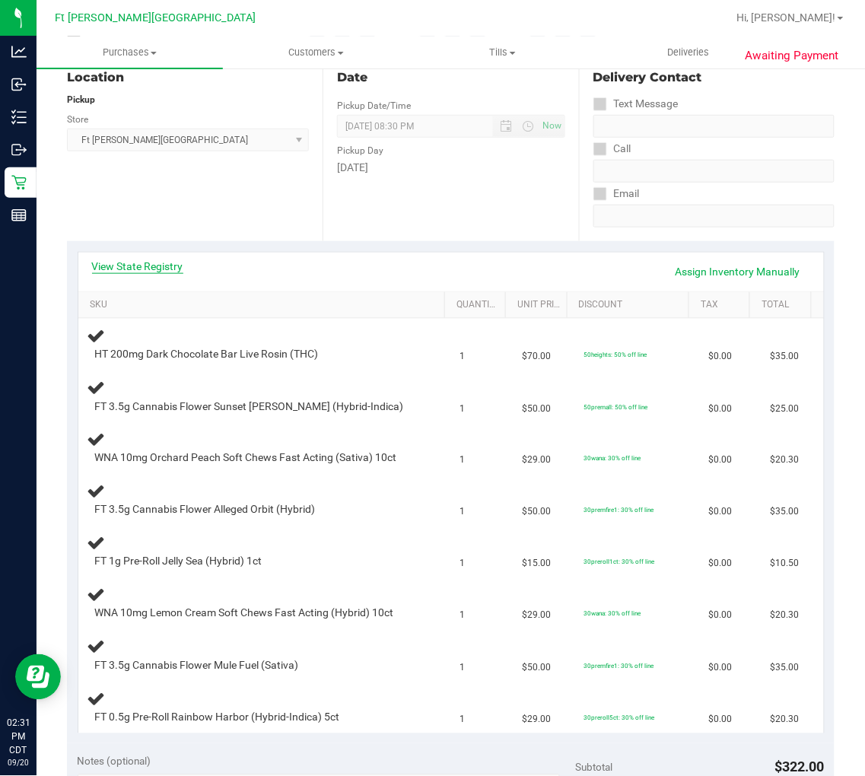
click at [152, 271] on link "View State Registry" at bounding box center [137, 266] width 91 height 15
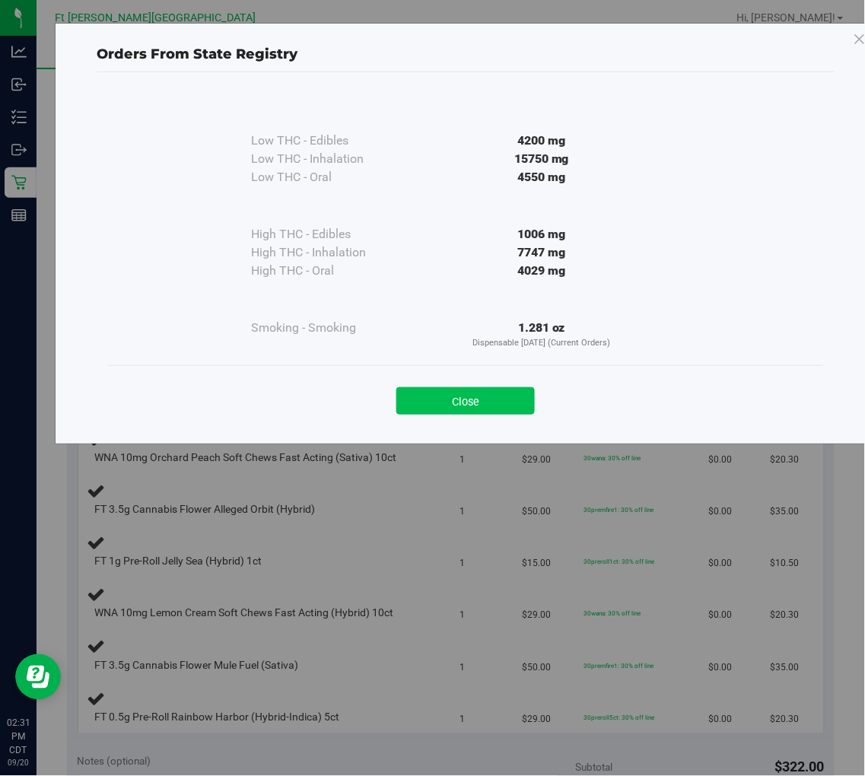
click at [424, 411] on button "Close" at bounding box center [465, 400] width 138 height 27
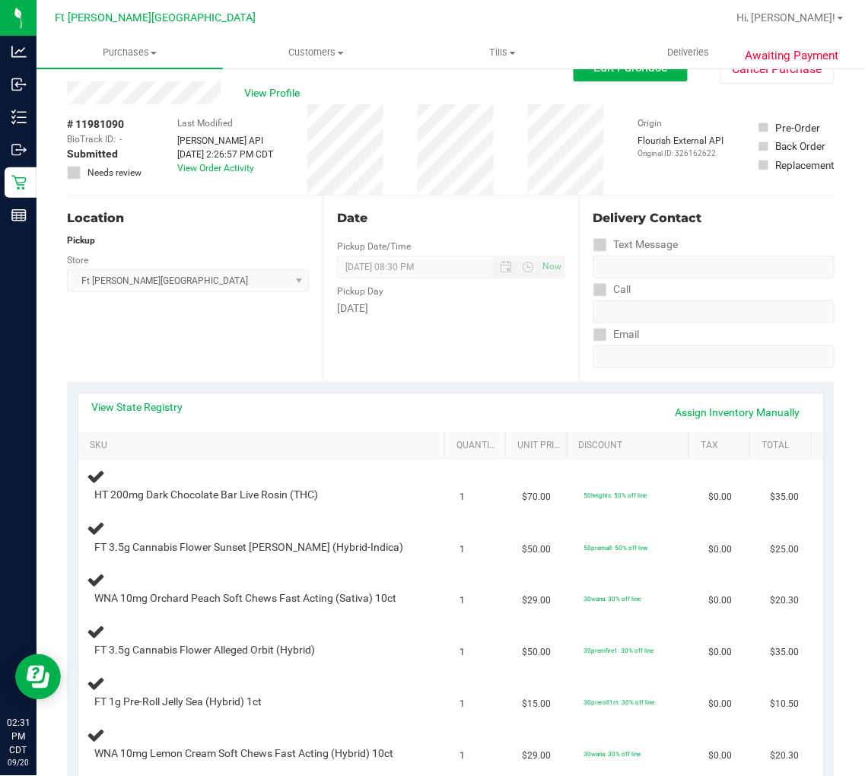
scroll to position [0, 0]
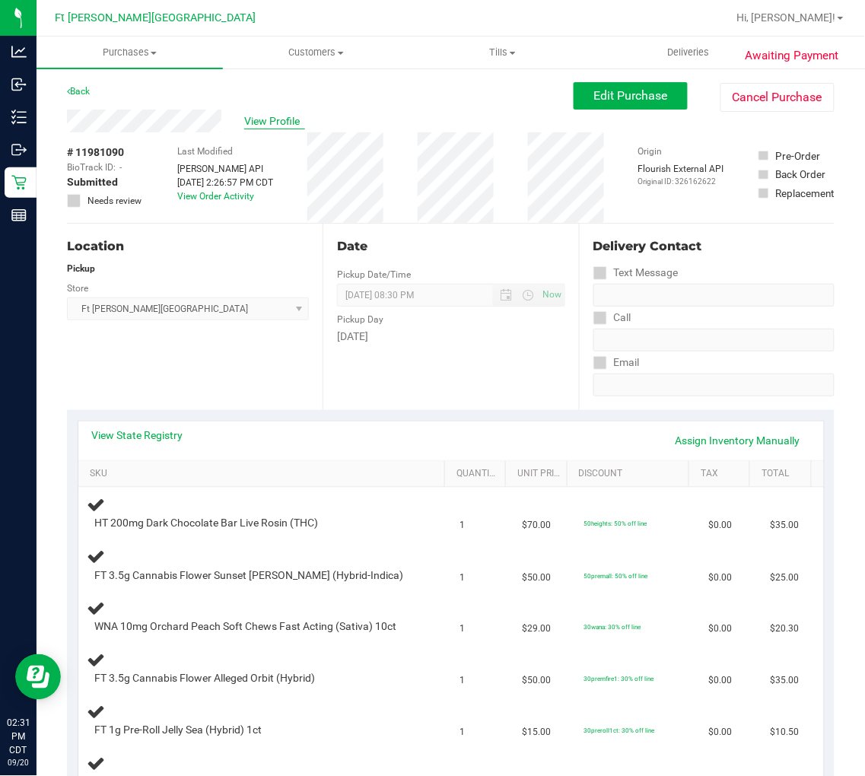
click at [265, 119] on span "View Profile" at bounding box center [274, 121] width 61 height 16
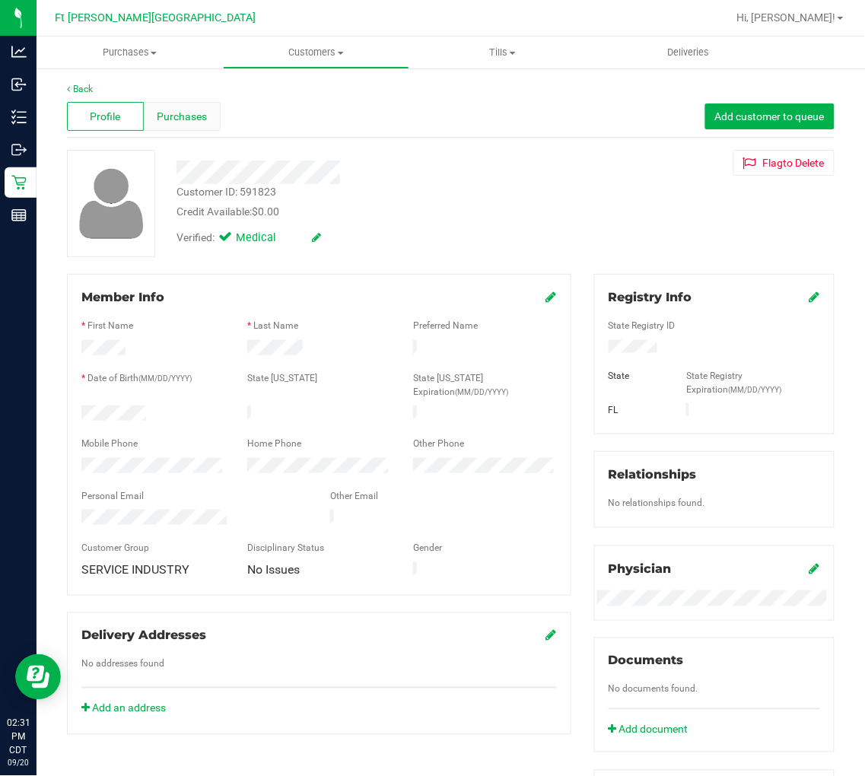
click at [199, 105] on div "Purchases" at bounding box center [182, 116] width 77 height 29
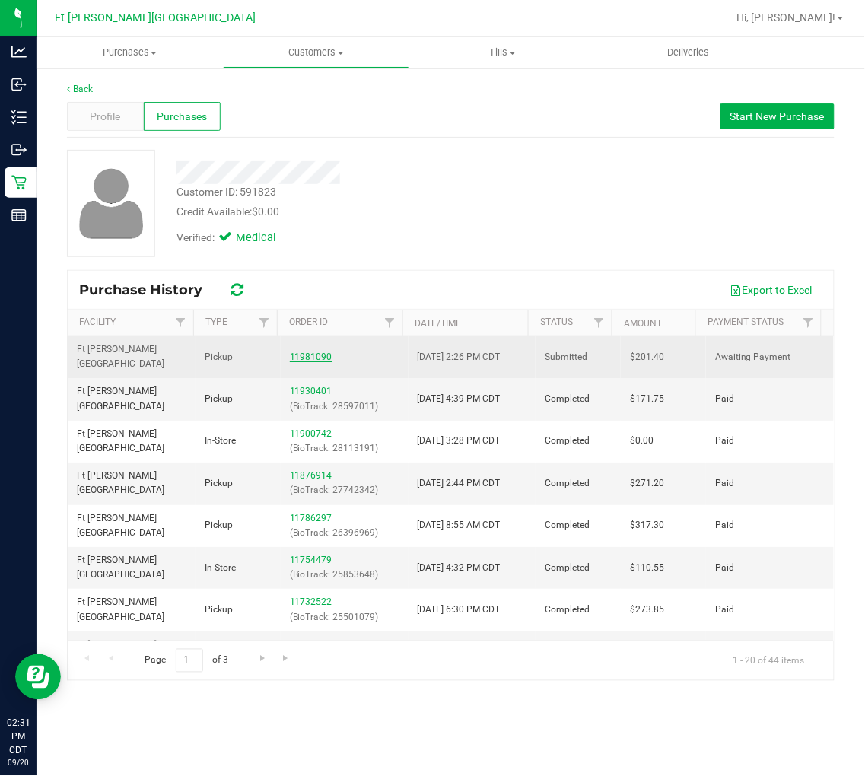
click at [302, 351] on link "11981090" at bounding box center [311, 356] width 43 height 11
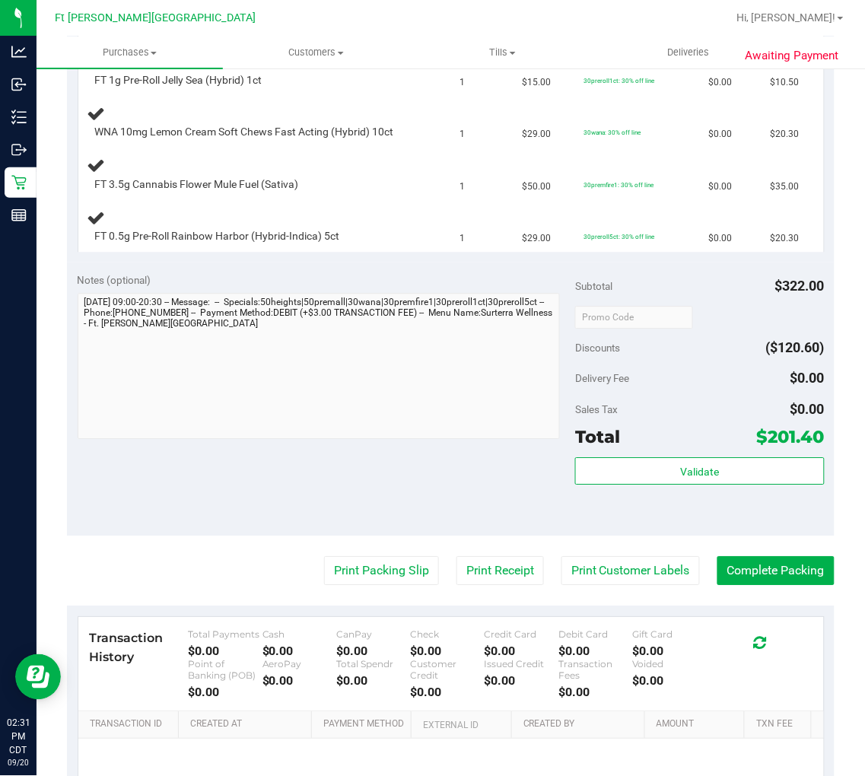
scroll to position [675, 0]
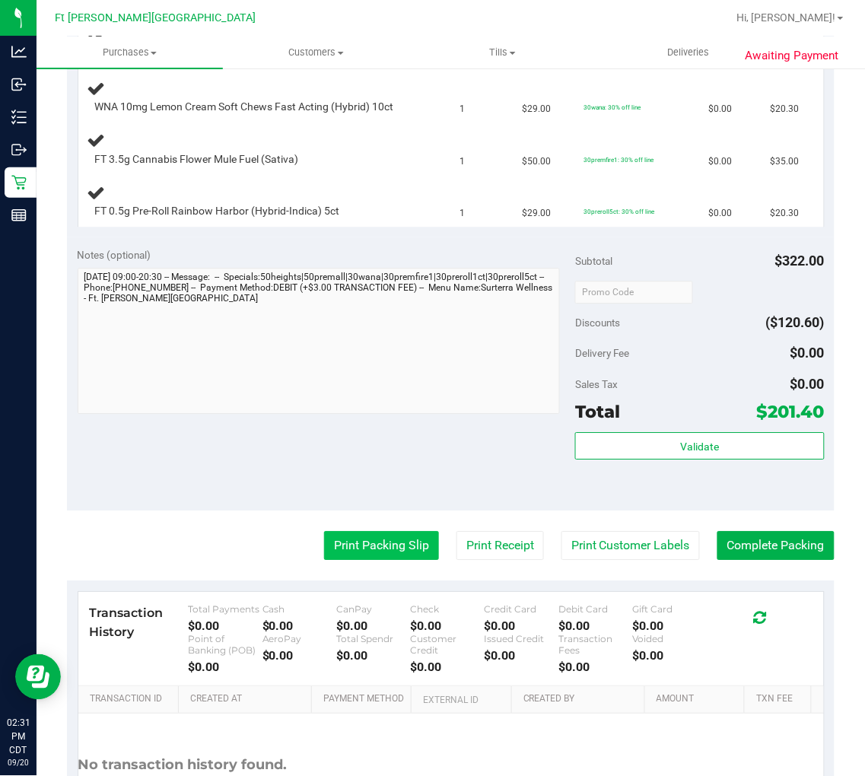
click at [385, 551] on button "Print Packing Slip" at bounding box center [381, 545] width 115 height 29
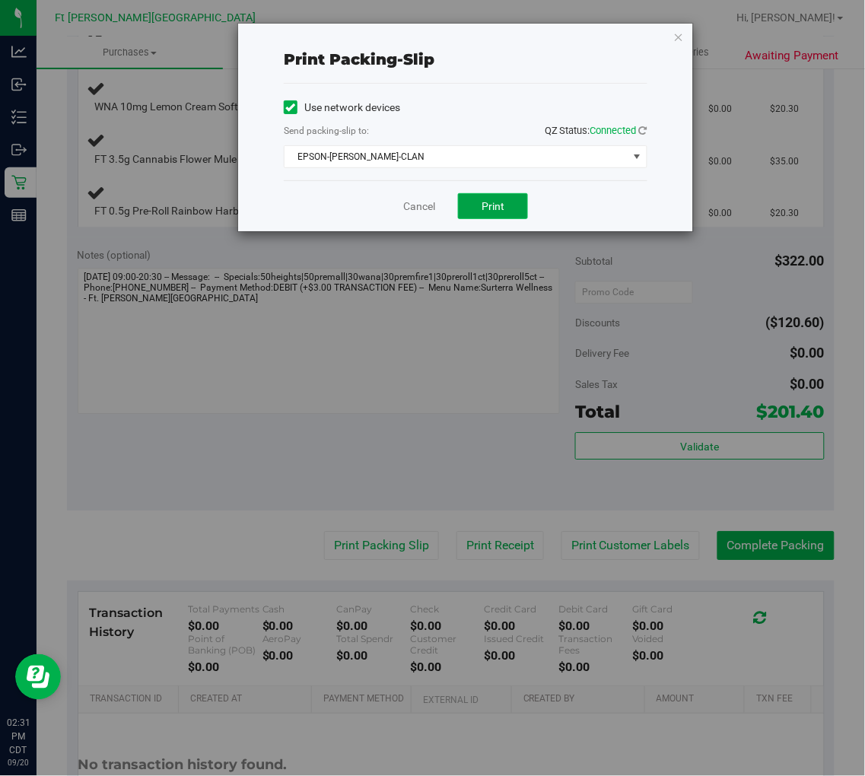
click at [484, 208] on span "Print" at bounding box center [492, 206] width 23 height 12
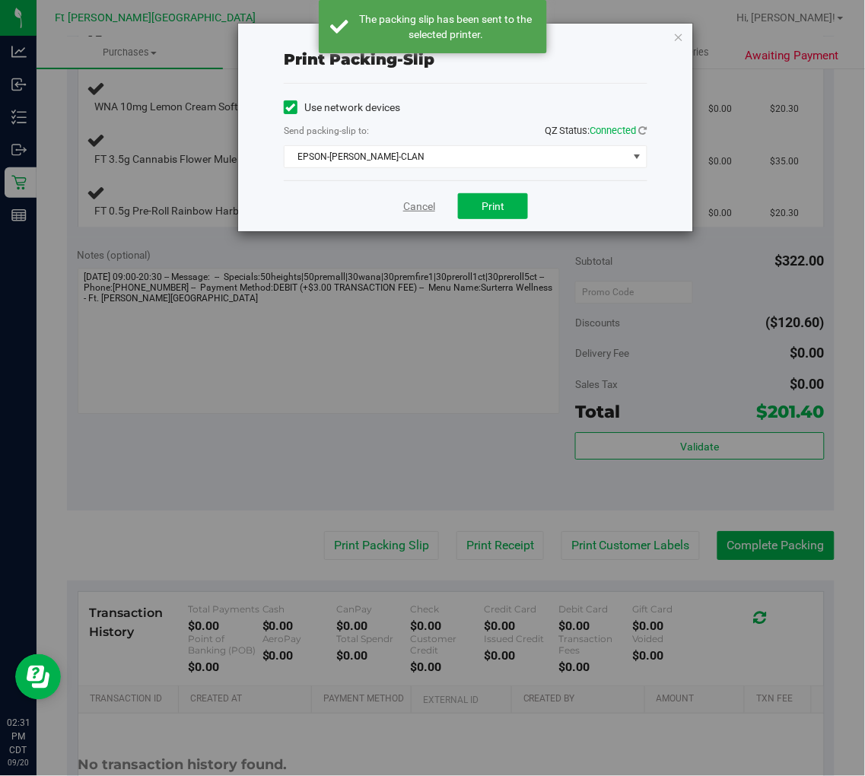
click at [414, 209] on link "Cancel" at bounding box center [419, 207] width 32 height 16
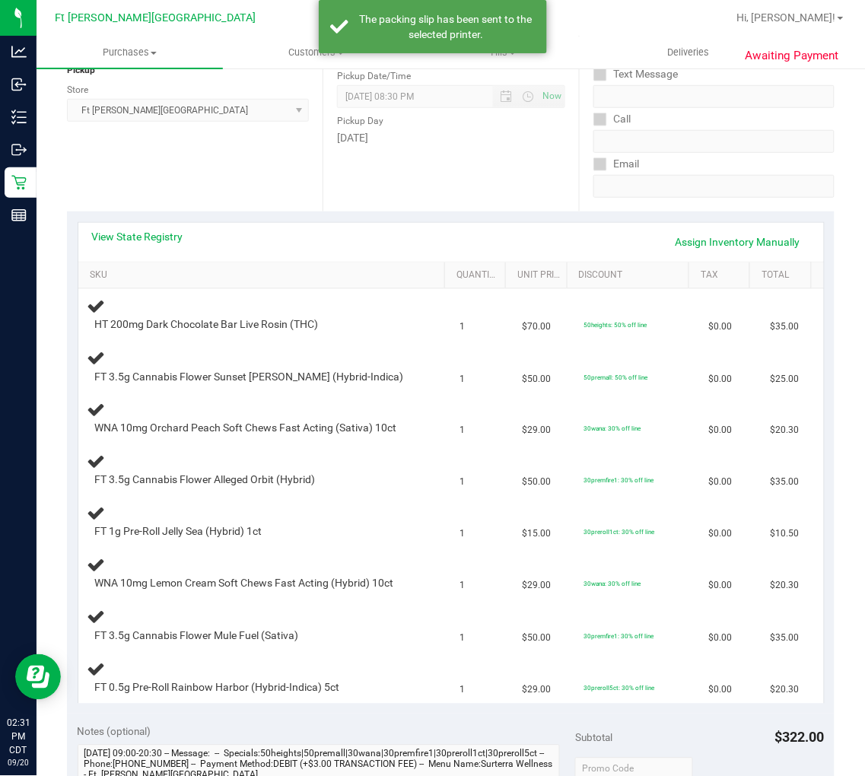
scroll to position [169, 0]
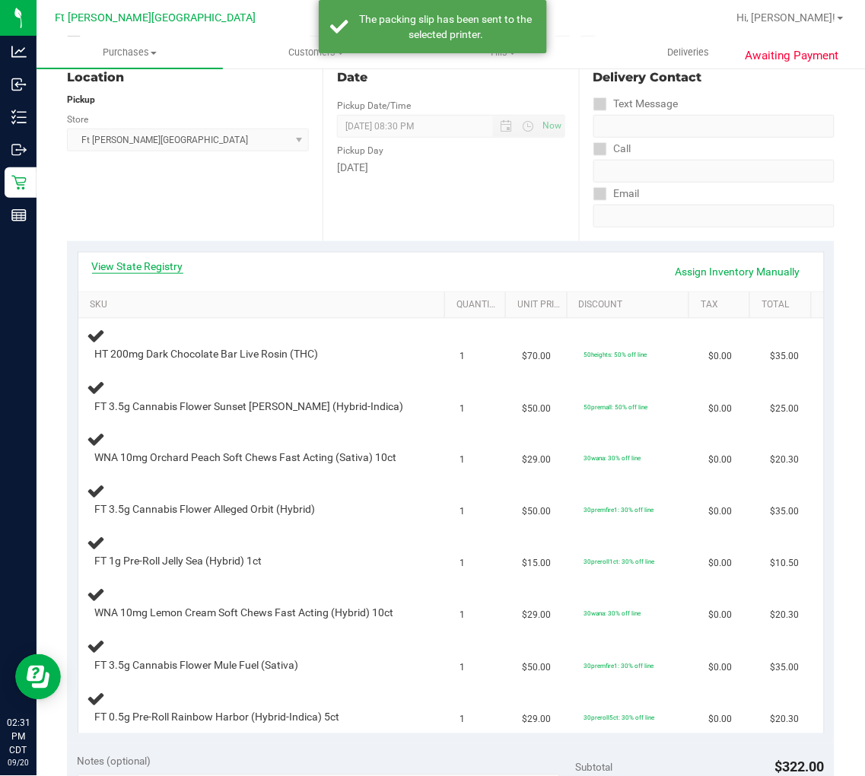
click at [167, 265] on link "View State Registry" at bounding box center [137, 266] width 91 height 15
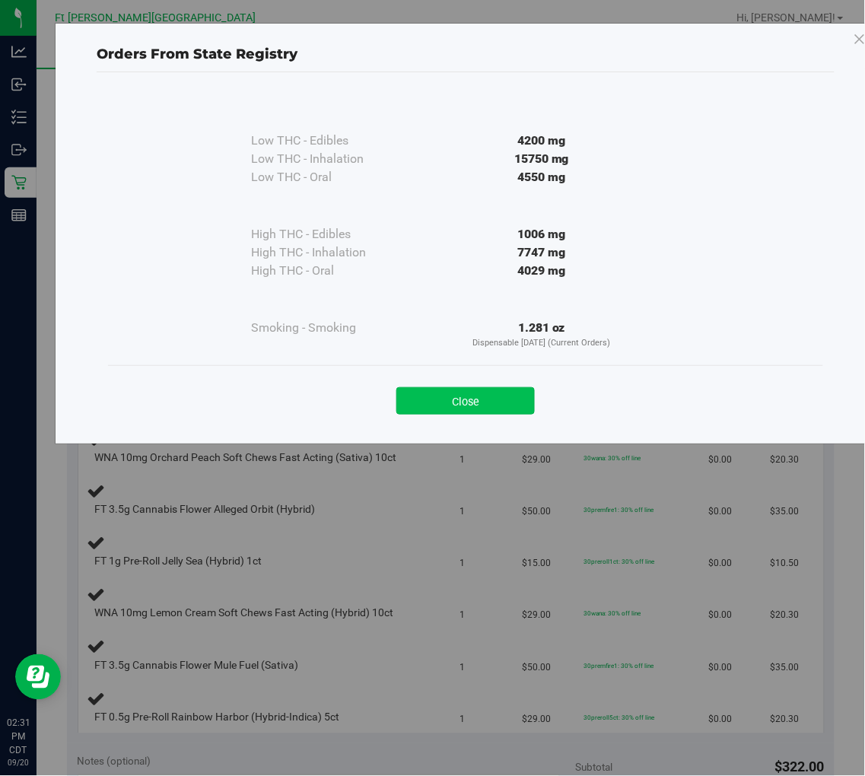
click at [475, 397] on button "Close" at bounding box center [465, 400] width 138 height 27
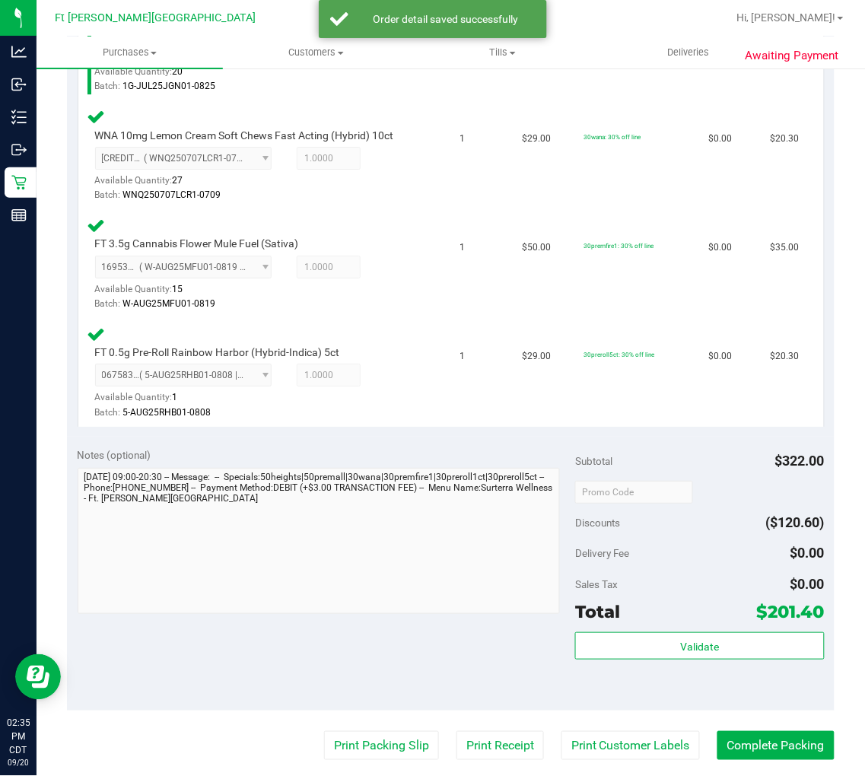
scroll to position [1014, 0]
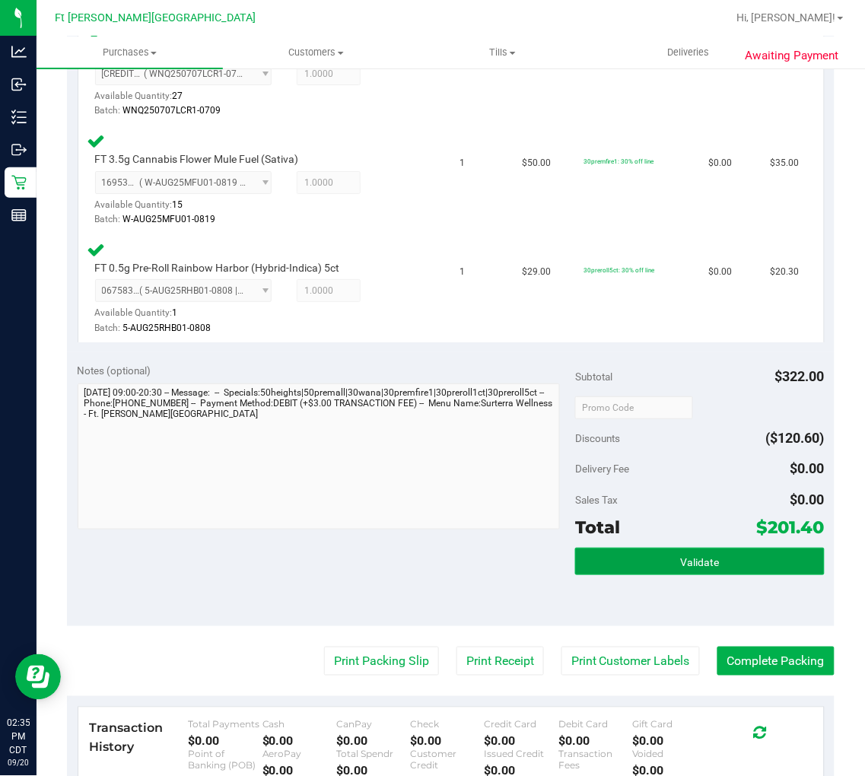
click at [686, 556] on span "Validate" at bounding box center [699, 562] width 39 height 12
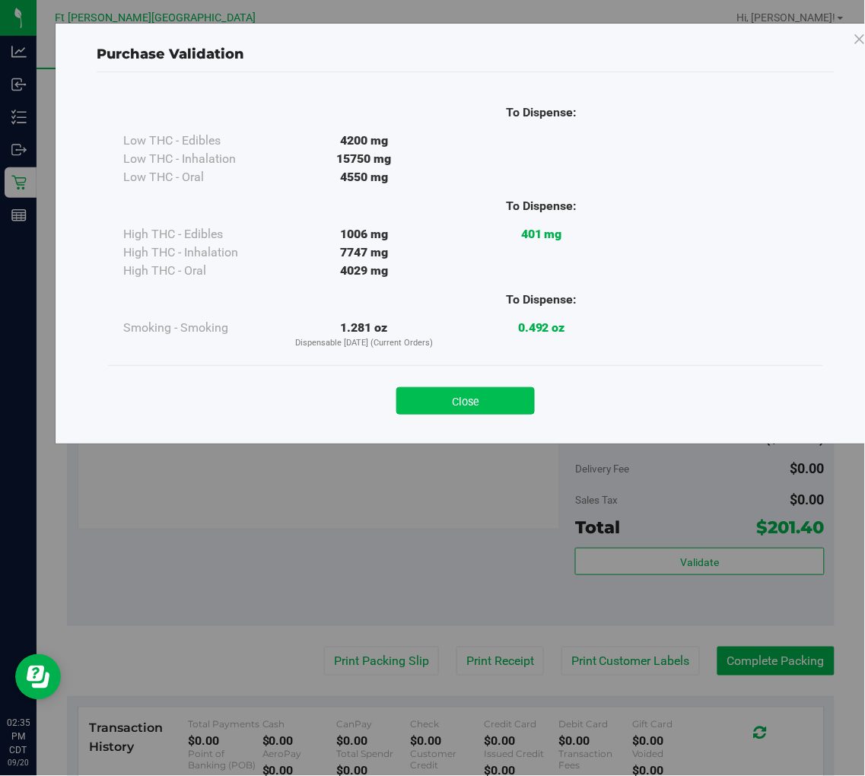
click at [457, 401] on button "Close" at bounding box center [465, 400] width 138 height 27
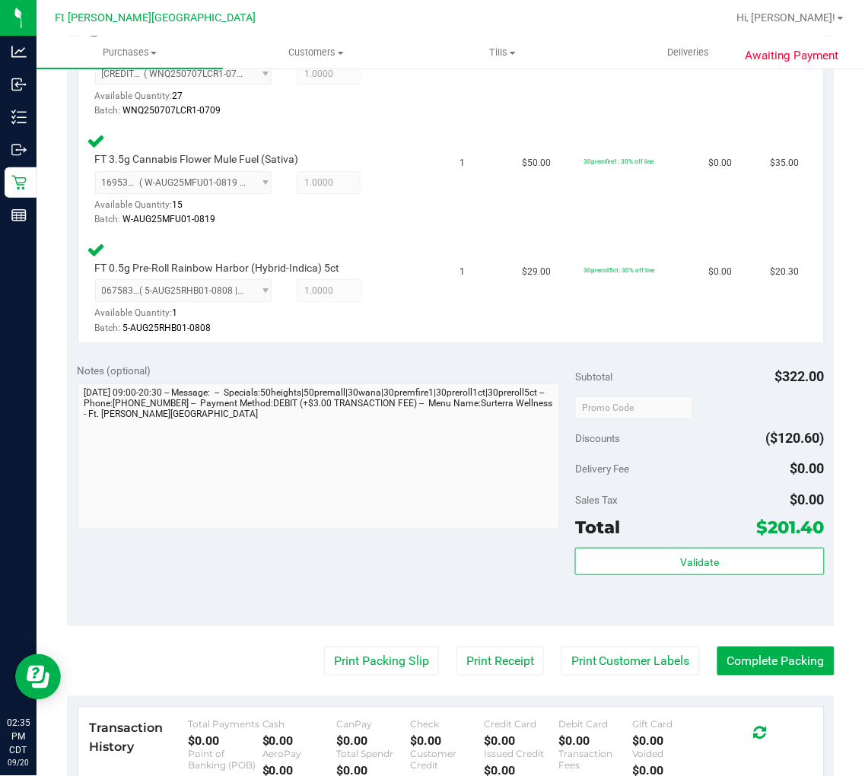
scroll to position [1098, 0]
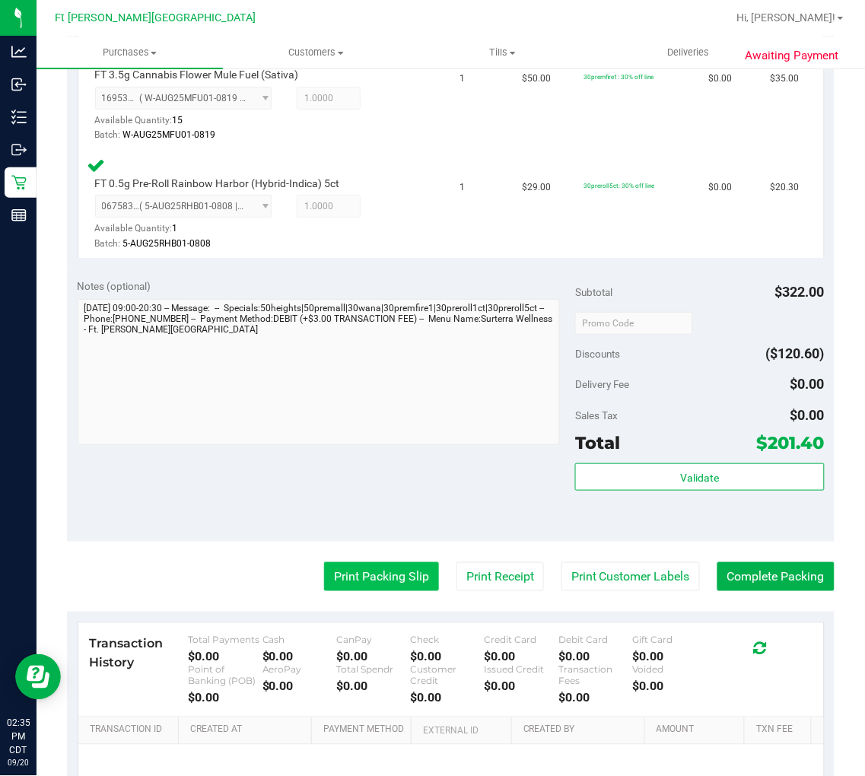
click at [345, 568] on button "Print Packing Slip" at bounding box center [381, 576] width 115 height 29
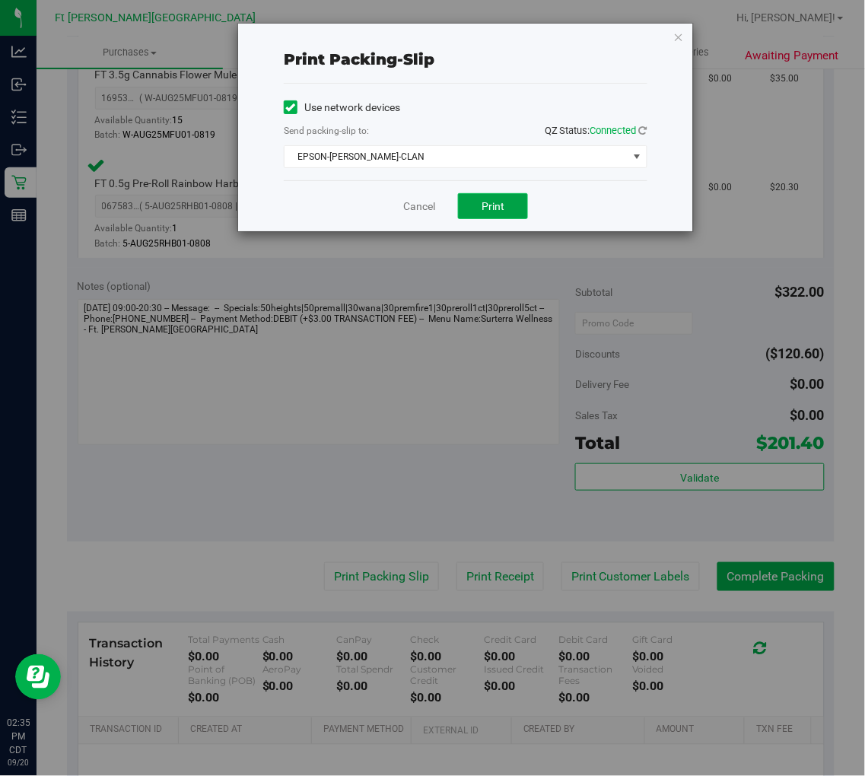
click at [484, 210] on span "Print" at bounding box center [492, 206] width 23 height 12
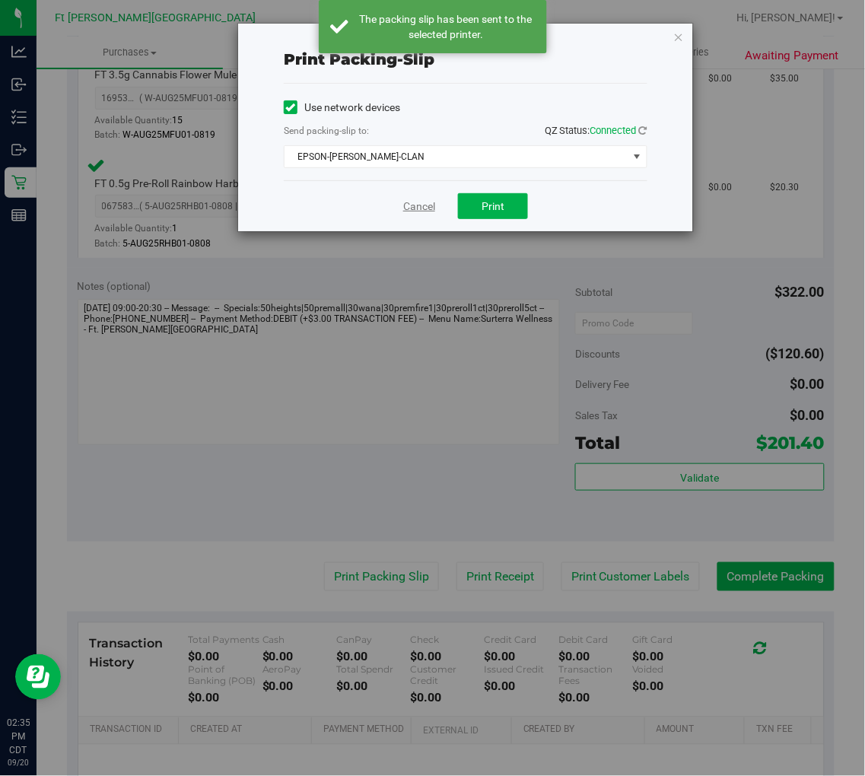
click at [426, 203] on link "Cancel" at bounding box center [419, 207] width 32 height 16
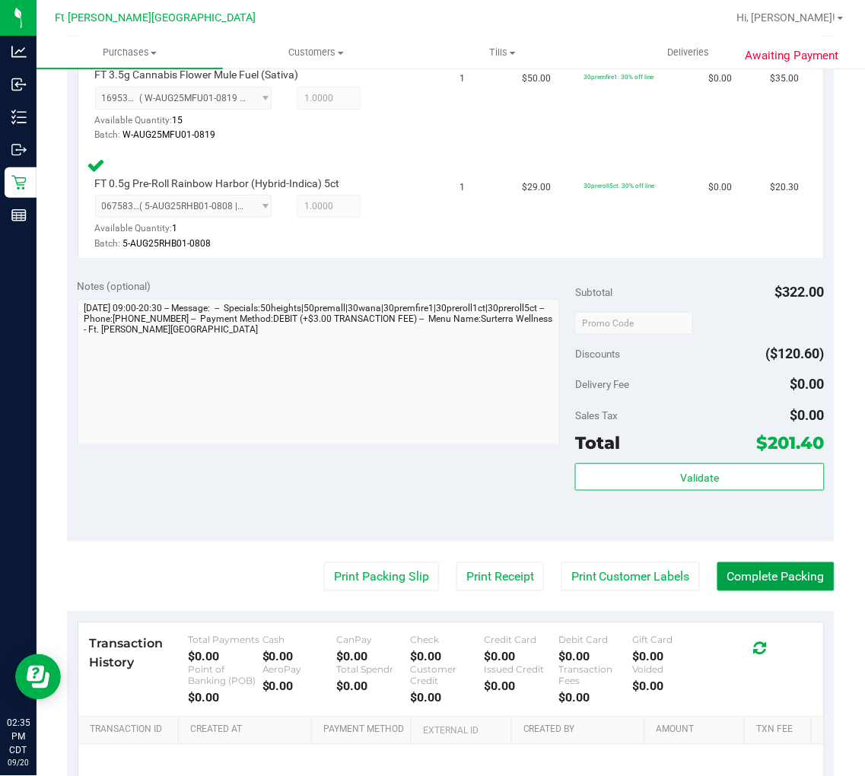
click at [749, 567] on button "Complete Packing" at bounding box center [775, 576] width 117 height 29
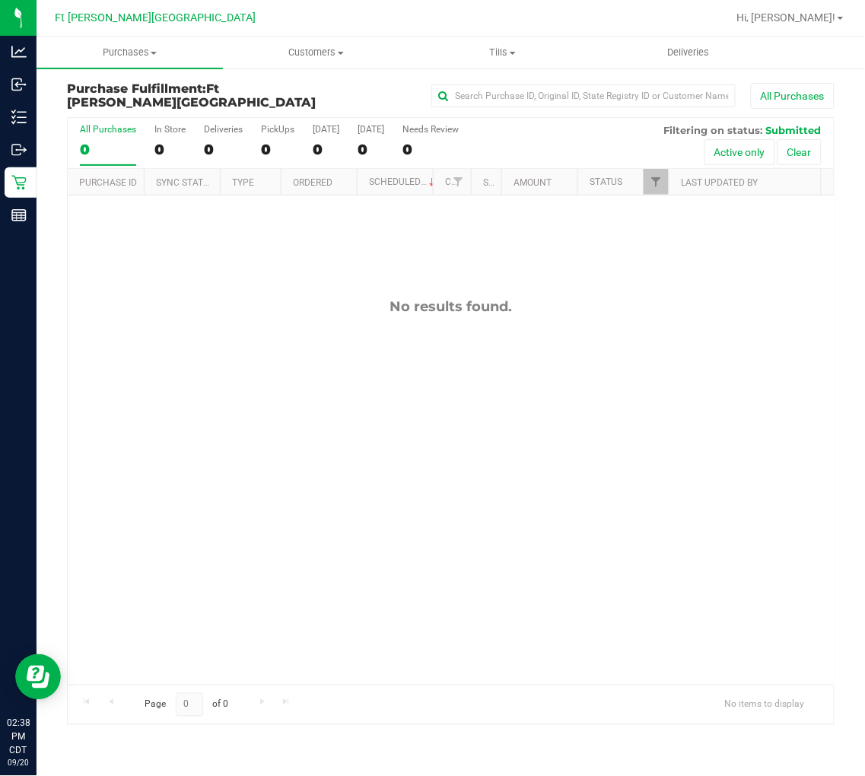
click at [215, 300] on div "No results found." at bounding box center [451, 306] width 766 height 17
click at [218, 351] on div "No results found." at bounding box center [451, 491] width 766 height 592
click at [200, 386] on div "No results found." at bounding box center [451, 491] width 766 height 592
click at [242, 332] on div "No results found." at bounding box center [451, 491] width 766 height 592
click at [257, 329] on div "No results found." at bounding box center [451, 491] width 766 height 592
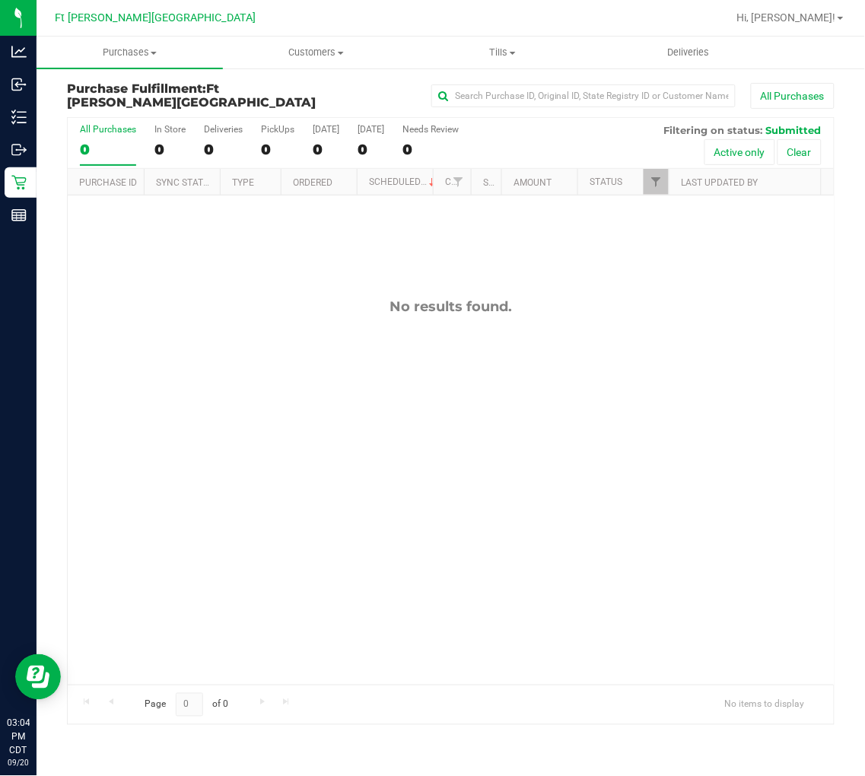
click at [219, 284] on div "No results found." at bounding box center [451, 491] width 766 height 592
click at [227, 294] on div "No results found." at bounding box center [451, 491] width 766 height 592
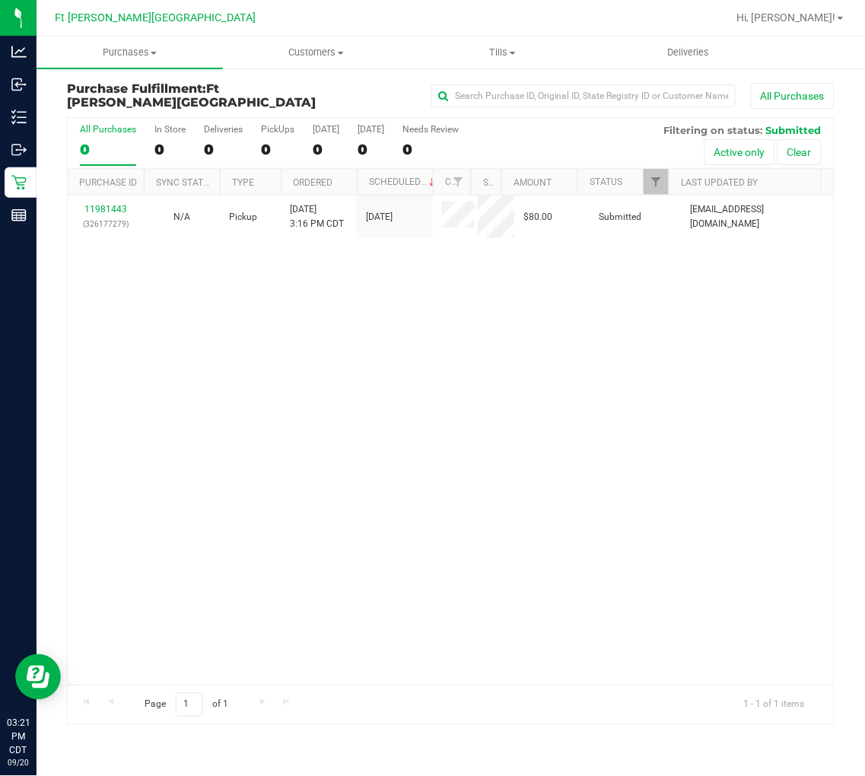
click at [269, 379] on div "11981443 (326177279) N/A Pickup [DATE] 3:16 PM CDT 9/20/2025 $80.00 Submitted […" at bounding box center [451, 439] width 766 height 489
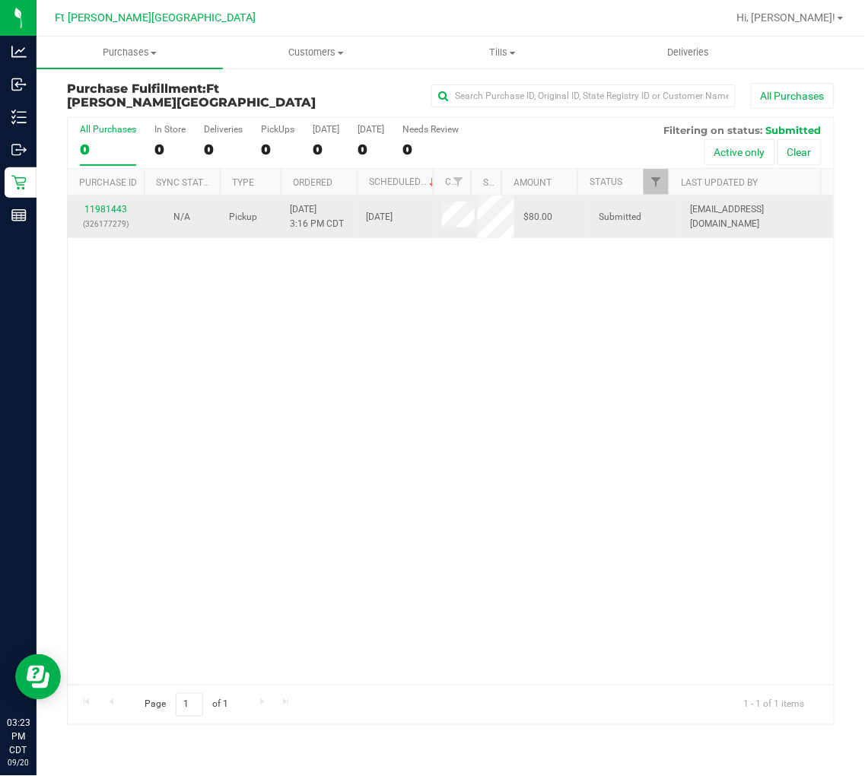
click at [82, 211] on div "11981443 (326177279)" at bounding box center [106, 216] width 58 height 29
click at [97, 211] on link "11981443" at bounding box center [105, 209] width 43 height 11
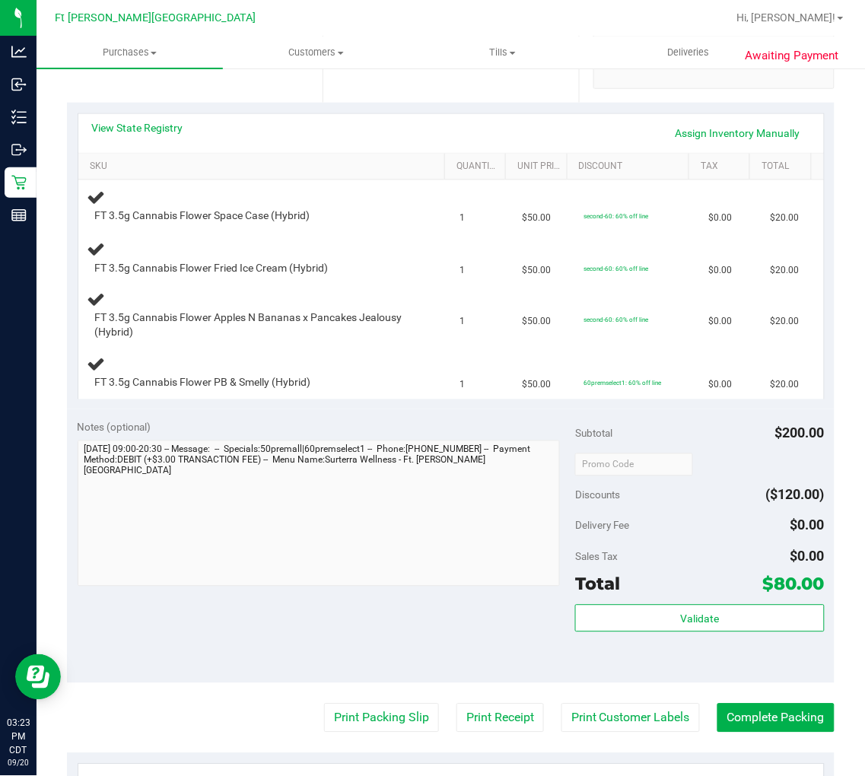
scroll to position [338, 0]
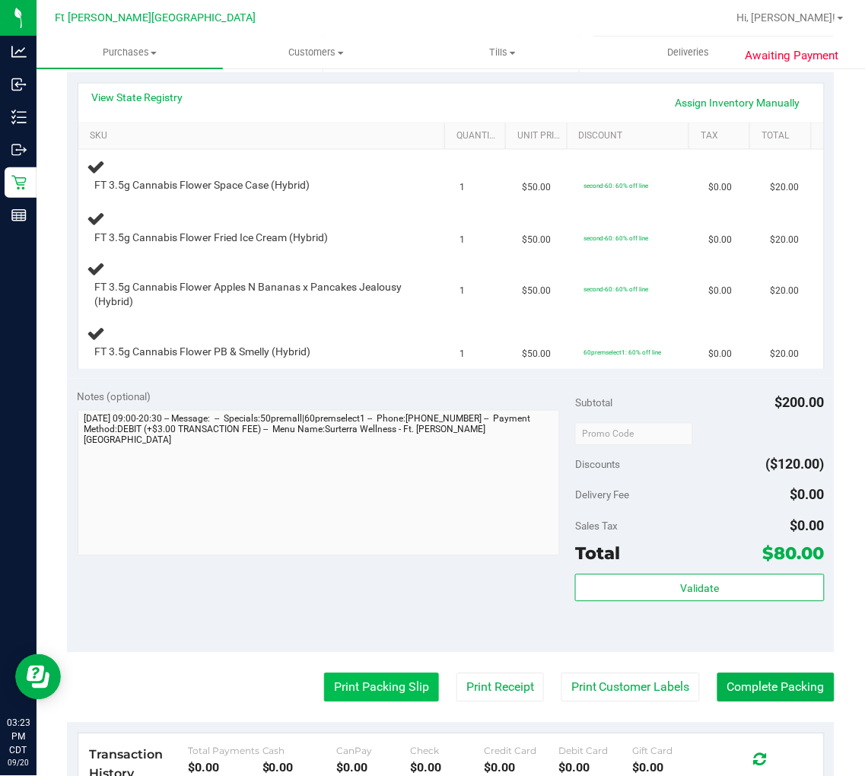
click at [391, 681] on button "Print Packing Slip" at bounding box center [381, 687] width 115 height 29
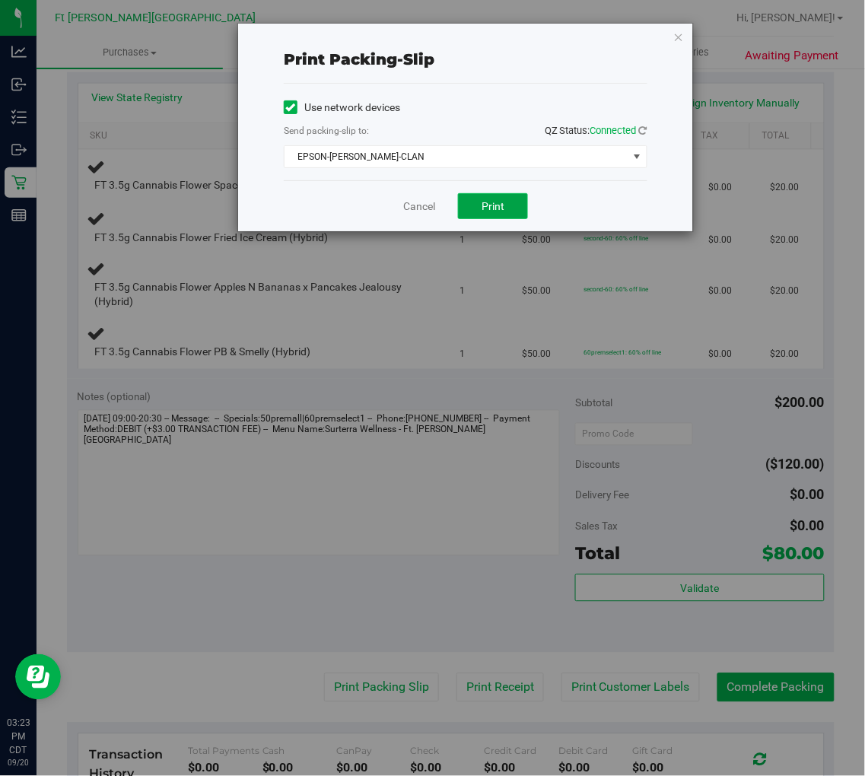
click at [485, 214] on button "Print" at bounding box center [493, 206] width 70 height 26
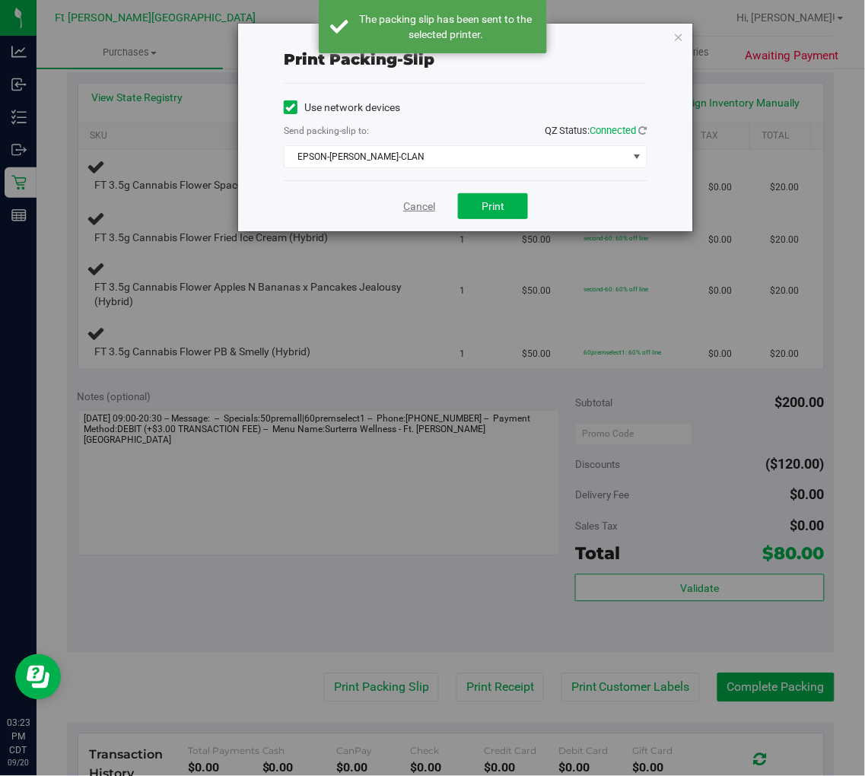
click at [411, 202] on link "Cancel" at bounding box center [419, 207] width 32 height 16
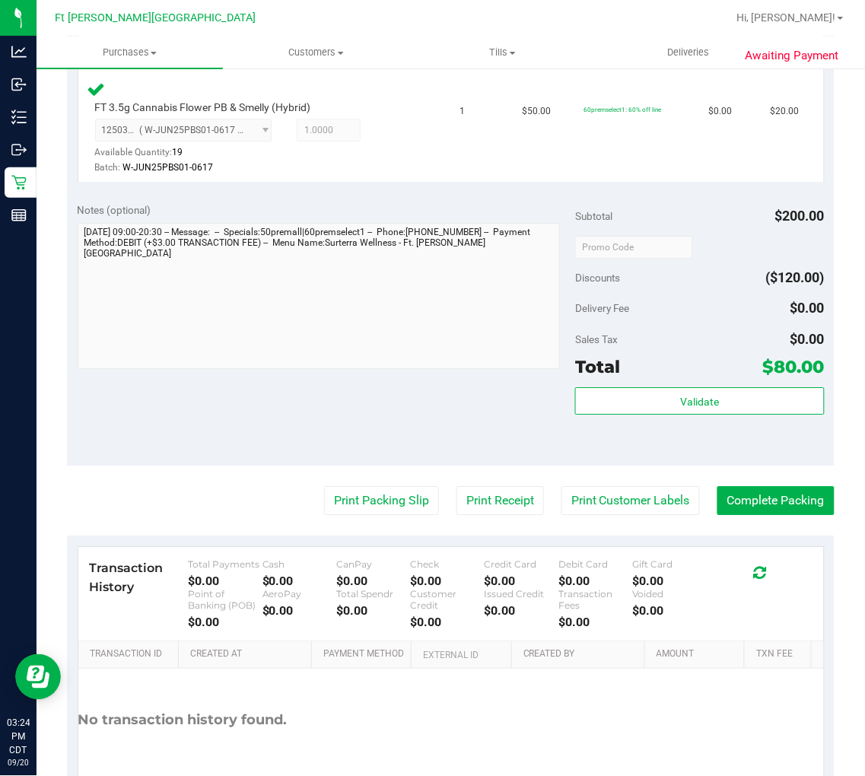
scroll to position [761, 0]
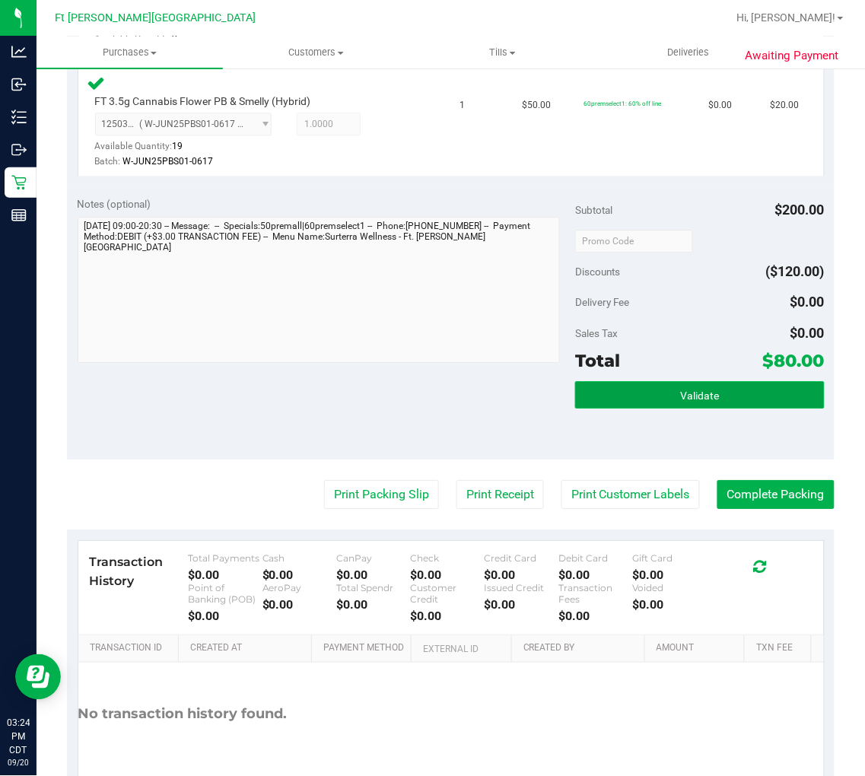
click at [680, 404] on button "Validate" at bounding box center [699, 394] width 249 height 27
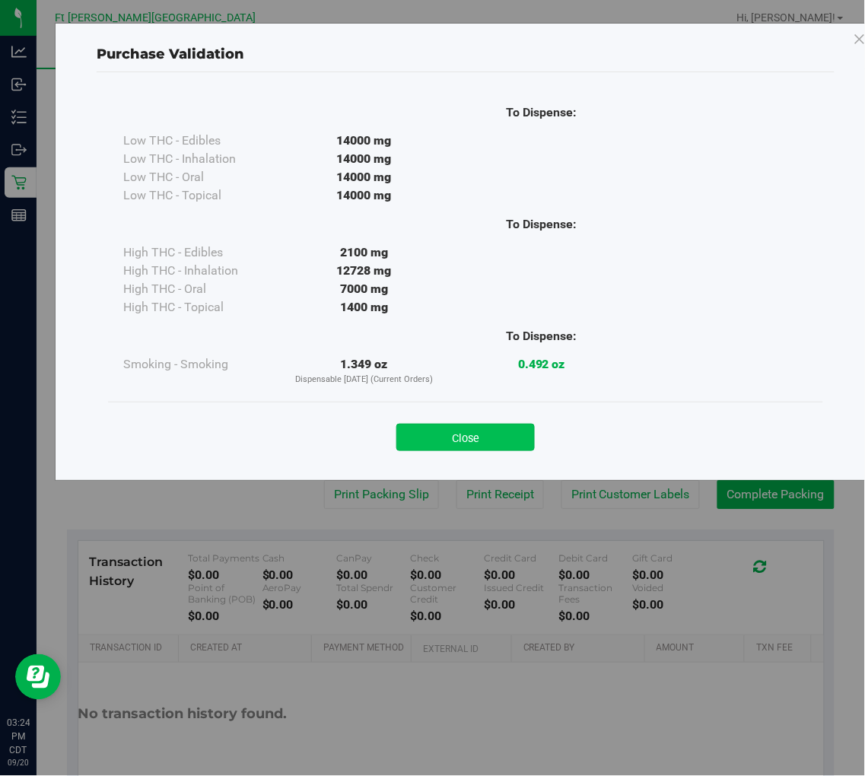
click at [502, 435] on button "Close" at bounding box center [465, 437] width 138 height 27
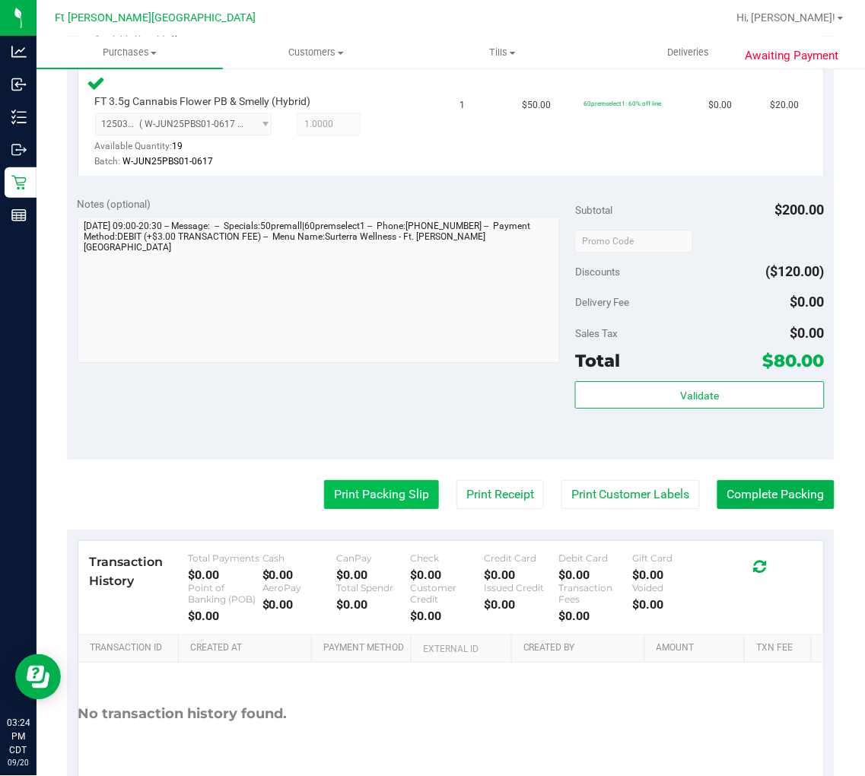
click at [374, 480] on button "Print Packing Slip" at bounding box center [381, 494] width 115 height 29
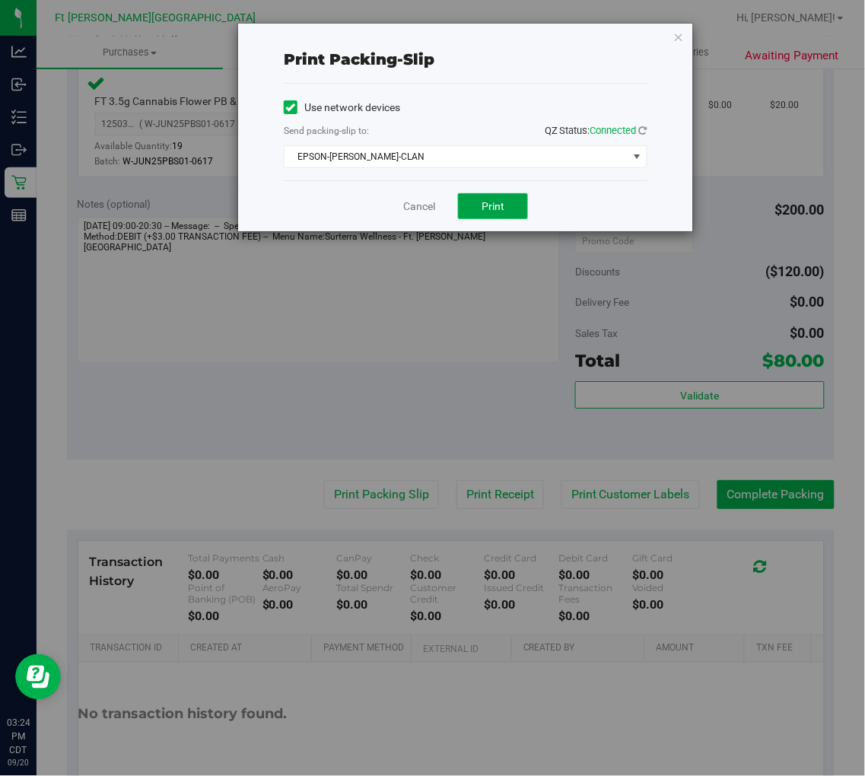
click at [506, 204] on button "Print" at bounding box center [493, 206] width 70 height 26
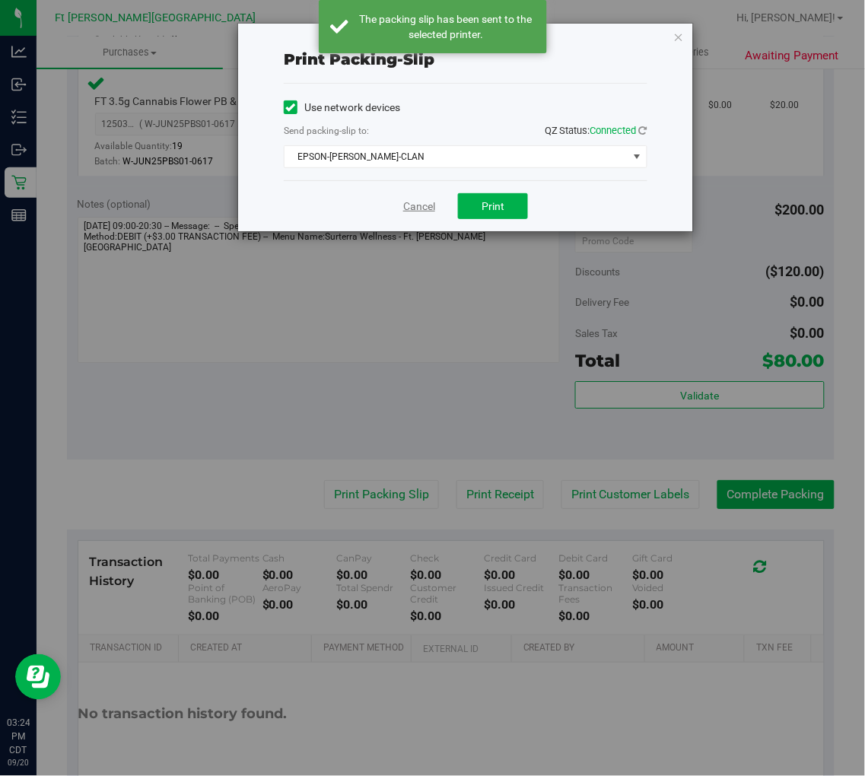
click at [411, 205] on link "Cancel" at bounding box center [419, 207] width 32 height 16
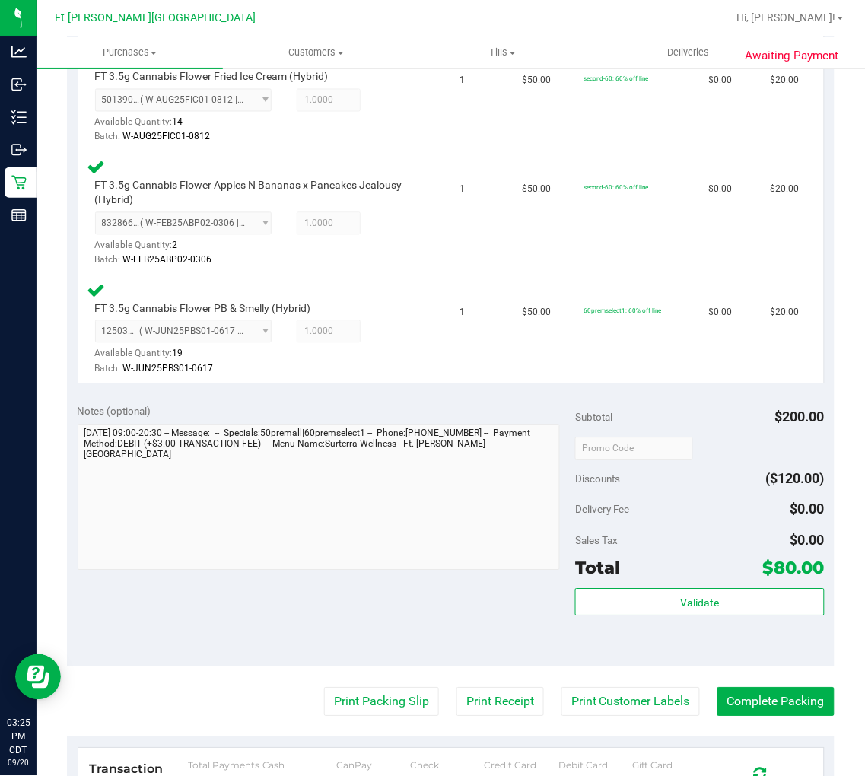
scroll to position [565, 0]
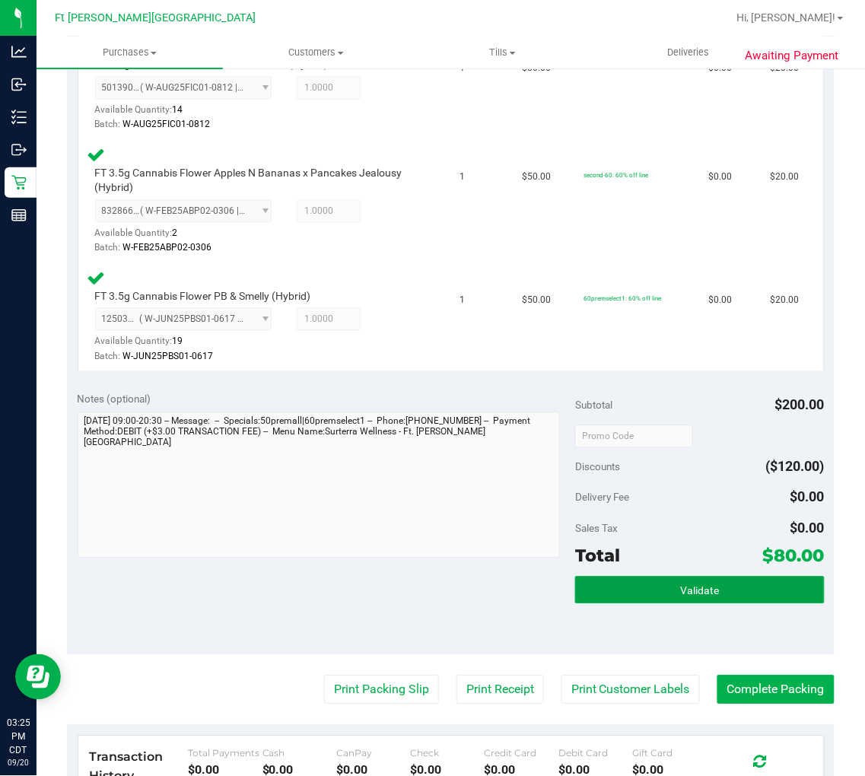
click at [764, 586] on button "Validate" at bounding box center [699, 590] width 249 height 27
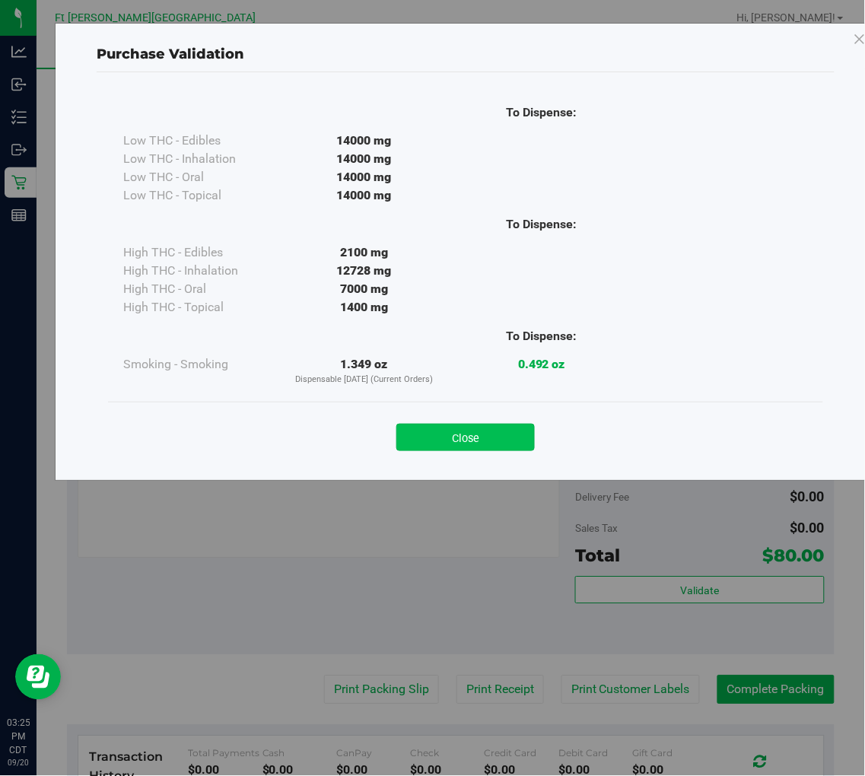
click at [496, 444] on button "Close" at bounding box center [465, 437] width 138 height 27
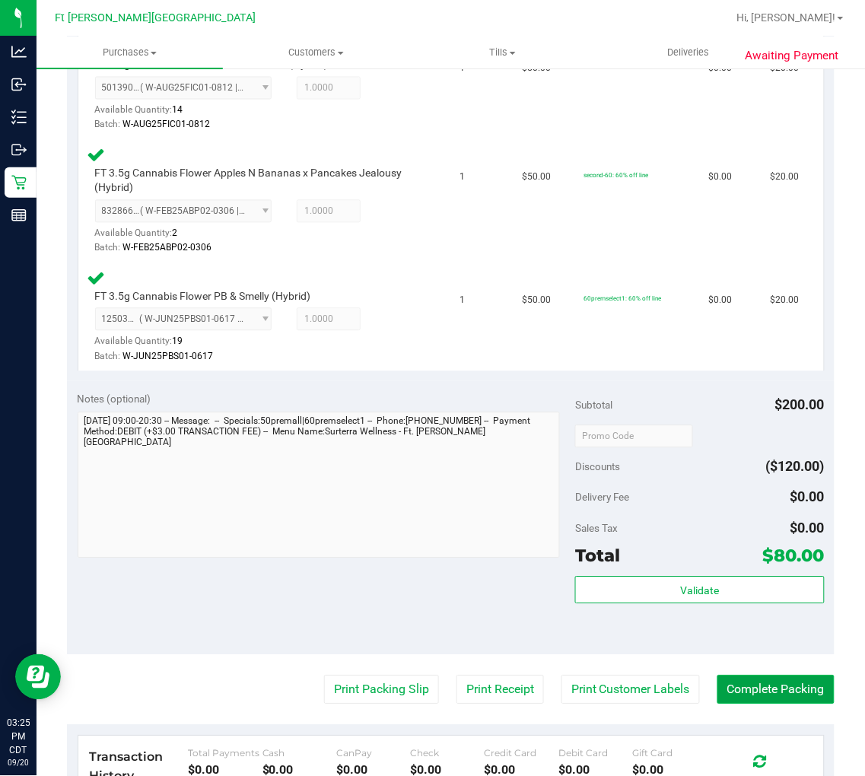
click at [758, 690] on button "Complete Packing" at bounding box center [775, 689] width 117 height 29
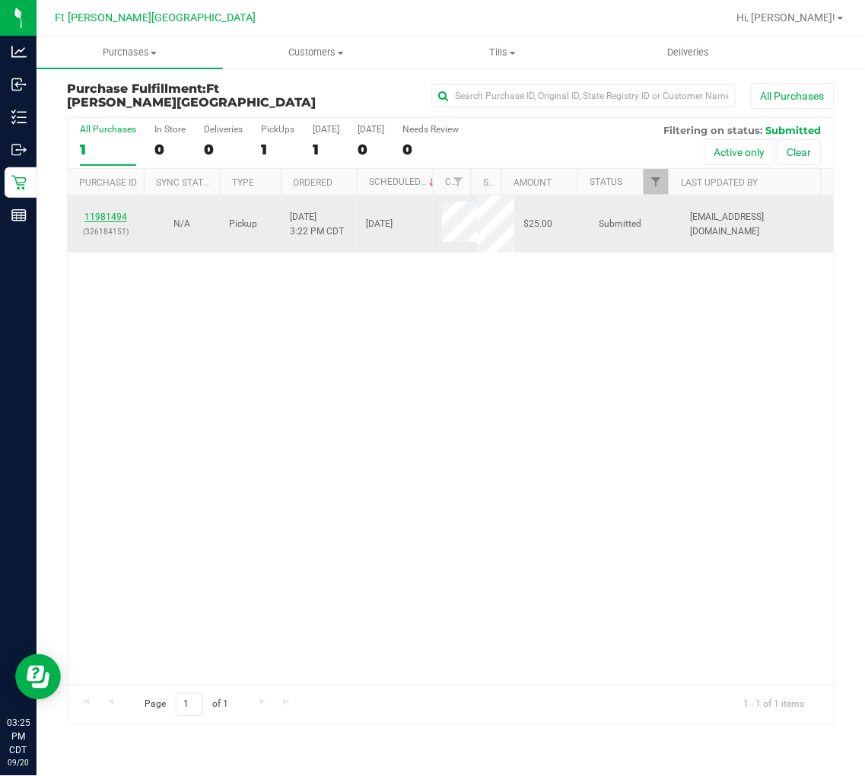
click at [119, 214] on link "11981494" at bounding box center [105, 216] width 43 height 11
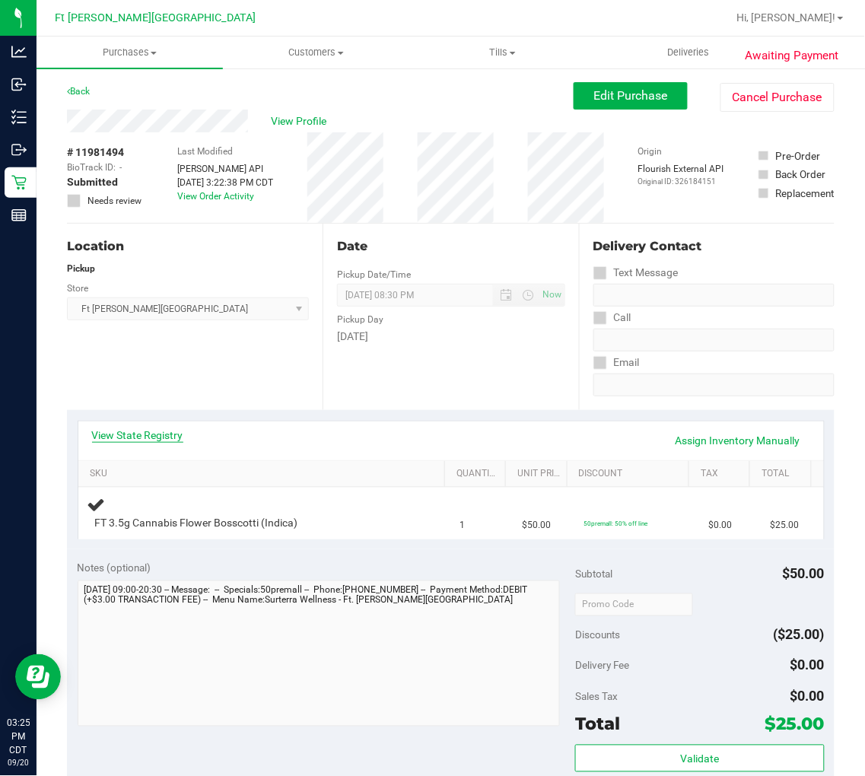
click at [162, 434] on link "View State Registry" at bounding box center [137, 434] width 91 height 15
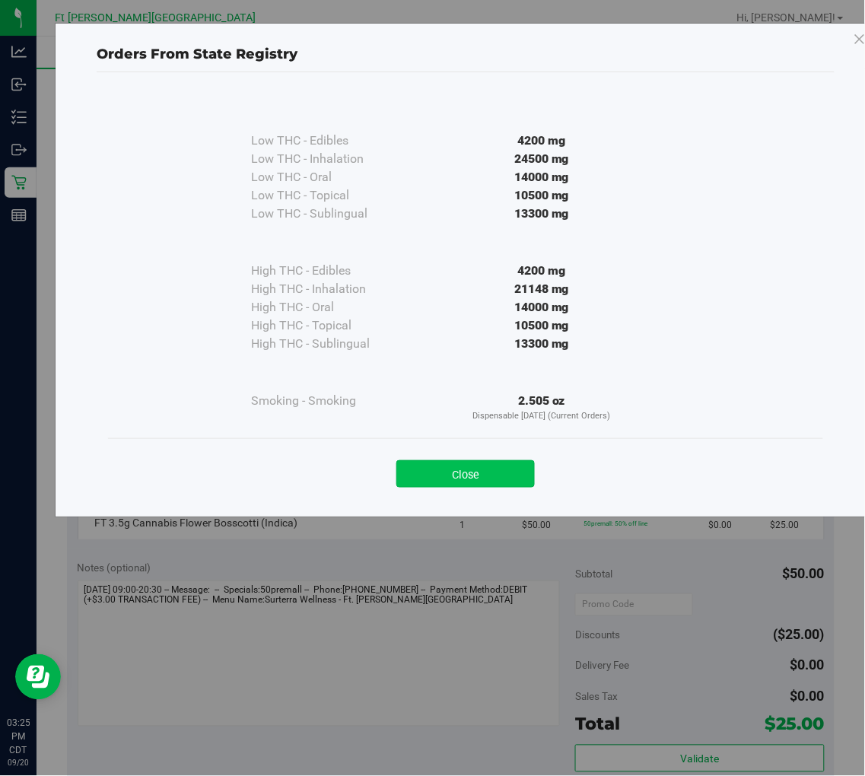
click at [449, 473] on button "Close" at bounding box center [465, 473] width 138 height 27
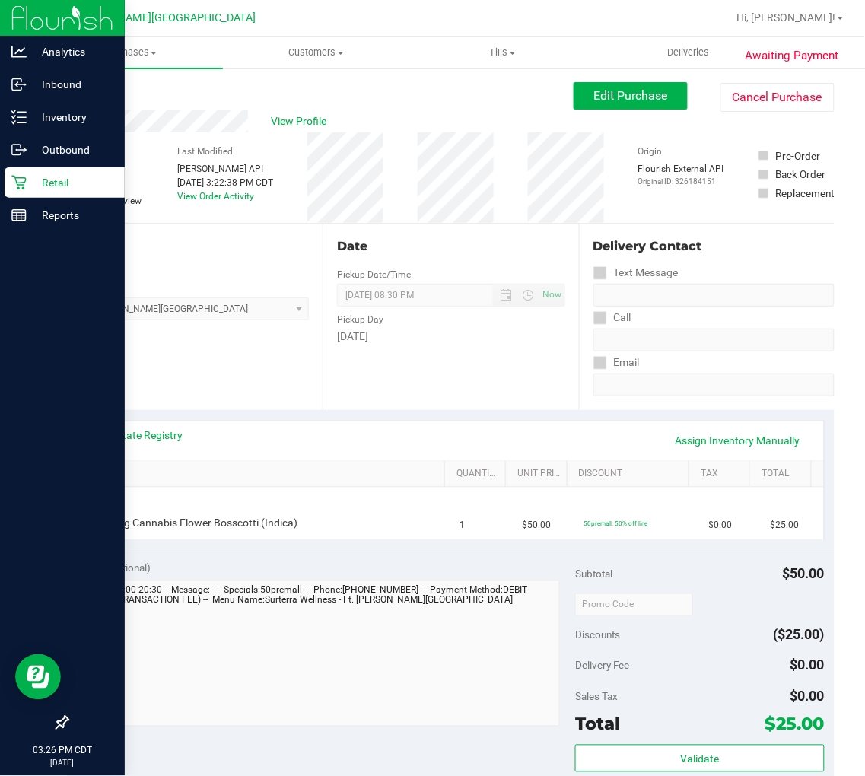
click at [20, 188] on icon at bounding box center [18, 182] width 15 height 15
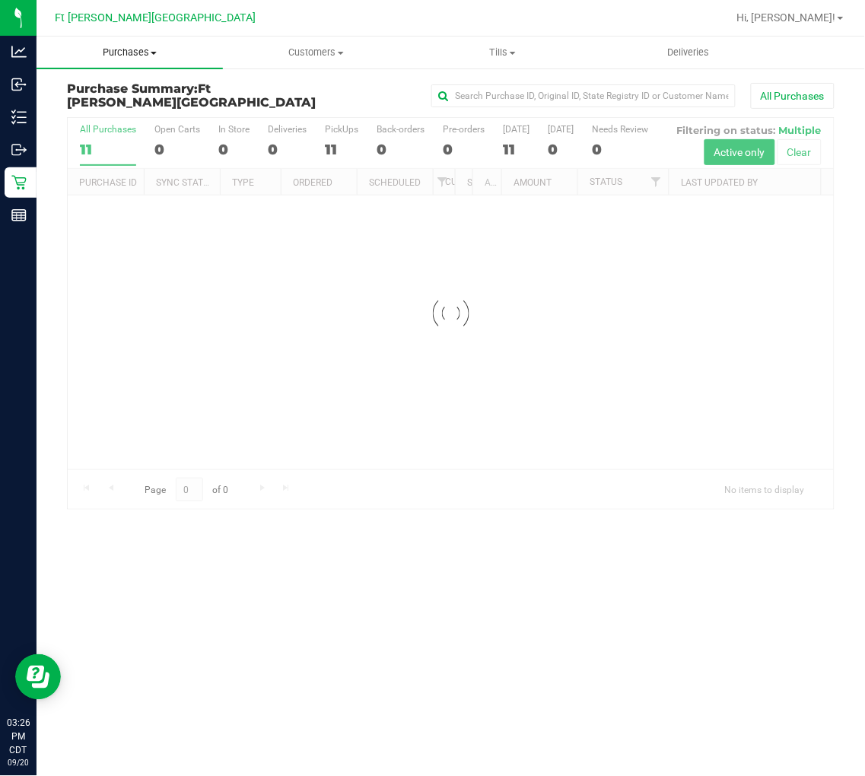
click at [131, 53] on span "Purchases" at bounding box center [130, 53] width 186 height 14
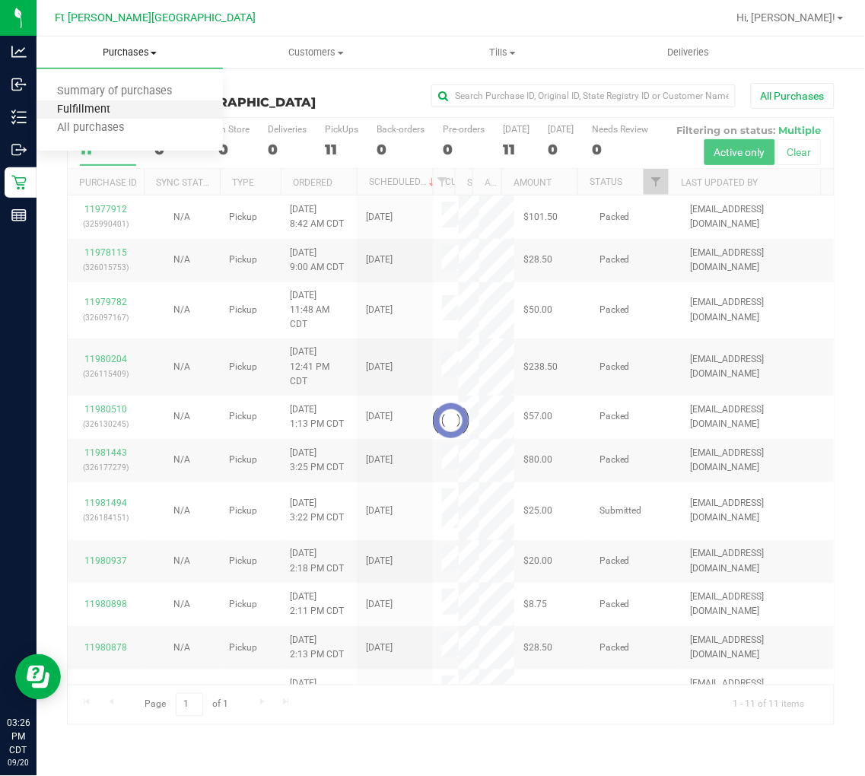
click at [105, 107] on span "Fulfillment" at bounding box center [84, 109] width 94 height 13
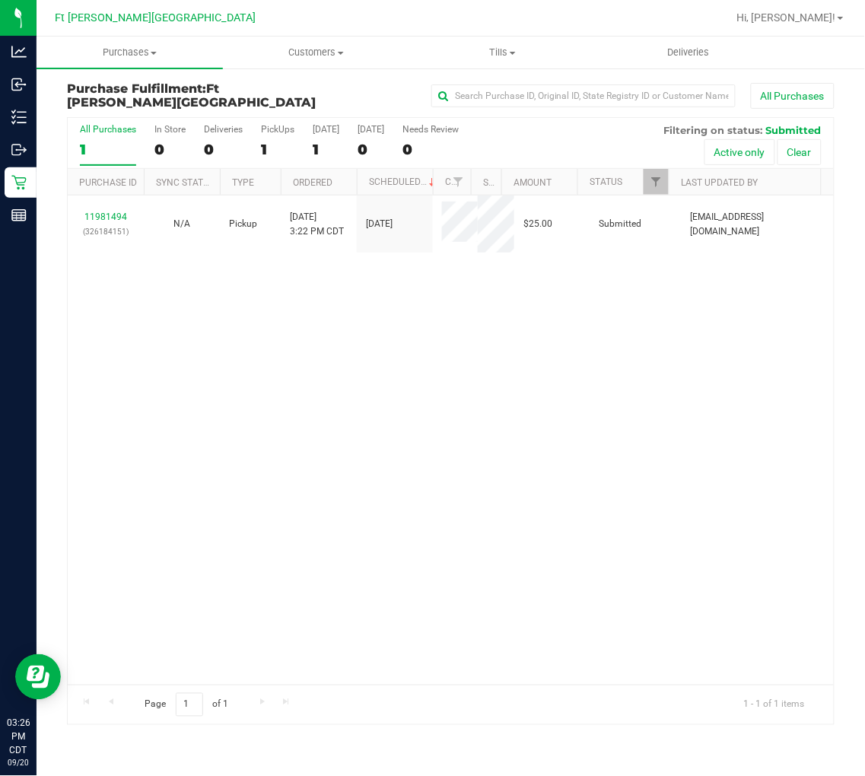
click at [201, 430] on div "11981494 (326184151) N/A Pickup [DATE] 3:22 PM CDT 9/20/2025 $25.00 Submitted […" at bounding box center [451, 439] width 766 height 489
click at [268, 321] on div "11981494 (326184151) N/A Pickup [DATE] 3:22 PM CDT 9/20/2025 $25.00 Submitted […" at bounding box center [451, 439] width 766 height 489
click at [110, 145] on div "1" at bounding box center [108, 149] width 56 height 17
click at [0, 0] on input "All Purchases 1" at bounding box center [0, 0] width 0 height 0
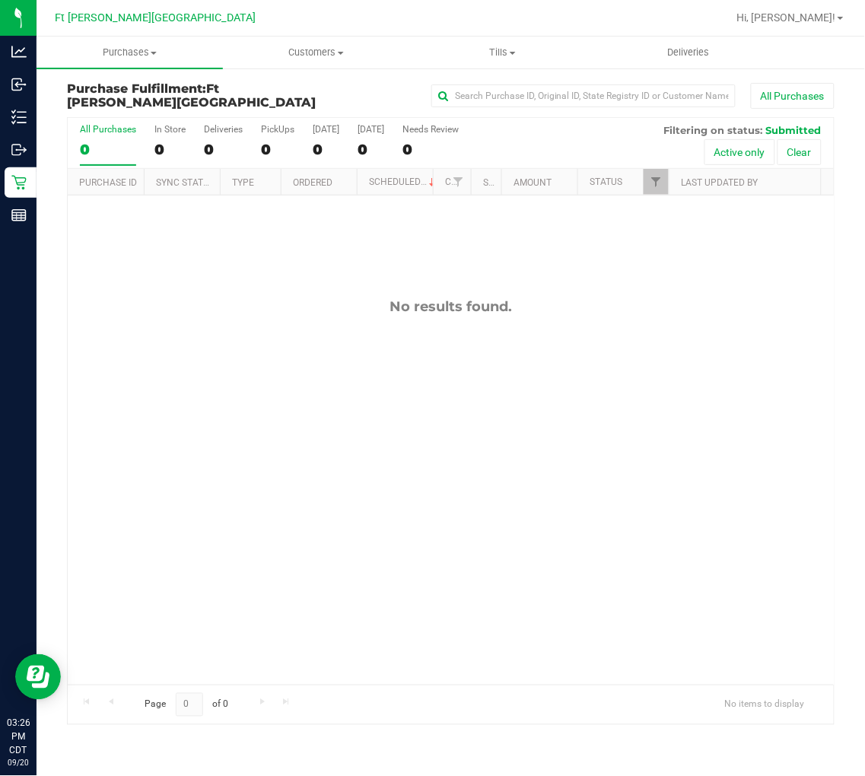
click at [141, 307] on div "No results found." at bounding box center [451, 306] width 766 height 17
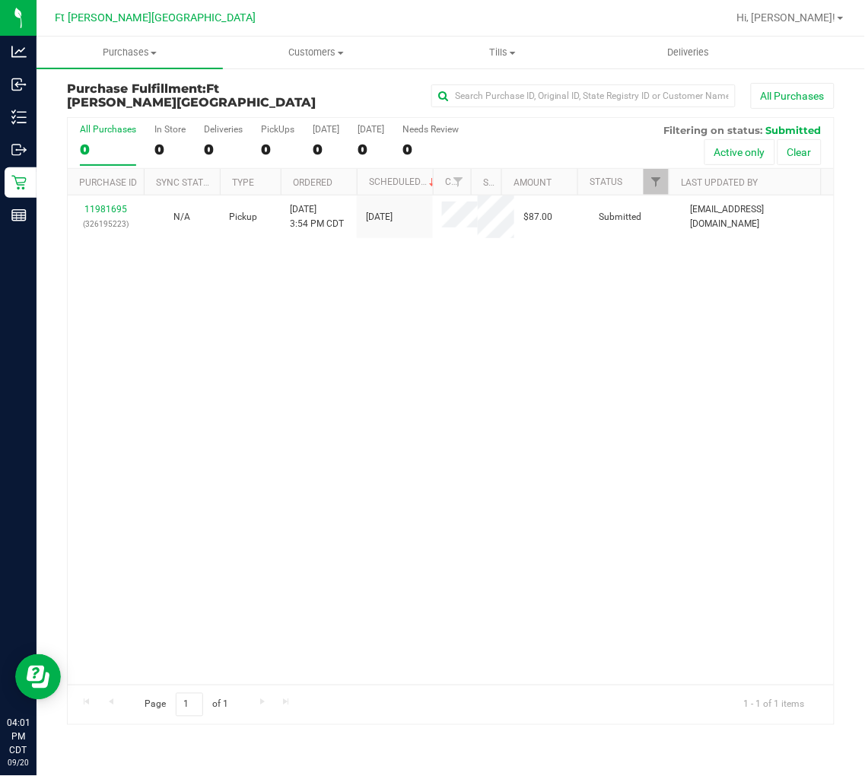
click at [802, 6] on div "Hi, [PERSON_NAME]!" at bounding box center [790, 18] width 119 height 27
click at [800, 20] on span "Hi, [PERSON_NAME]!" at bounding box center [786, 17] width 99 height 12
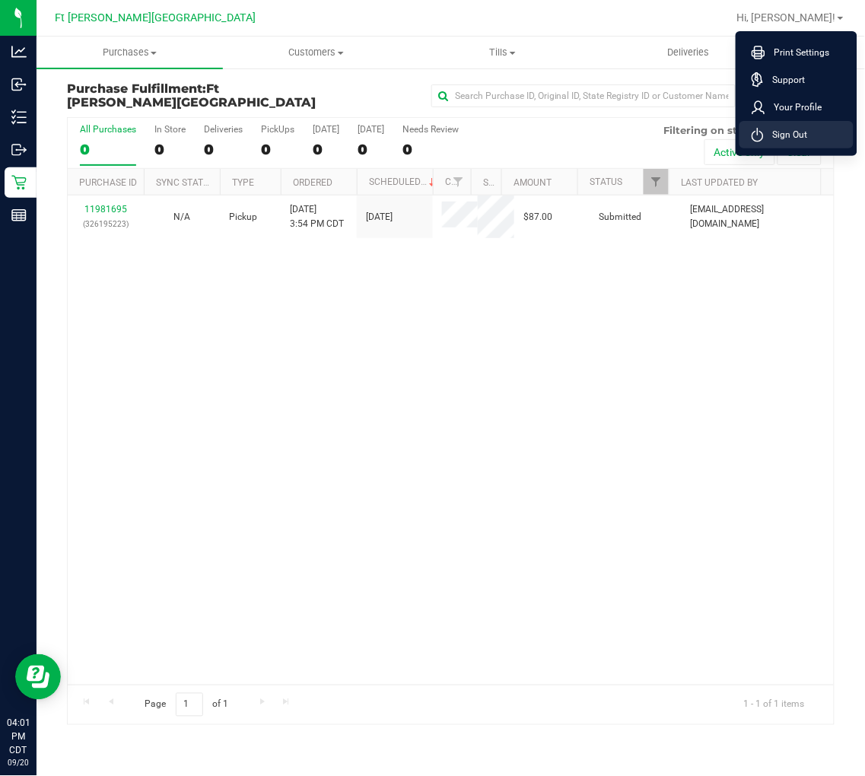
click at [771, 127] on span "Sign Out" at bounding box center [786, 134] width 44 height 15
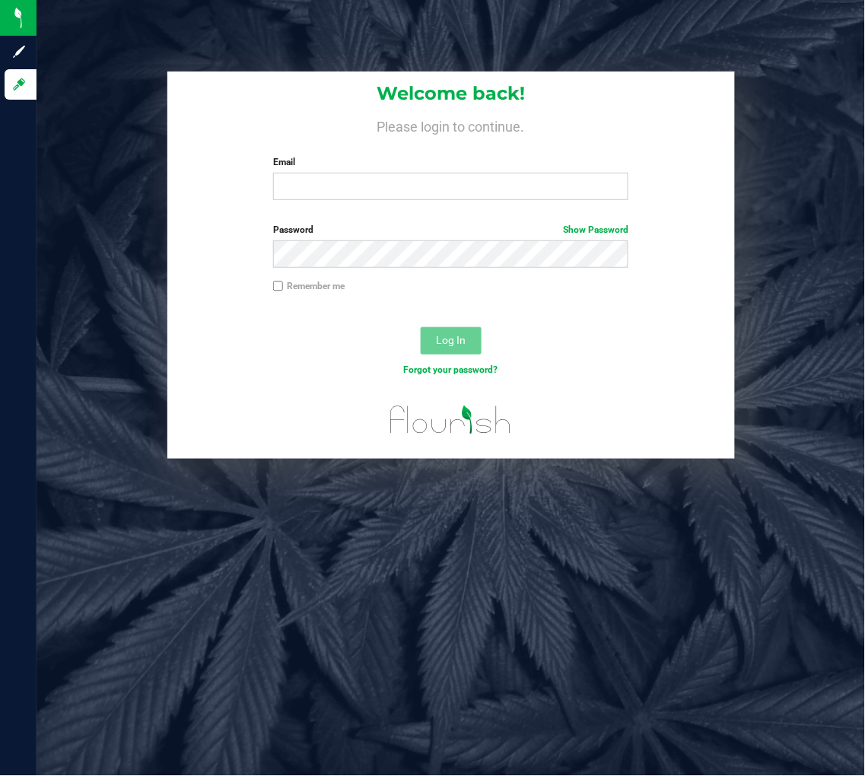
click at [331, 134] on div "Welcome back! Please login to continue. Email Required Please format your email…" at bounding box center [450, 141] width 567 height 141
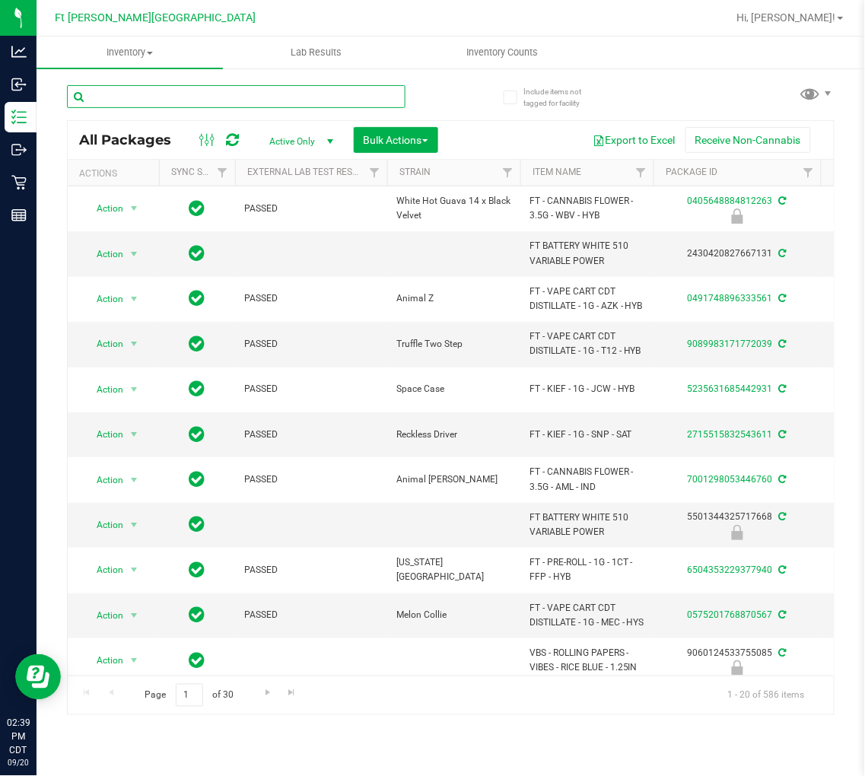
click at [176, 107] on input "text" at bounding box center [236, 96] width 338 height 23
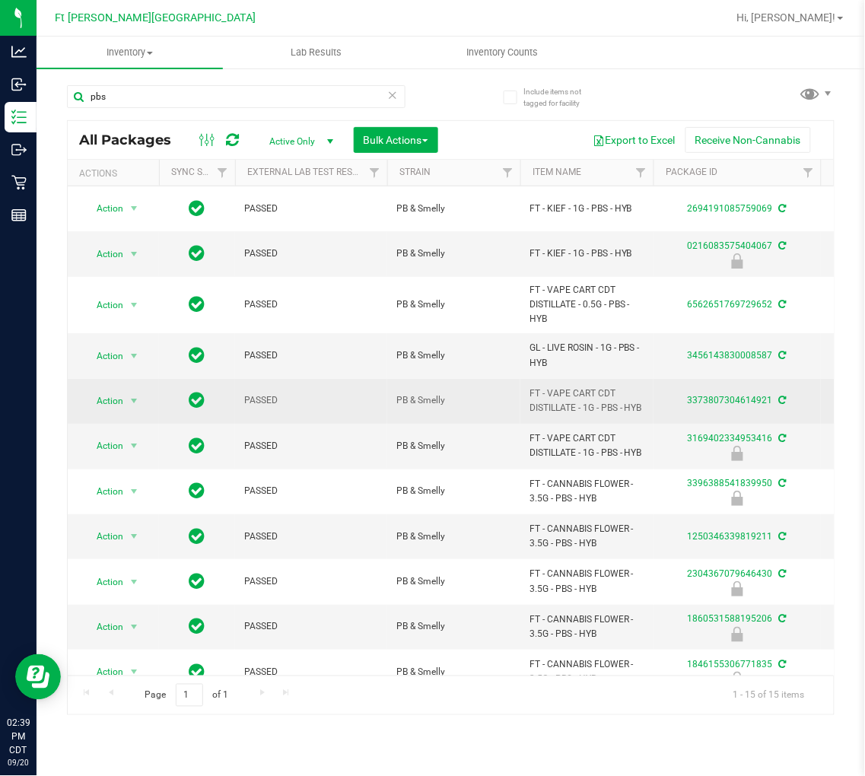
click at [549, 412] on span "FT - VAPE CART CDT DISTILLATE - 1G - PBS - HYB" at bounding box center [586, 400] width 115 height 29
copy tr "FT - VAPE CART CDT DISTILLATE - 1G - PBS - HYB"
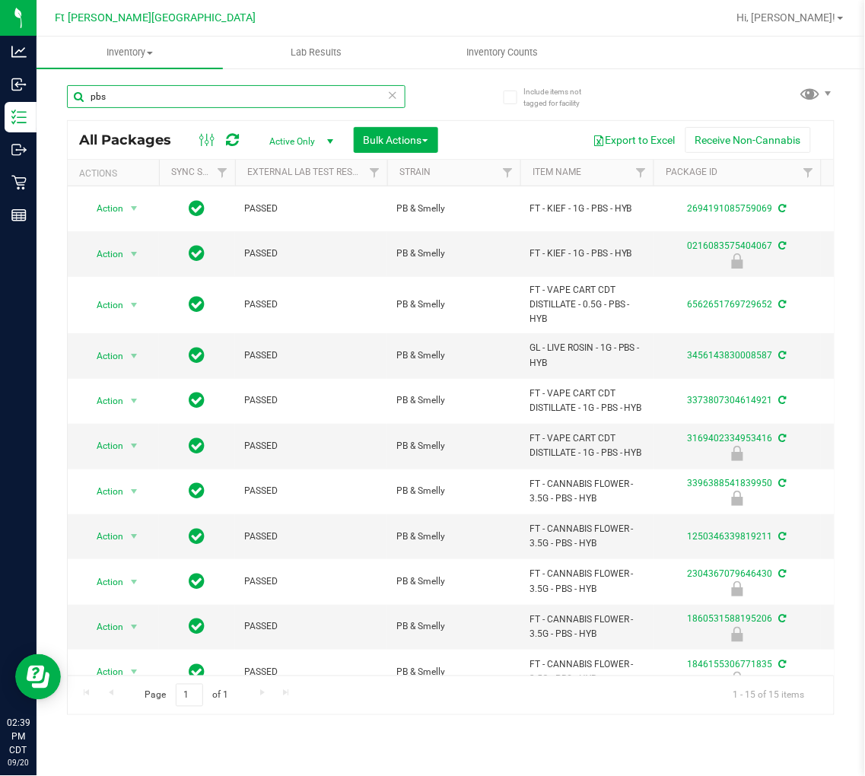
click at [205, 92] on input "pbs" at bounding box center [236, 96] width 338 height 23
paste input "FT - VAPE CART CDT DISTILLATE - 1G - PBS - HYB"
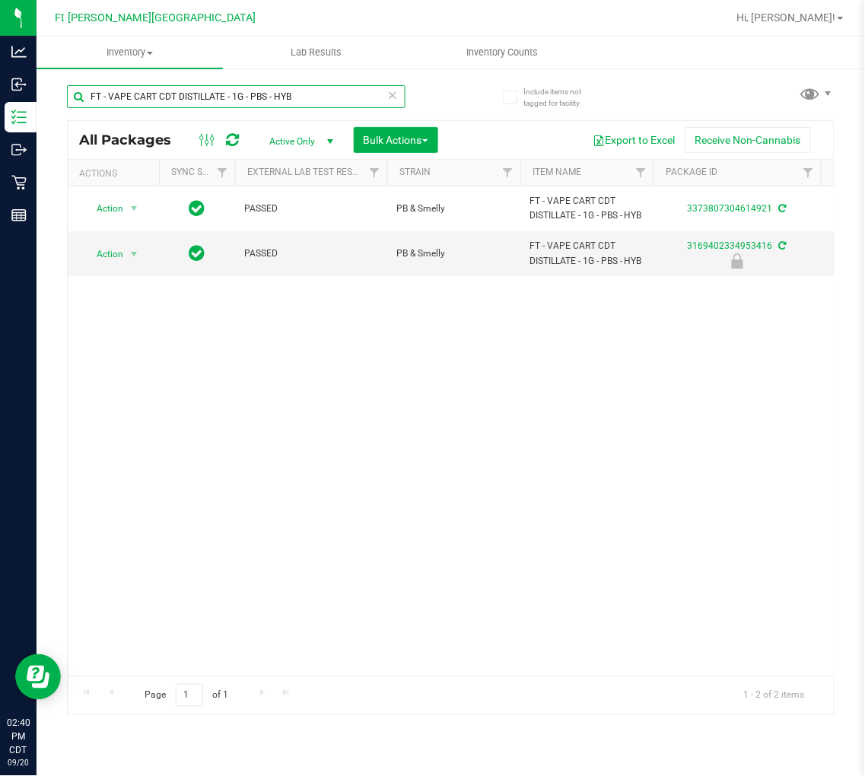
click at [318, 90] on input "FT - VAPE CART CDT DISTILLATE - 1G - PBS - HYB" at bounding box center [236, 96] width 338 height 23
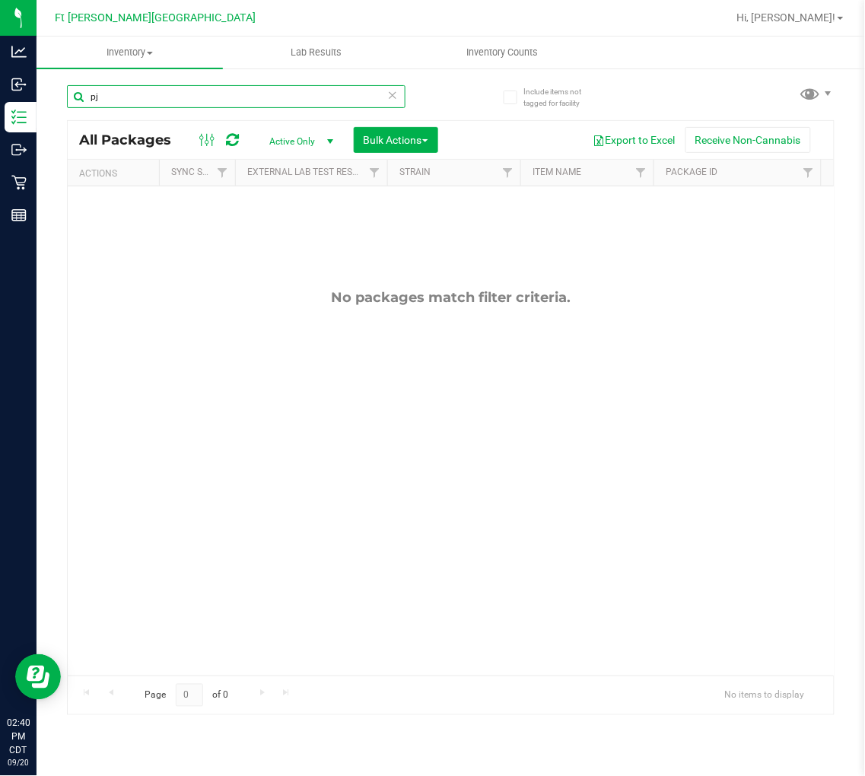
type input "p"
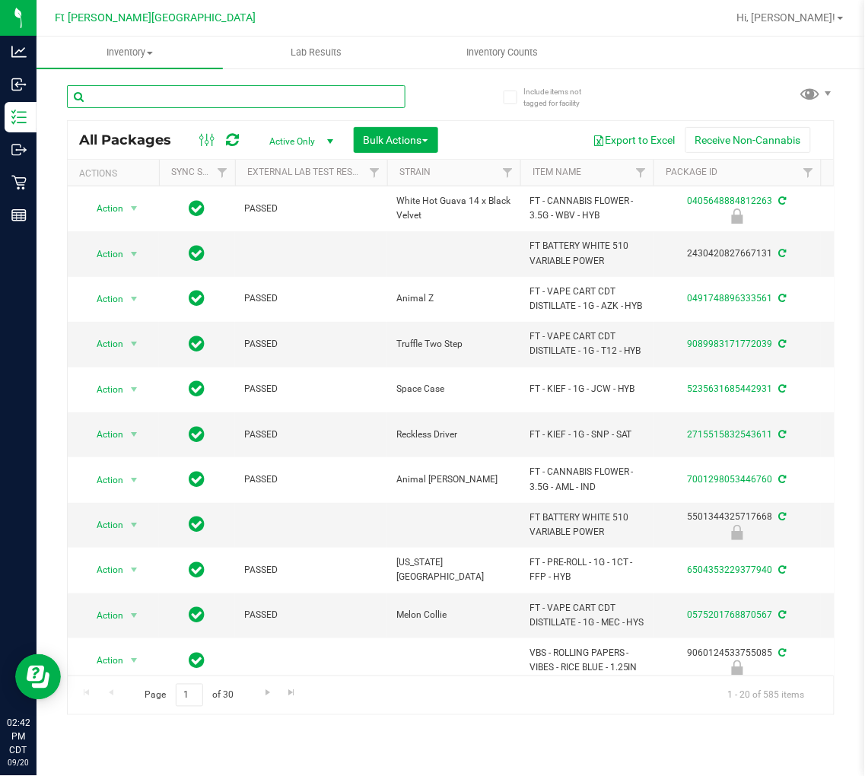
click at [184, 95] on input "text" at bounding box center [236, 96] width 338 height 23
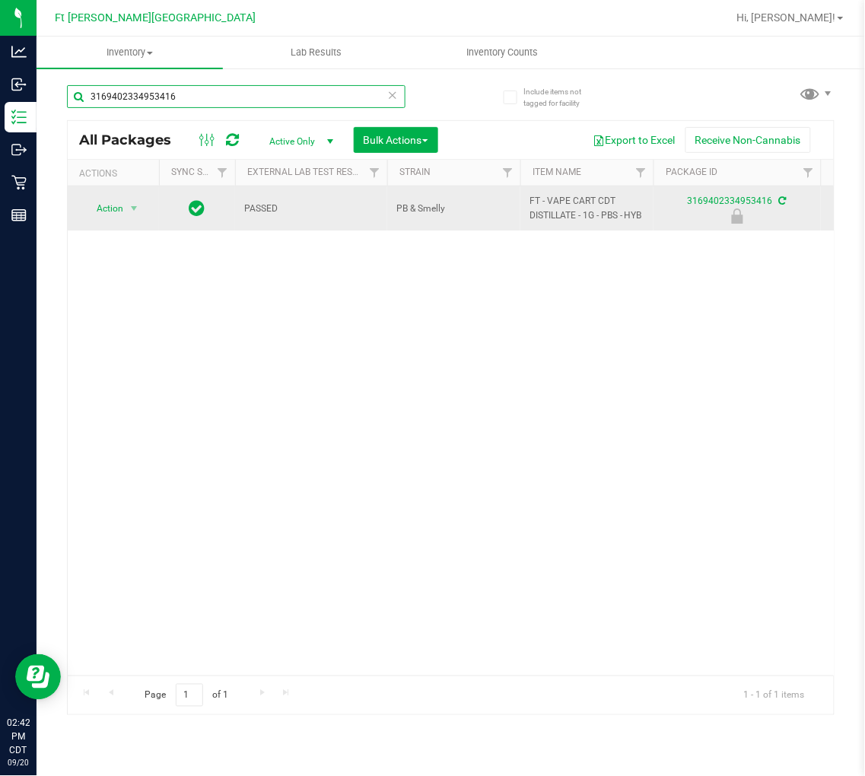
type input "3169402334953416"
click at [122, 208] on span "Action" at bounding box center [103, 208] width 41 height 21
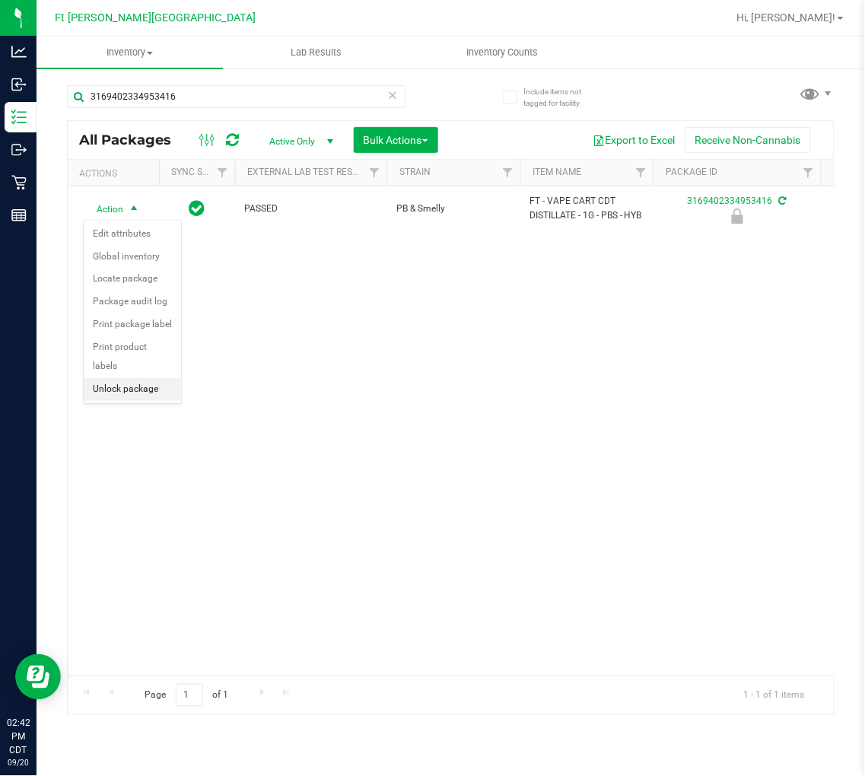
click at [123, 399] on li "Unlock package" at bounding box center [132, 389] width 97 height 23
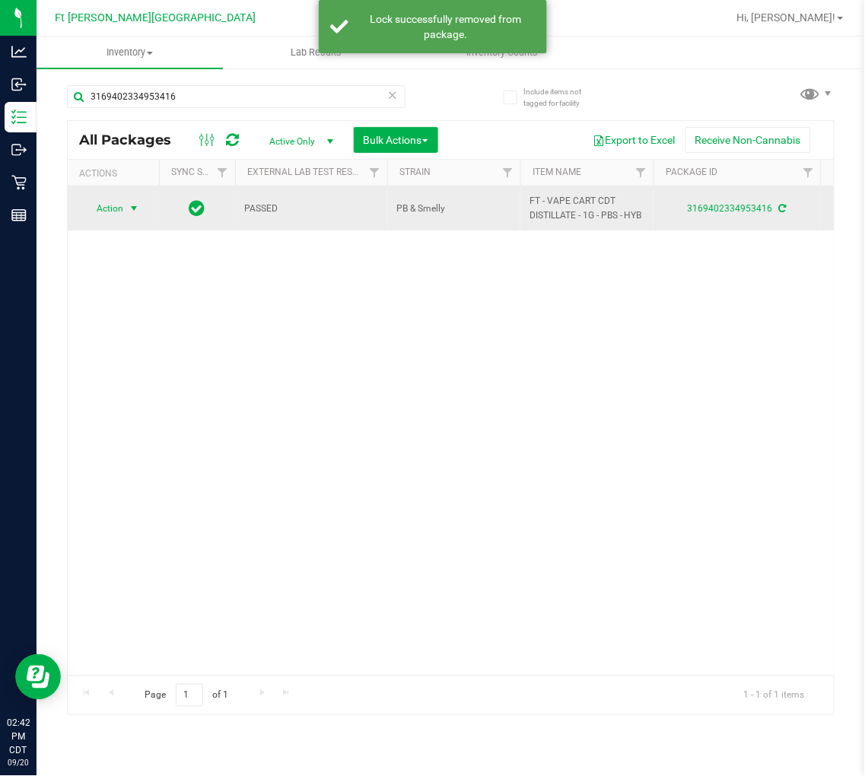
click at [120, 208] on span "Action" at bounding box center [103, 208] width 41 height 21
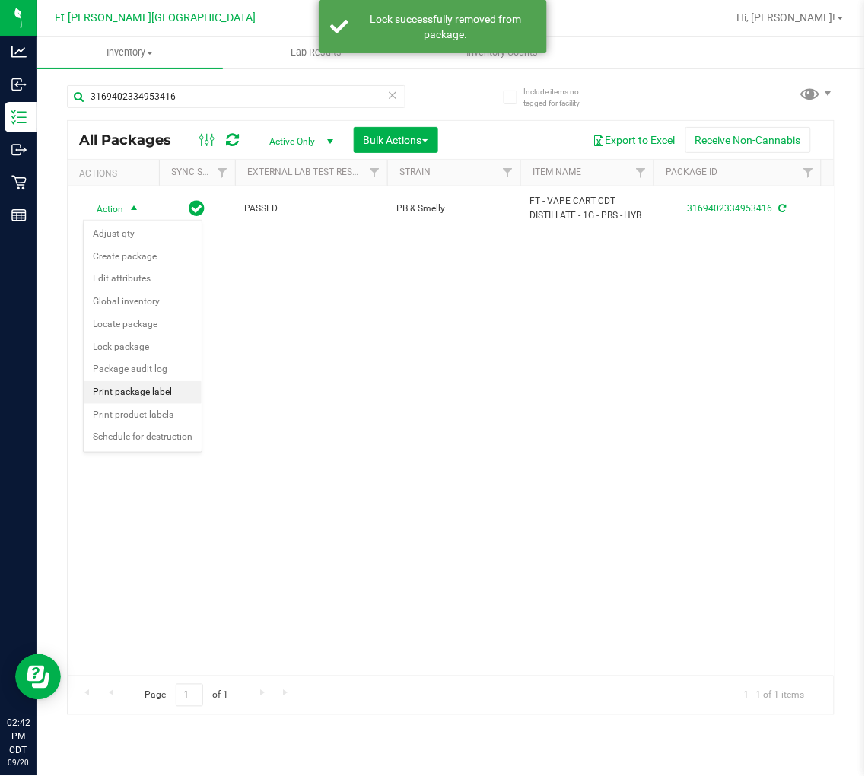
click at [156, 399] on li "Print package label" at bounding box center [143, 392] width 118 height 23
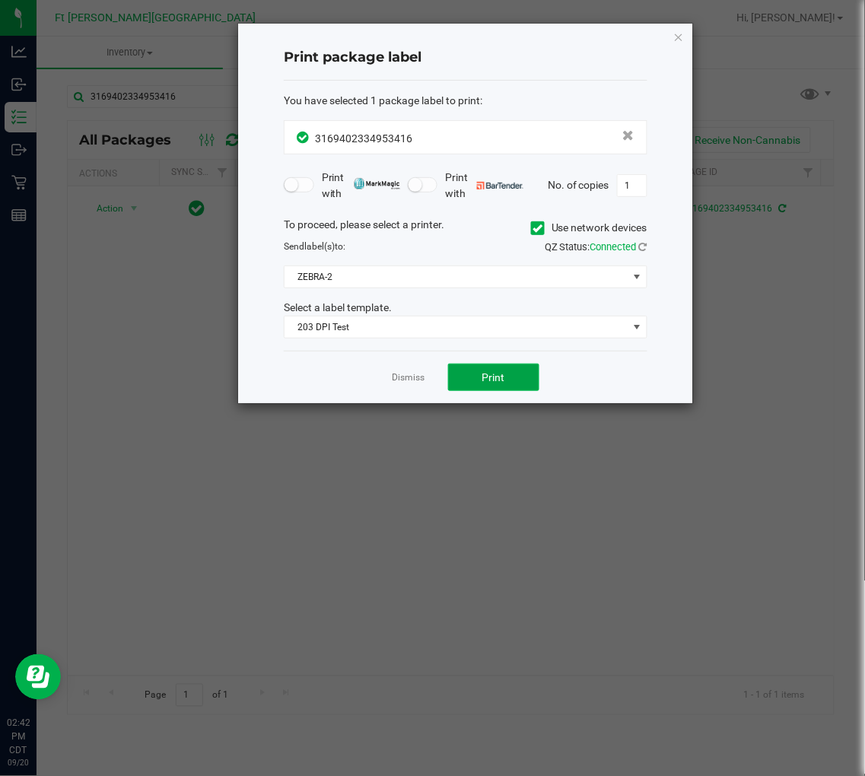
click at [488, 369] on button "Print" at bounding box center [493, 377] width 91 height 27
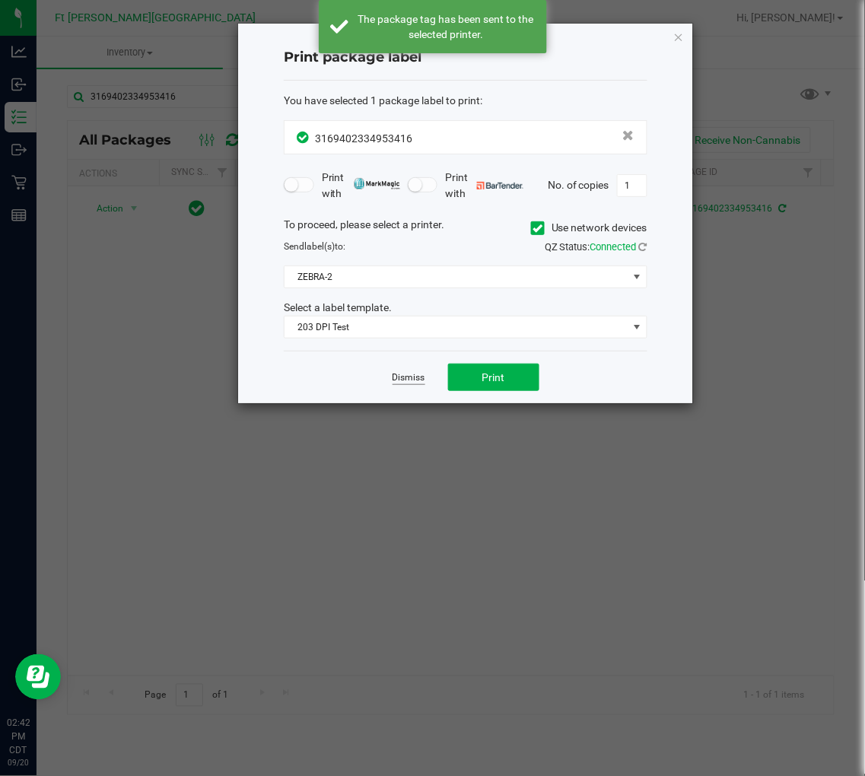
click at [415, 376] on link "Dismiss" at bounding box center [408, 377] width 33 height 13
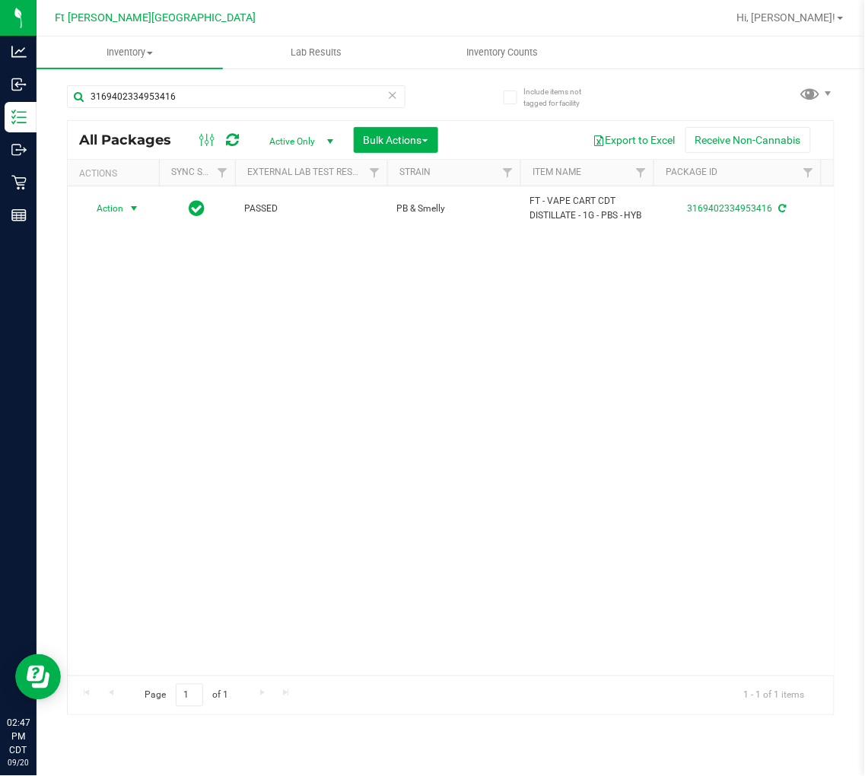
click at [395, 94] on icon at bounding box center [392, 94] width 11 height 18
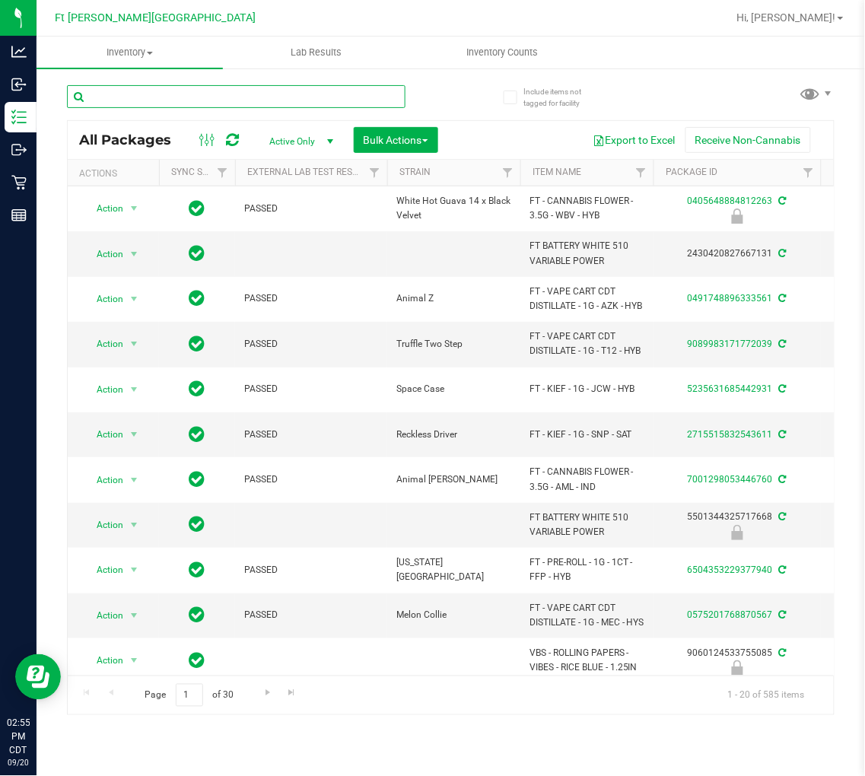
click at [195, 85] on input "text" at bounding box center [236, 96] width 338 height 23
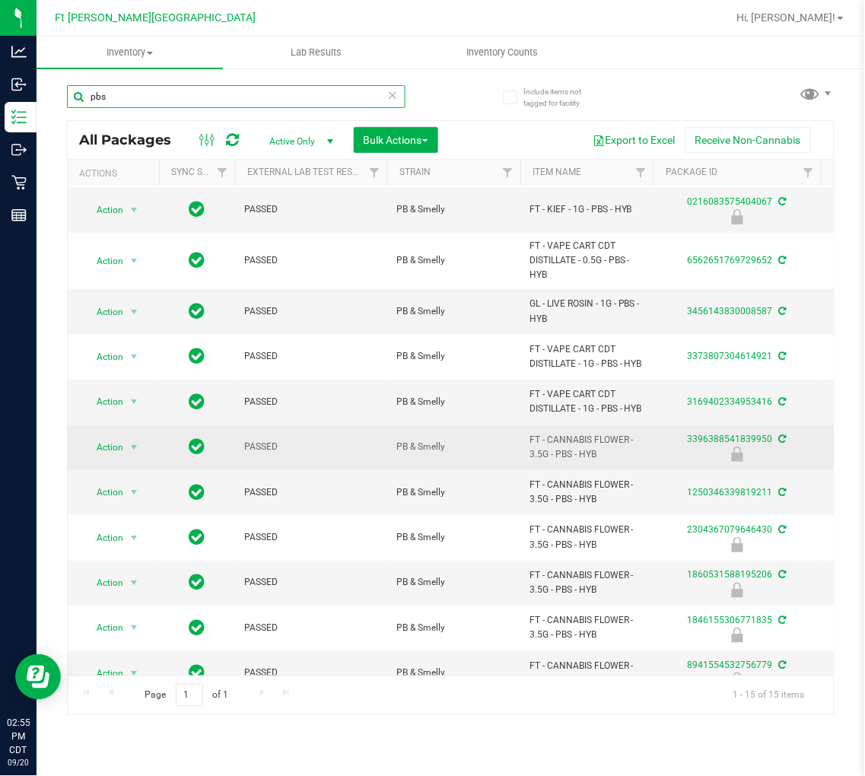
scroll to position [84, 0]
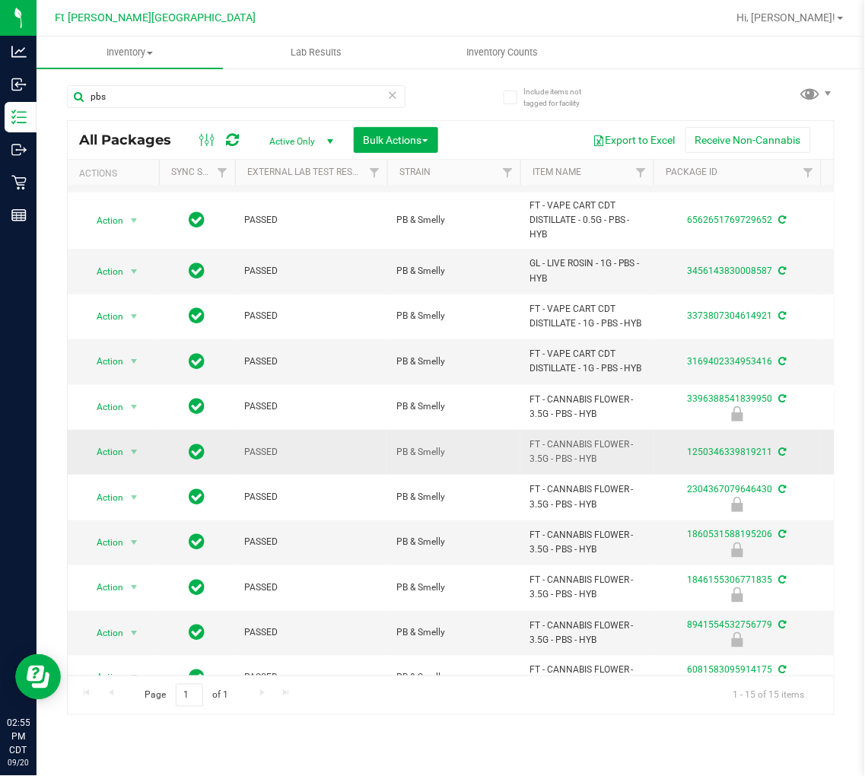
click at [576, 447] on span "FT - CANNABIS FLOWER - 3.5G - PBS - HYB" at bounding box center [586, 451] width 115 height 29
copy tr "FT - CANNABIS FLOWER - 3.5G - PBS - HYB"
click at [207, 94] on input "pbs" at bounding box center [236, 96] width 338 height 23
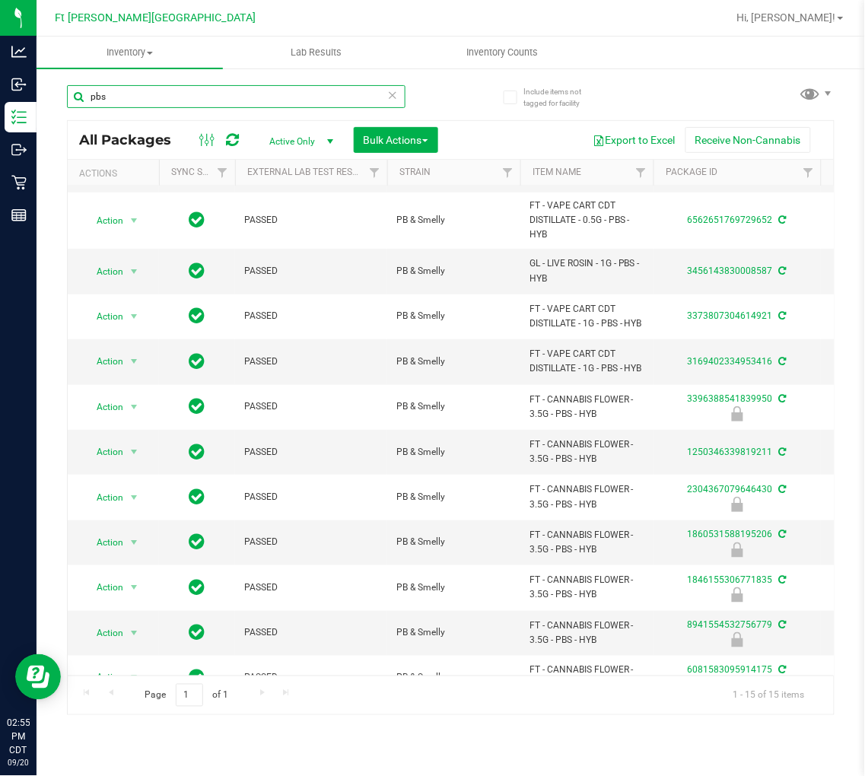
click at [207, 94] on input "pbs" at bounding box center [236, 96] width 338 height 23
paste input "FT - CANNABIS FLOWER - 3.5G - PBS - HYB"
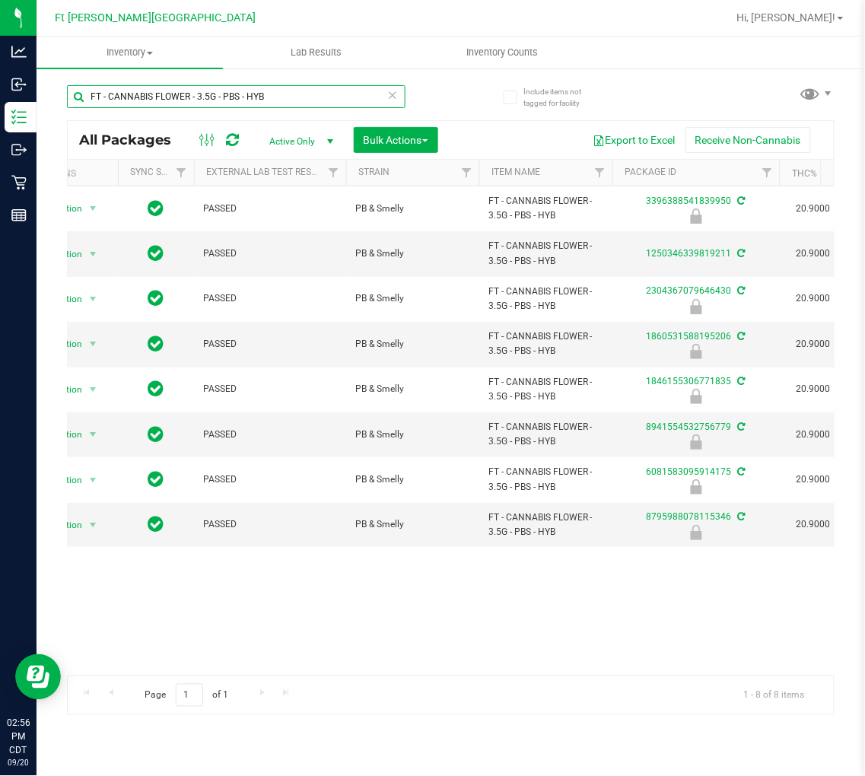
type input "FT - CANNABIS FLOWER - 3.5G - PBS - HYB"
click at [271, 614] on div "Action Action Edit attributes Global inventory Locate package Package audit log…" at bounding box center [451, 430] width 766 height 489
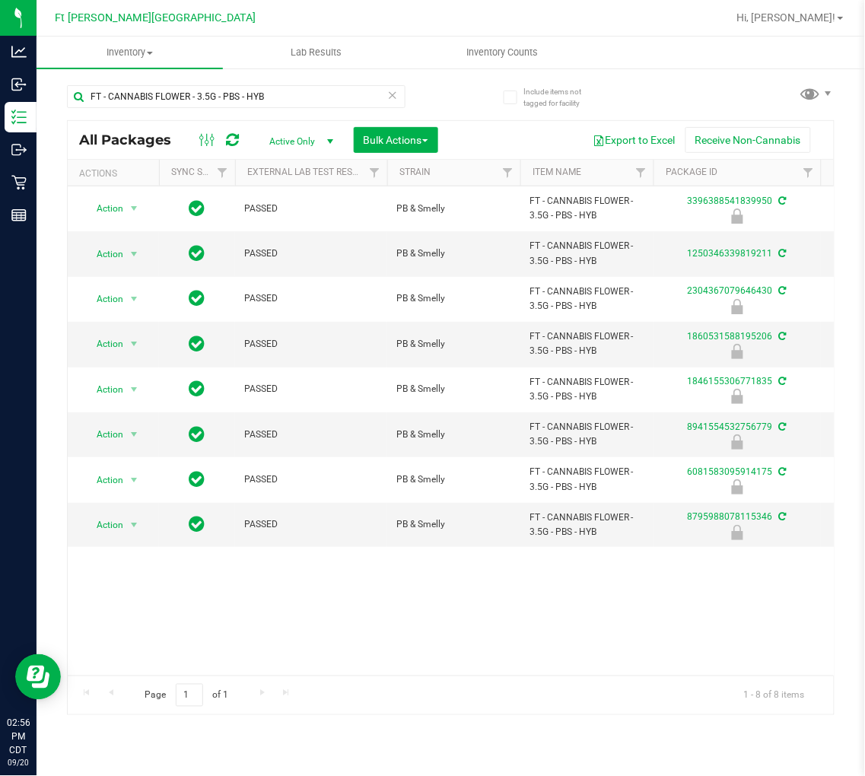
click at [394, 87] on icon at bounding box center [392, 94] width 11 height 18
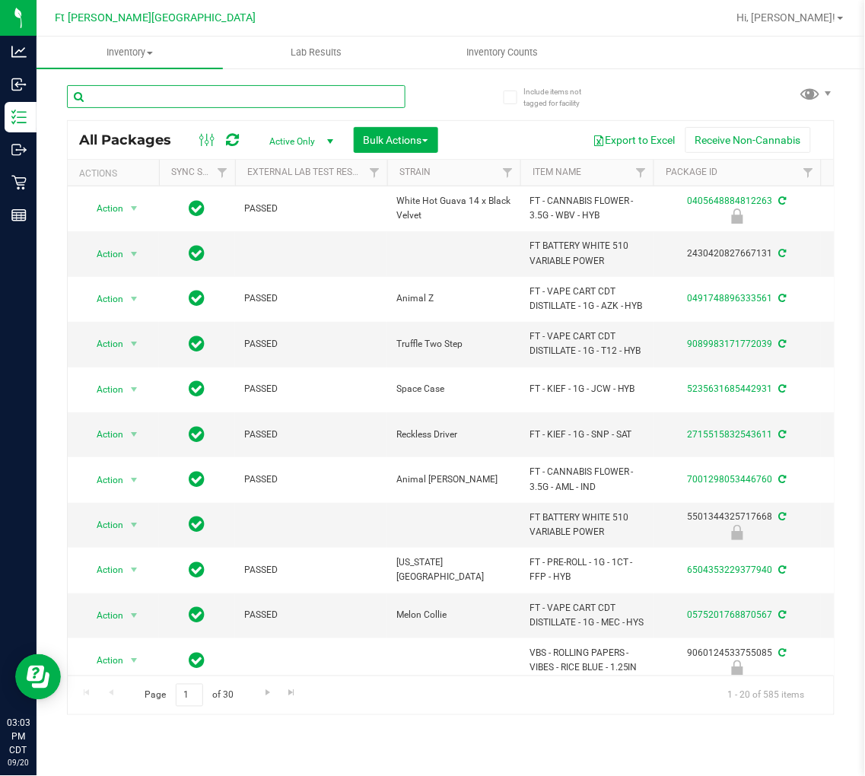
click at [189, 102] on input "text" at bounding box center [236, 96] width 338 height 23
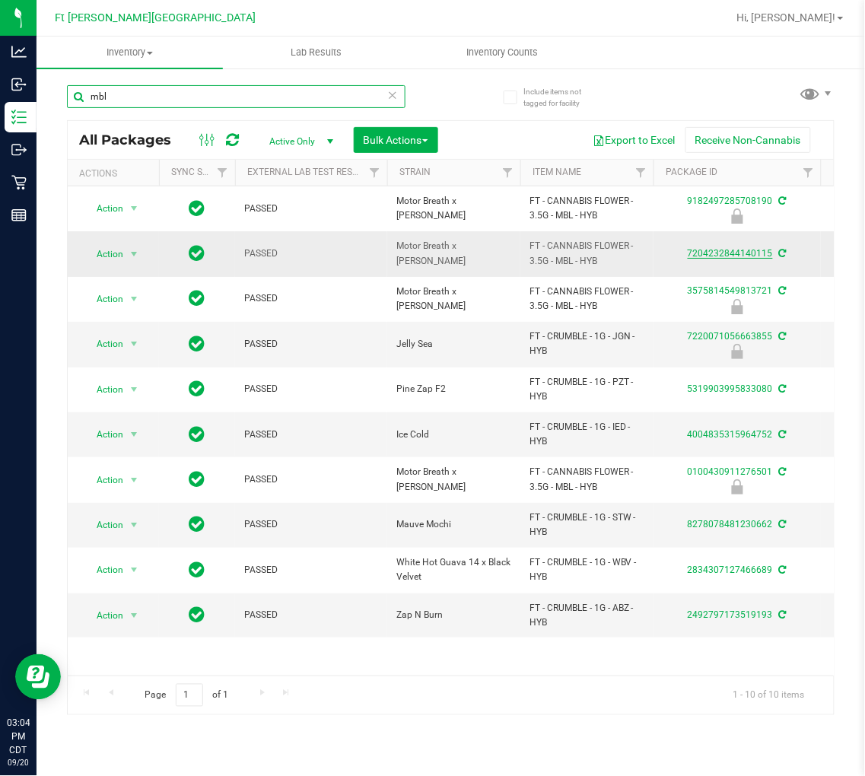
type input "mbl"
click at [719, 253] on link "7204232844140115" at bounding box center [730, 253] width 85 height 11
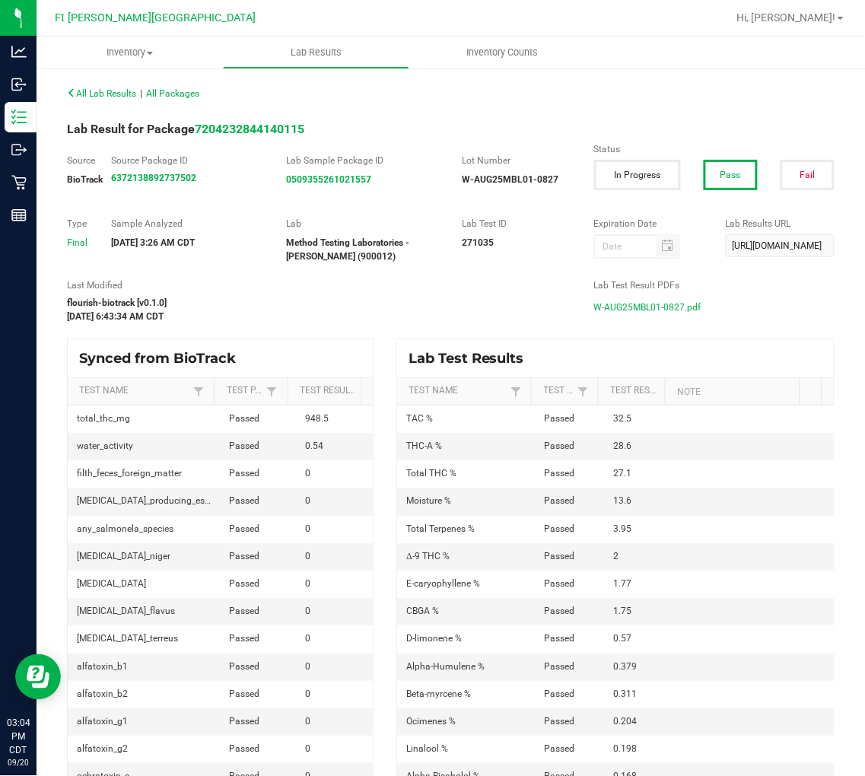
click at [652, 302] on span "W-AUG25MBL01-0827.pdf" at bounding box center [647, 307] width 107 height 23
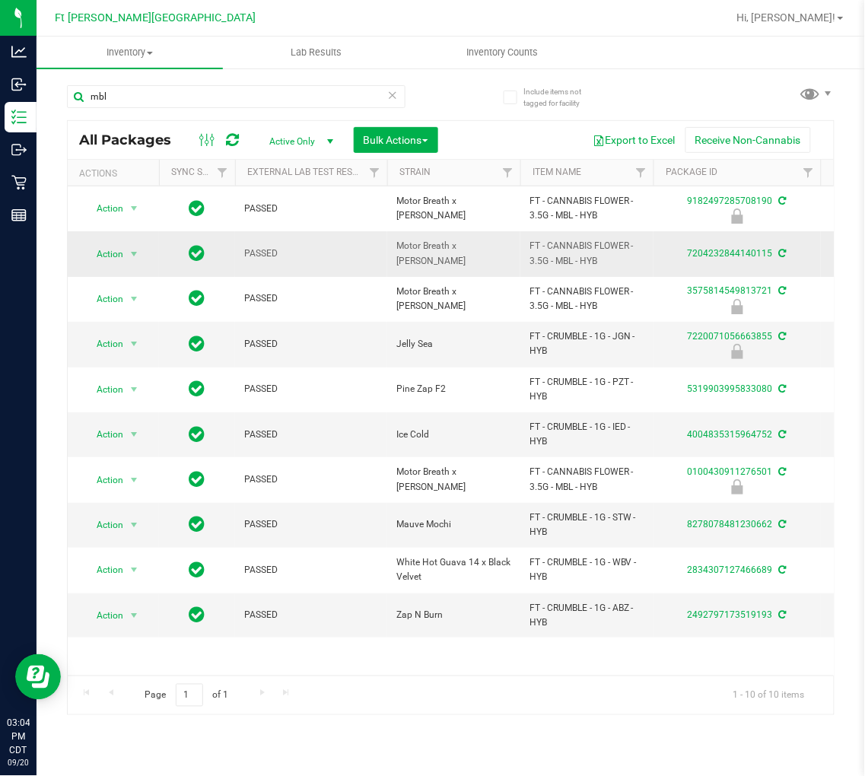
click at [578, 256] on span "FT - CANNABIS FLOWER - 3.5G - MBL - HYB" at bounding box center [586, 253] width 115 height 29
copy tr "FT - CANNABIS FLOWER - 3.5G - MBL - HYB"
click at [300, 94] on input "mbl" at bounding box center [236, 96] width 338 height 23
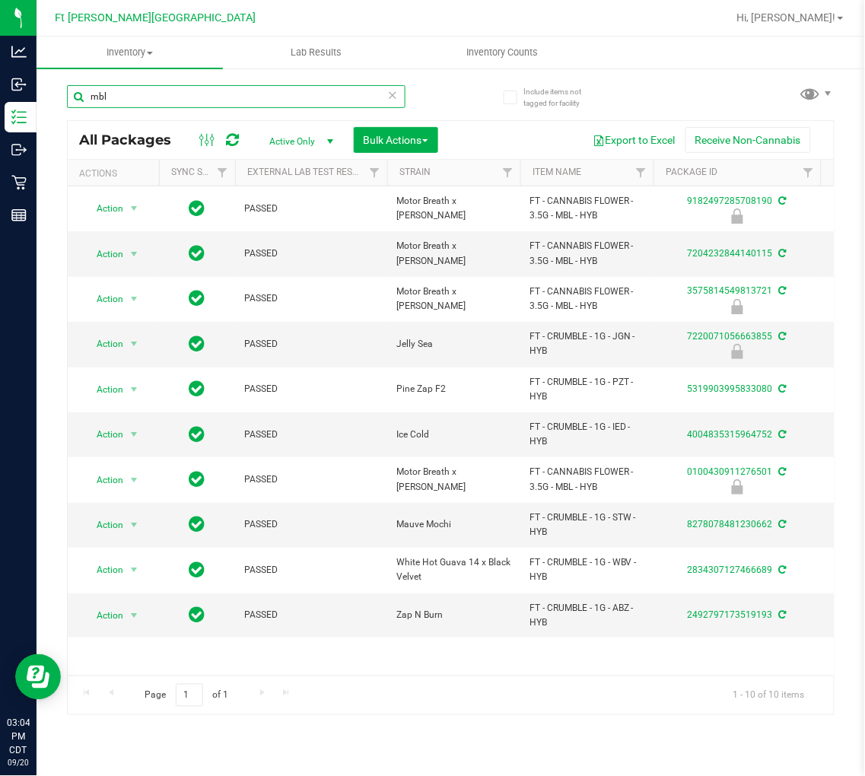
click at [300, 94] on input "mbl" at bounding box center [236, 96] width 338 height 23
paste input "FT - CANNABIS FLOWER - 3.5G - MBL - HYB"
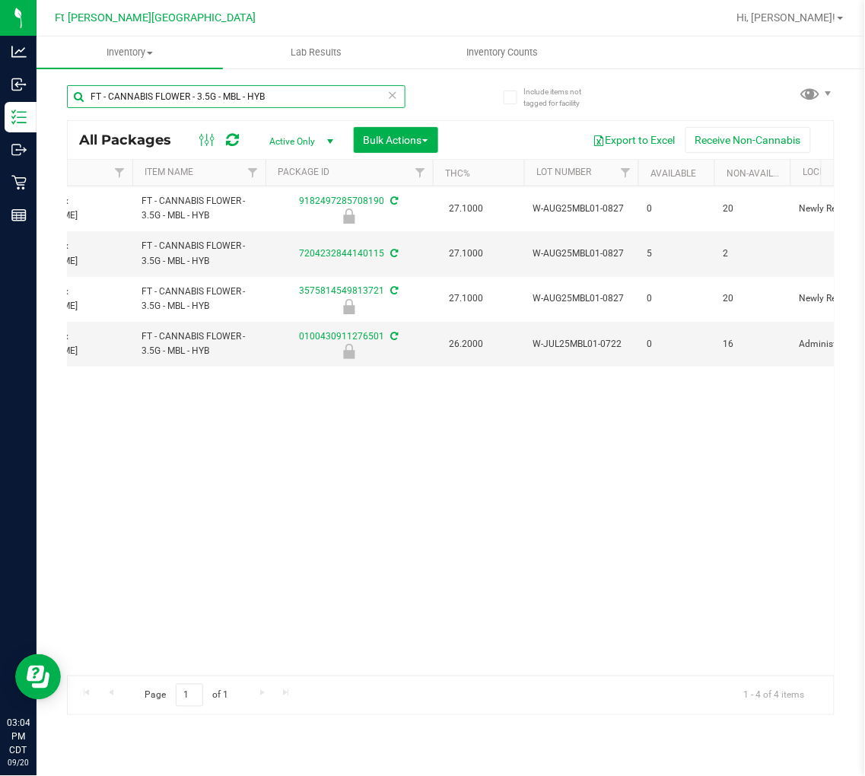
scroll to position [0, 297]
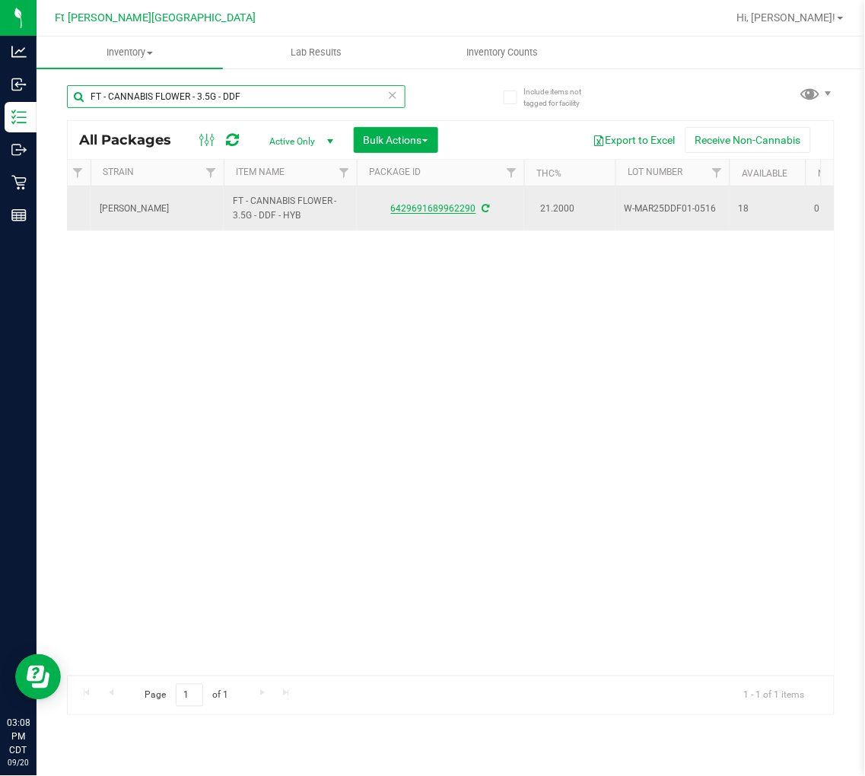
type input "FT - CANNABIS FLOWER - 3.5G - DDF"
click at [417, 208] on link "6429691689962290" at bounding box center [433, 208] width 85 height 11
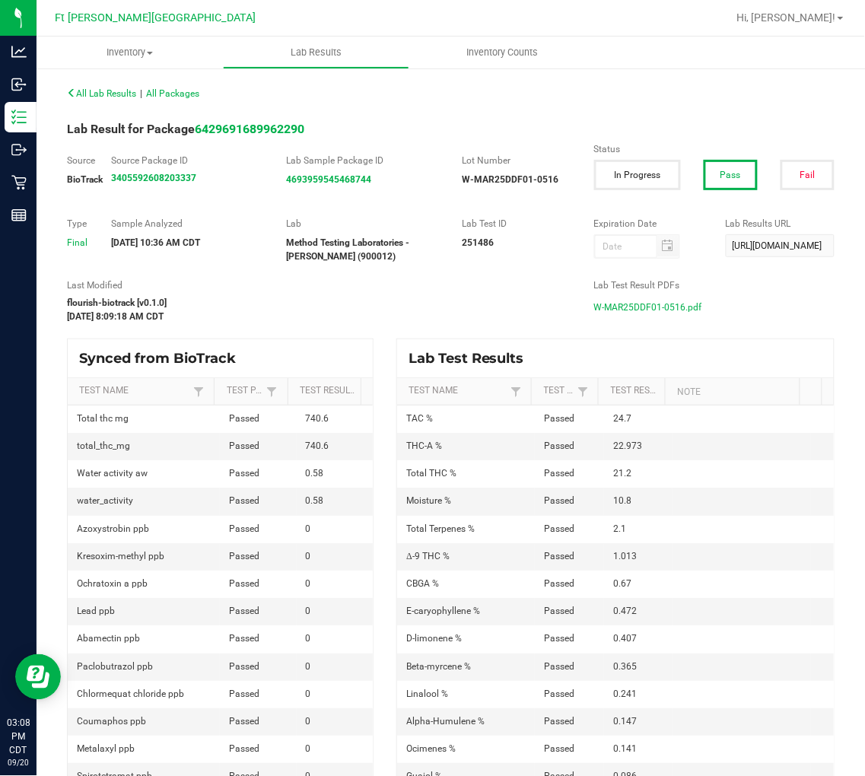
click at [641, 314] on span "W-MAR25DDF01-0516.pdf" at bounding box center [648, 307] width 108 height 23
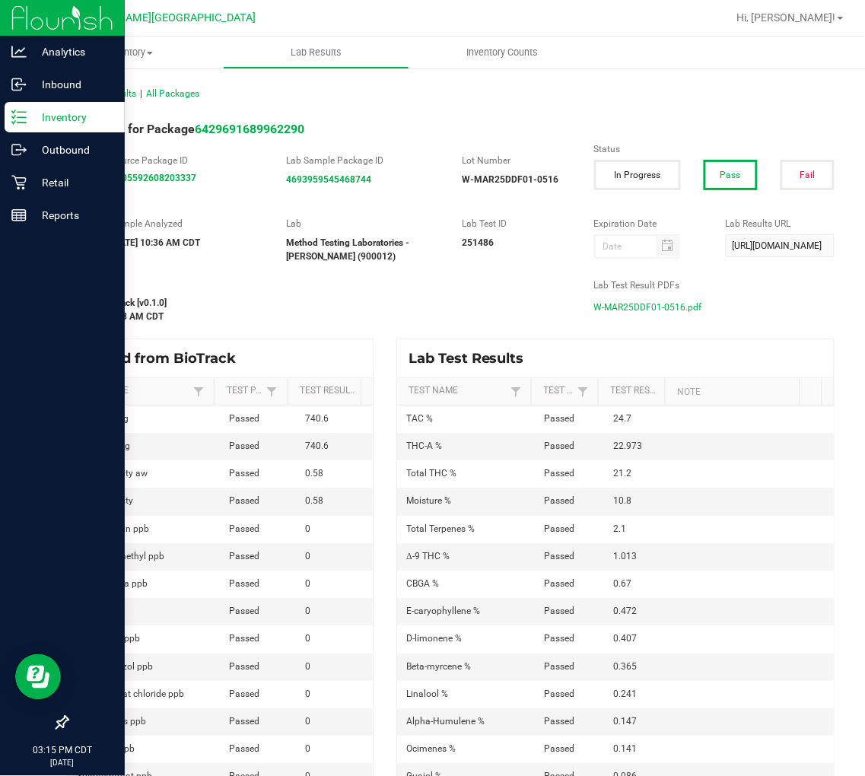
click at [27, 114] on p "Inventory" at bounding box center [72, 117] width 91 height 18
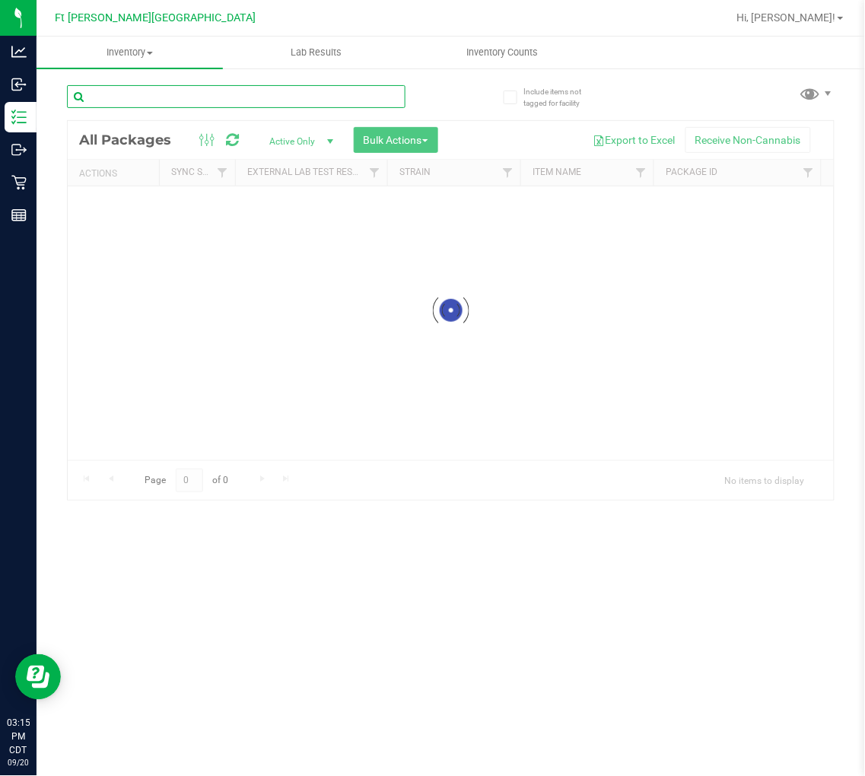
click at [173, 94] on input "text" at bounding box center [236, 96] width 338 height 23
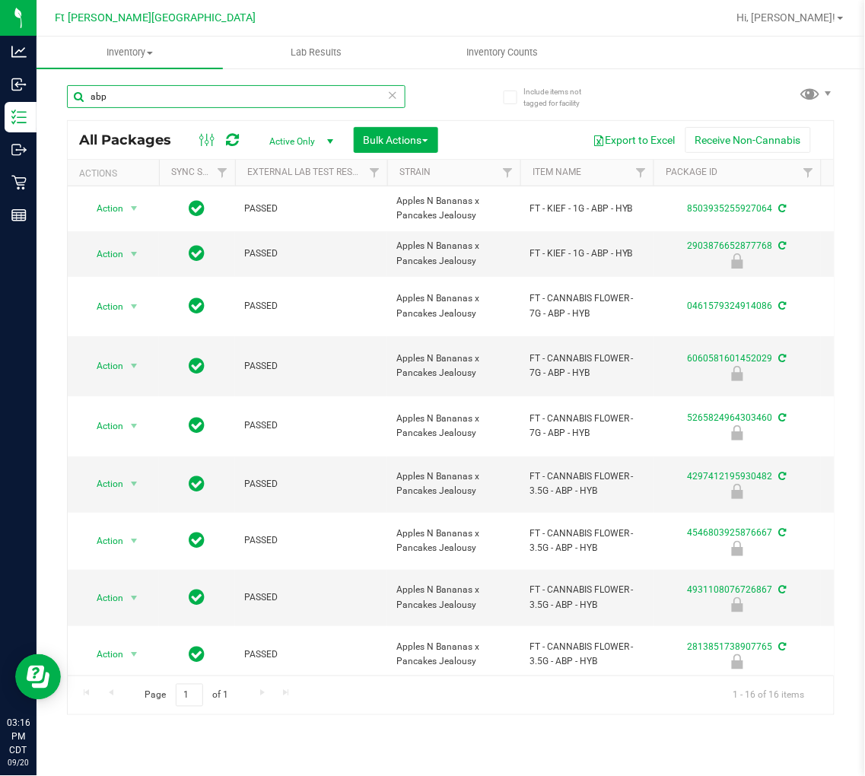
type input "abp"
click at [391, 95] on icon at bounding box center [392, 94] width 11 height 18
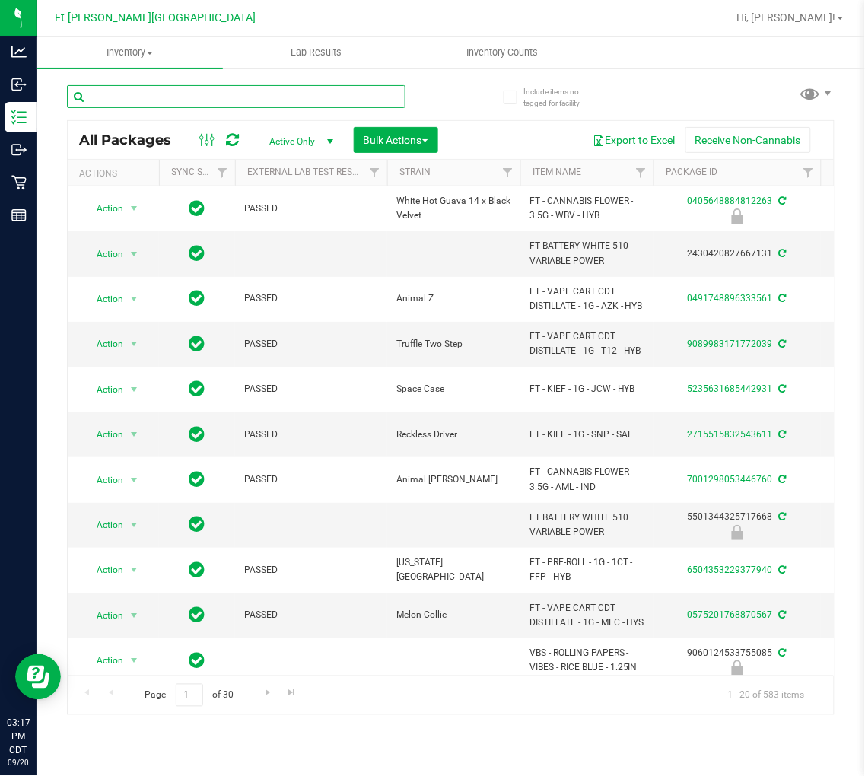
click at [168, 103] on input "text" at bounding box center [236, 96] width 338 height 23
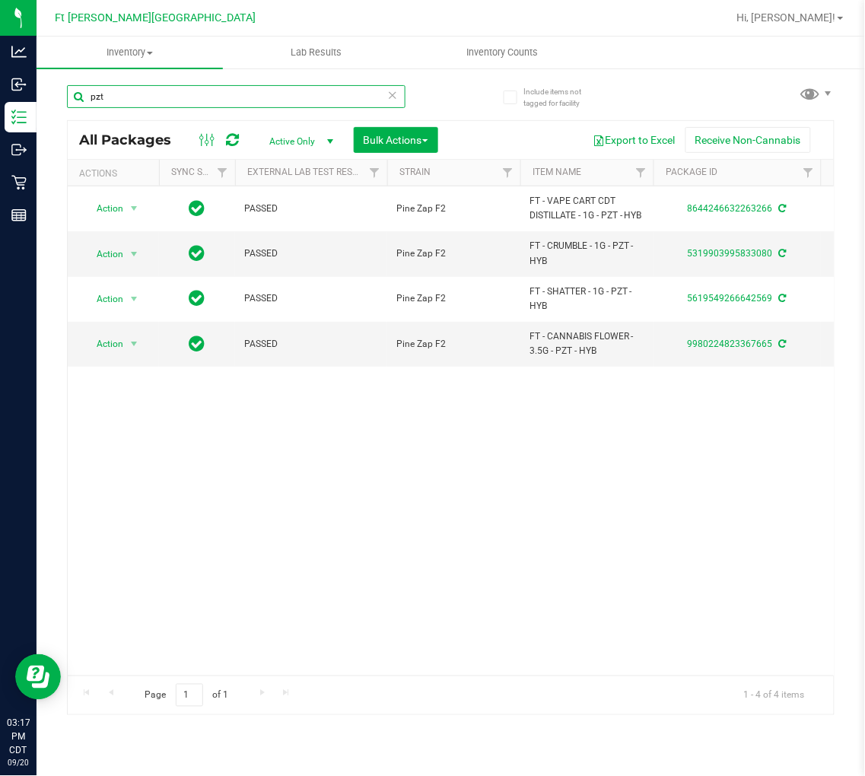
type input "pzt"
click at [390, 96] on icon at bounding box center [392, 94] width 11 height 18
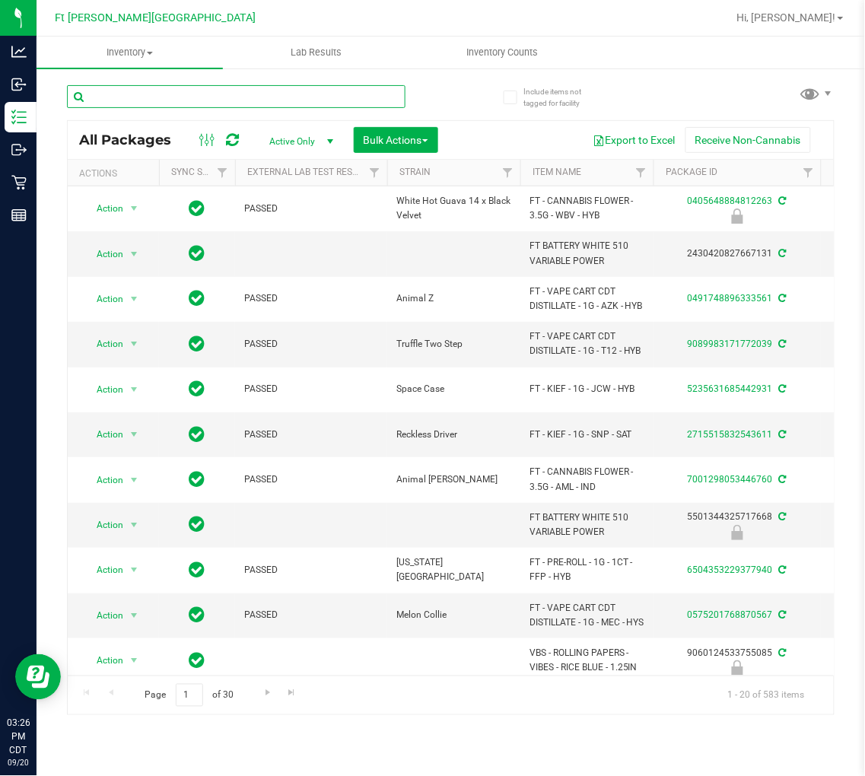
click at [177, 90] on input "text" at bounding box center [236, 96] width 338 height 23
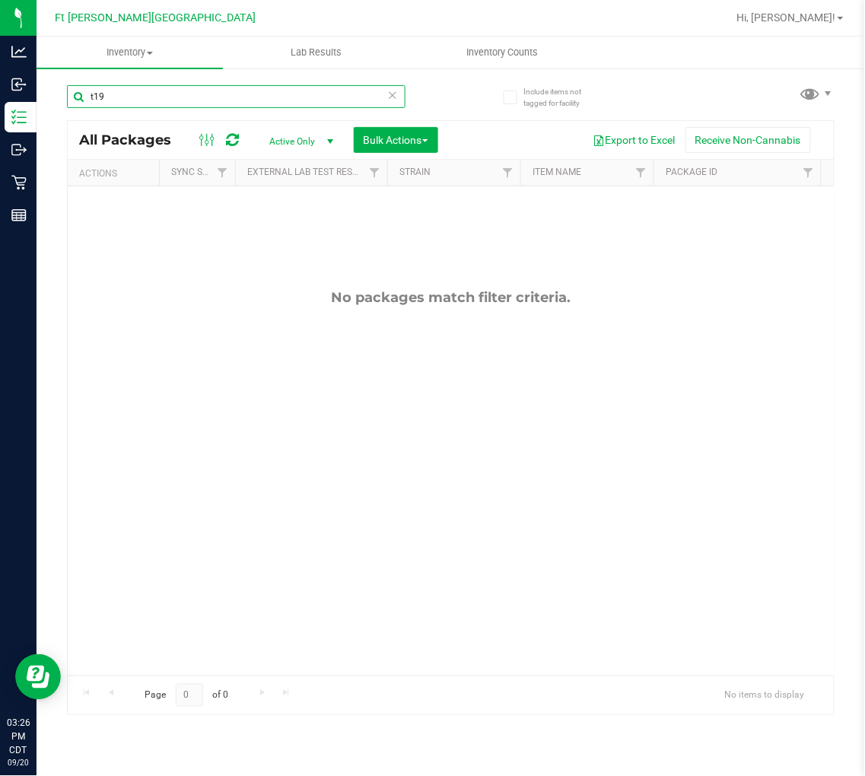
type input "t19"
click at [391, 94] on icon at bounding box center [392, 94] width 11 height 18
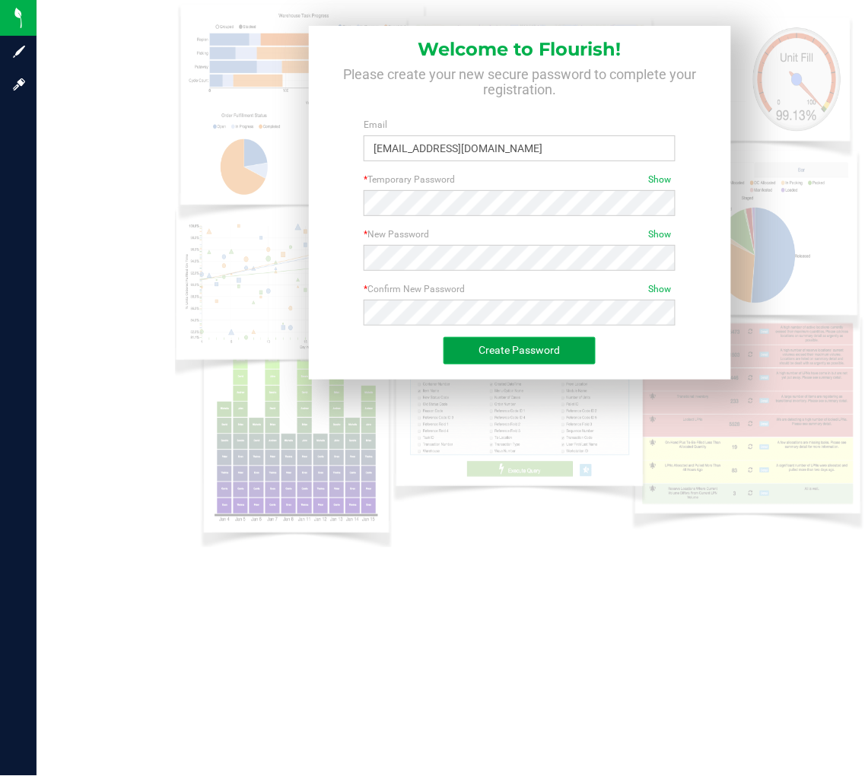
click at [478, 339] on button "Create Password" at bounding box center [519, 350] width 152 height 27
